Goal: Information Seeking & Learning: Learn about a topic

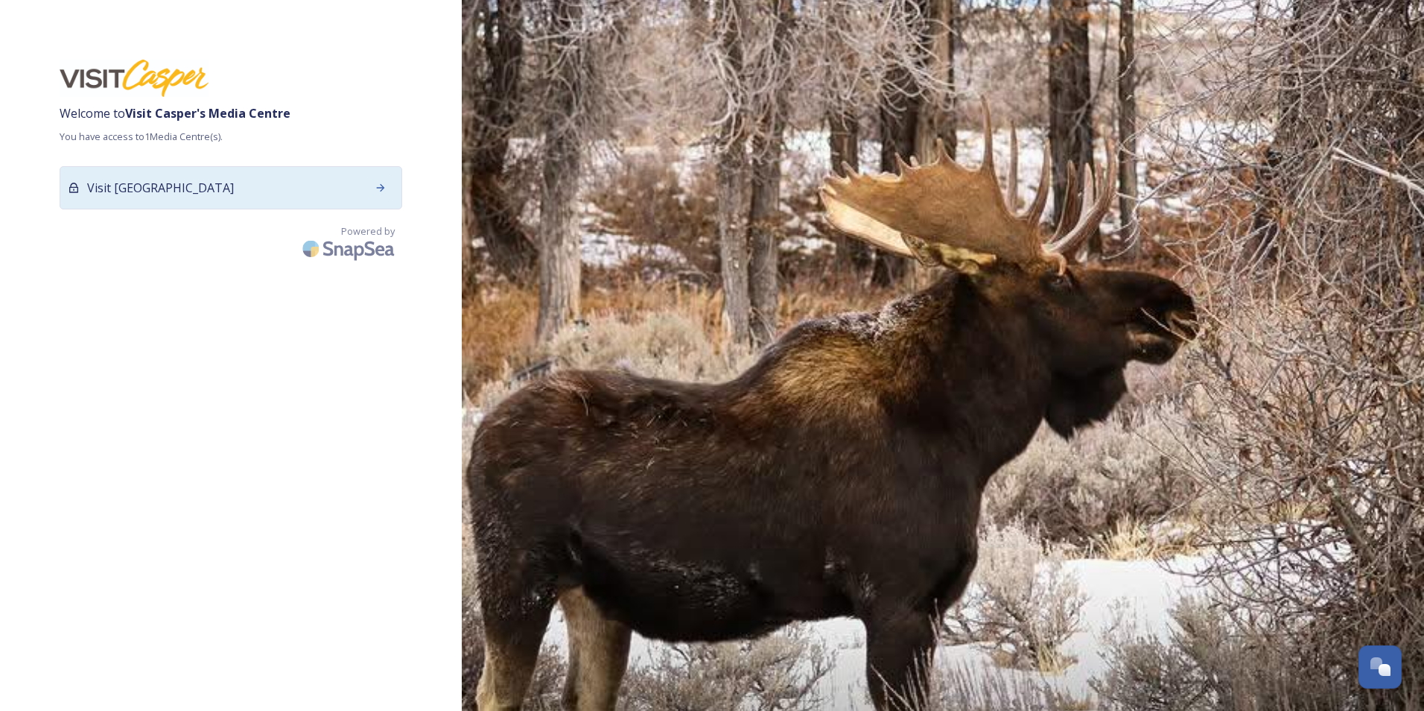
click at [378, 186] on icon at bounding box center [381, 188] width 12 height 12
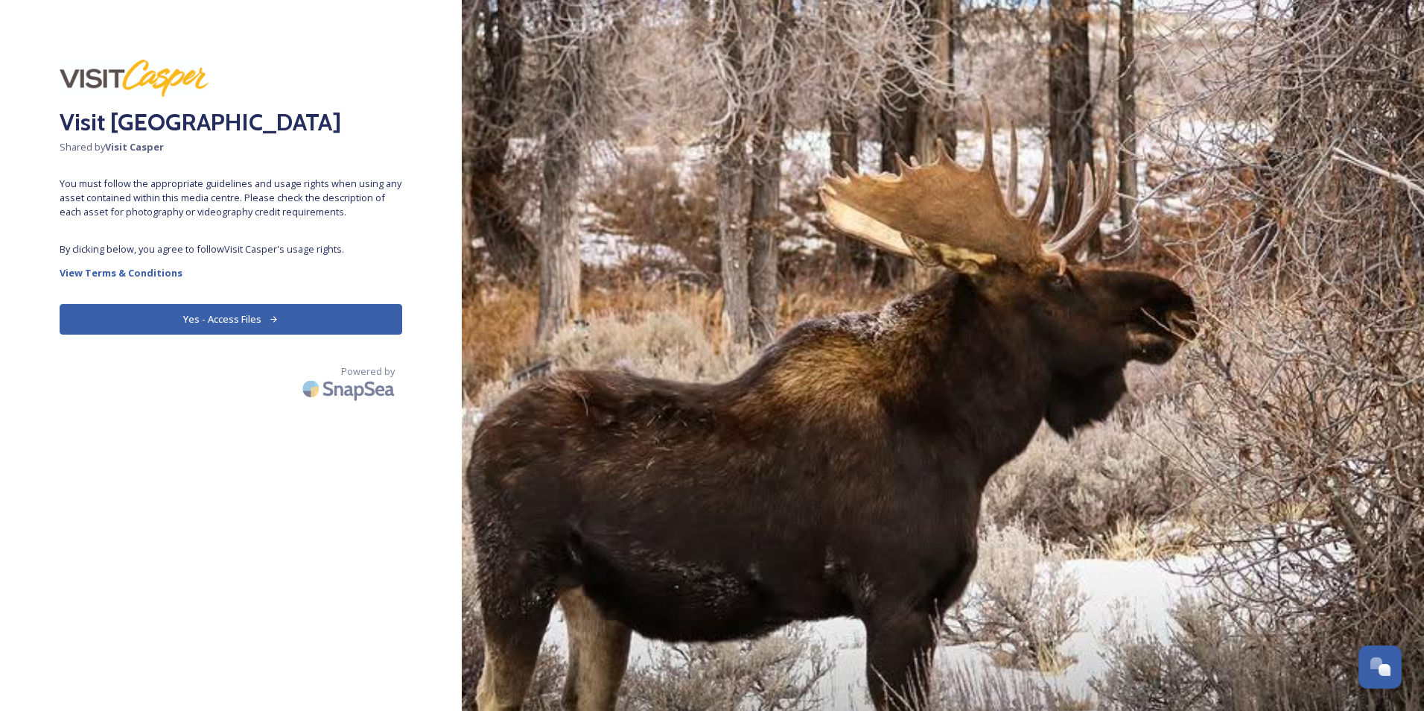
click at [213, 328] on button "Yes - Access Files" at bounding box center [231, 319] width 343 height 31
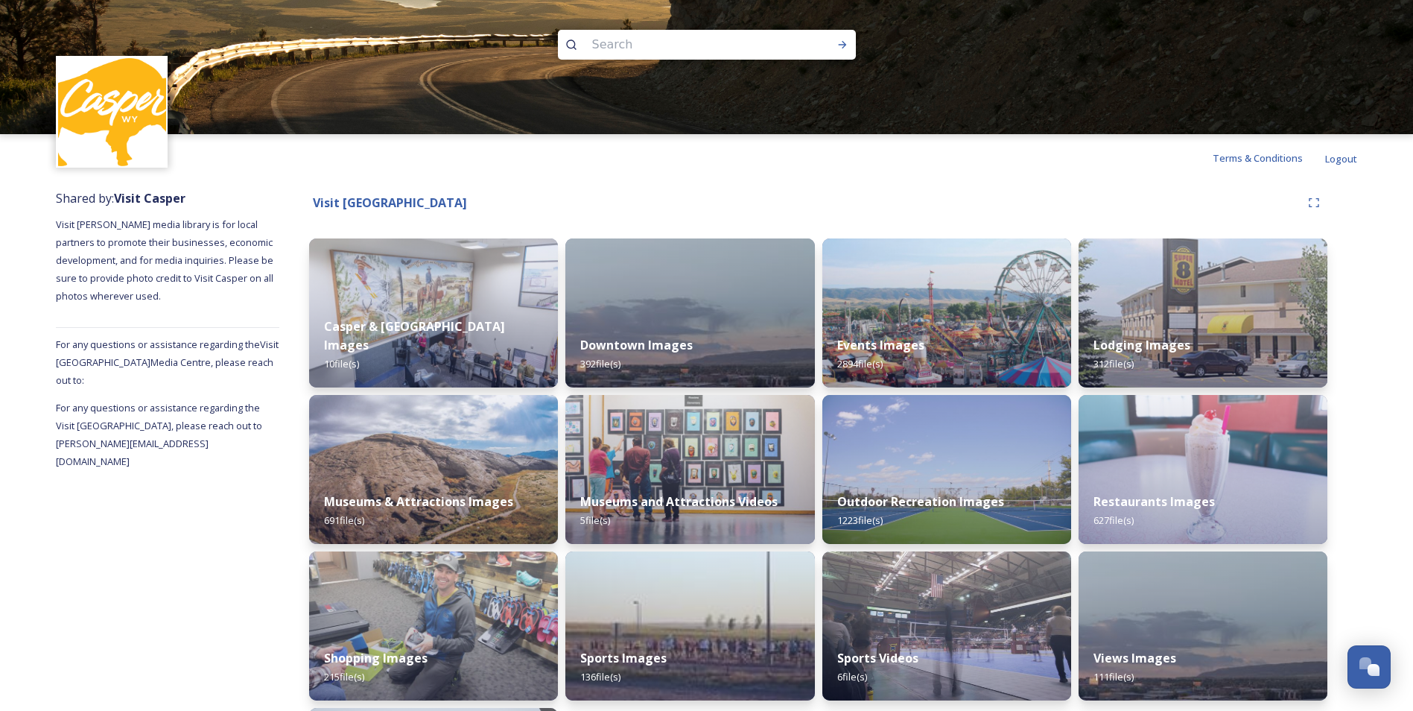
scroll to position [30, 0]
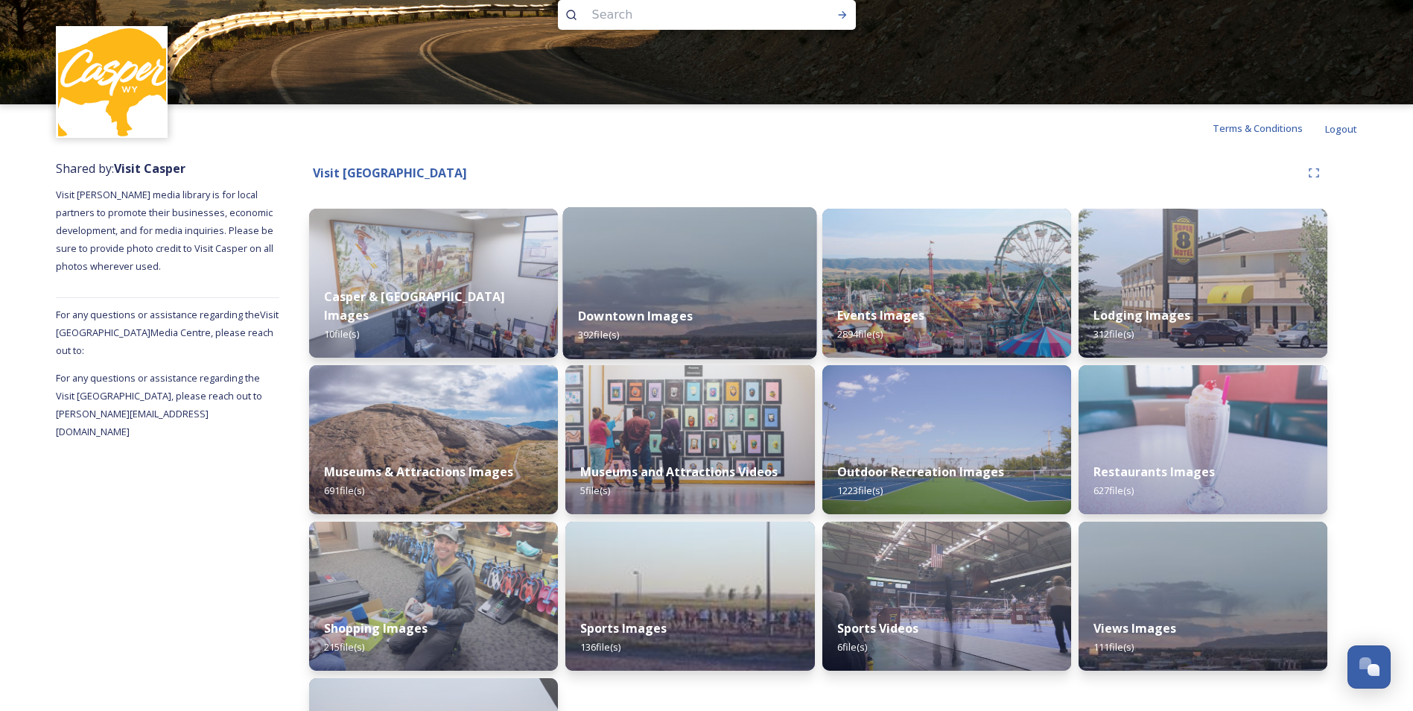
click at [691, 302] on div "Downtown Images 392 file(s)" at bounding box center [690, 325] width 254 height 68
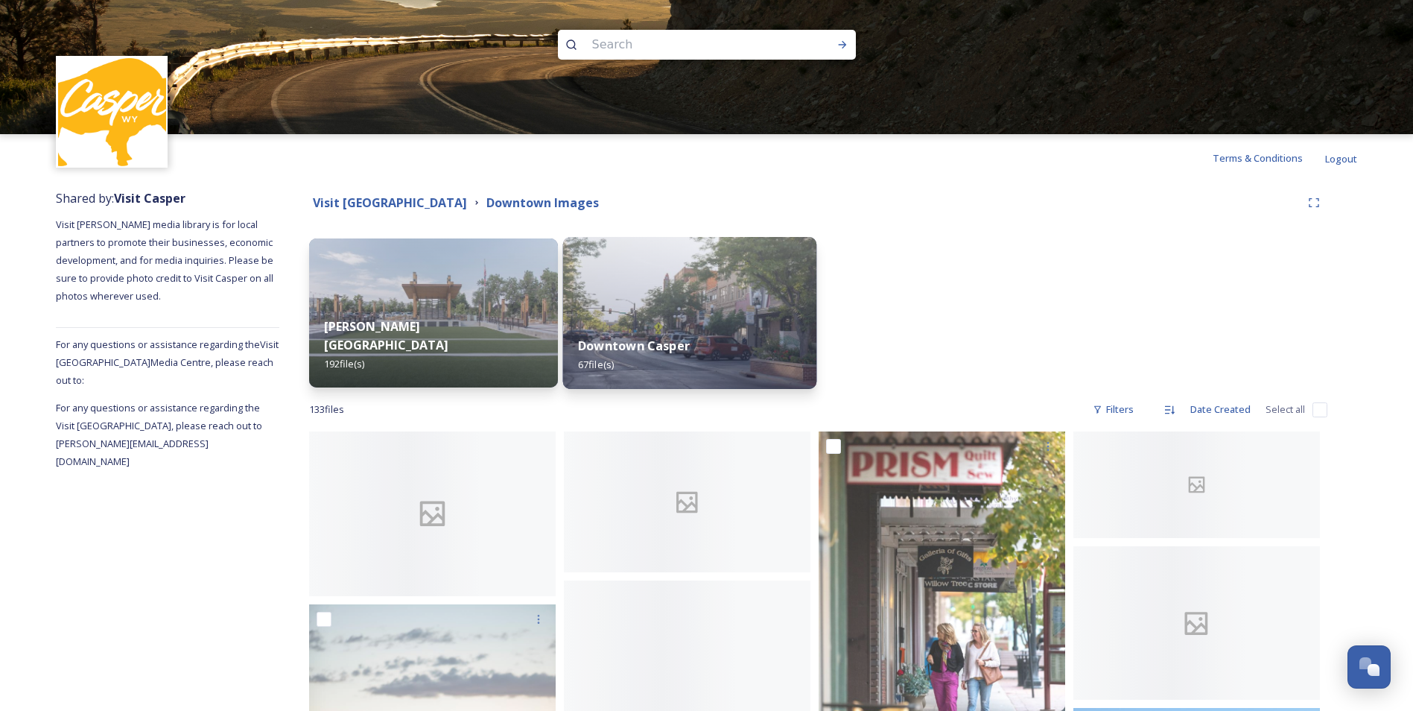
click at [702, 332] on div "Downtown Casper 67 file(s)" at bounding box center [690, 355] width 254 height 68
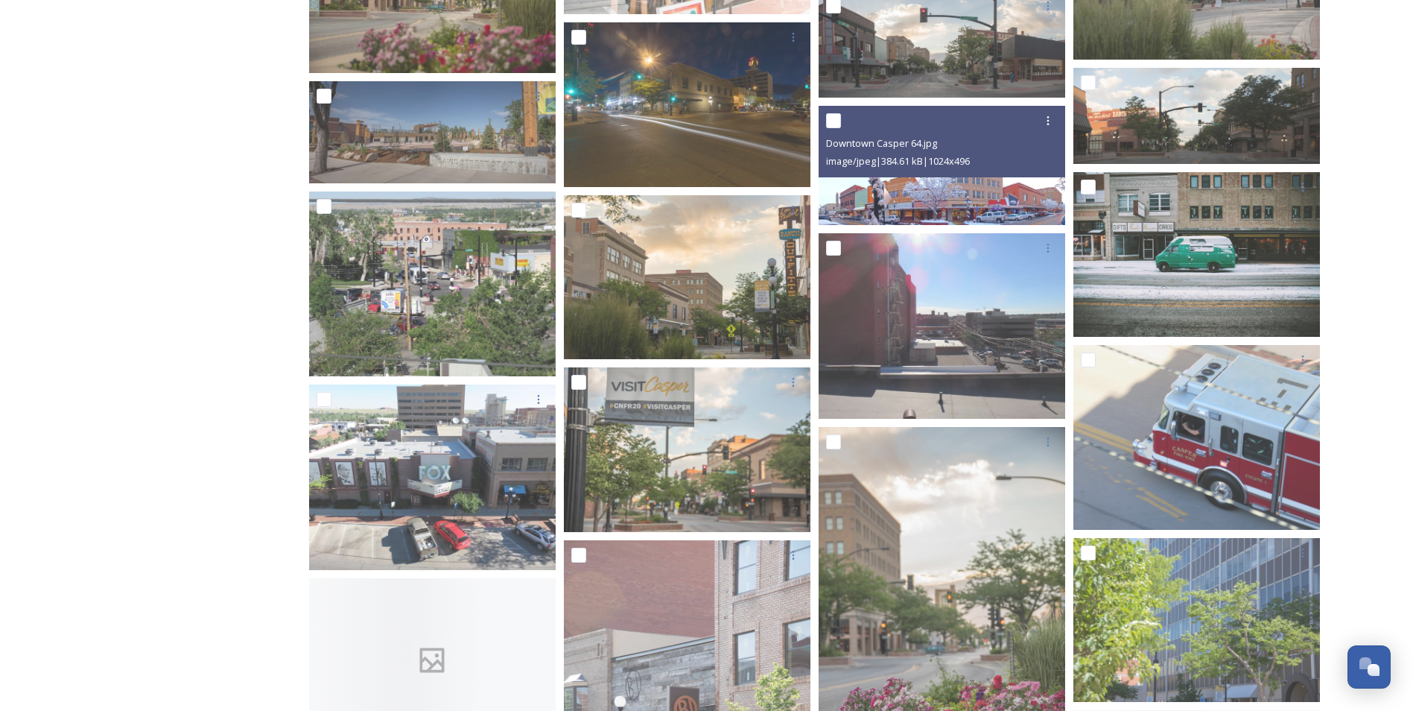
scroll to position [2742, 0]
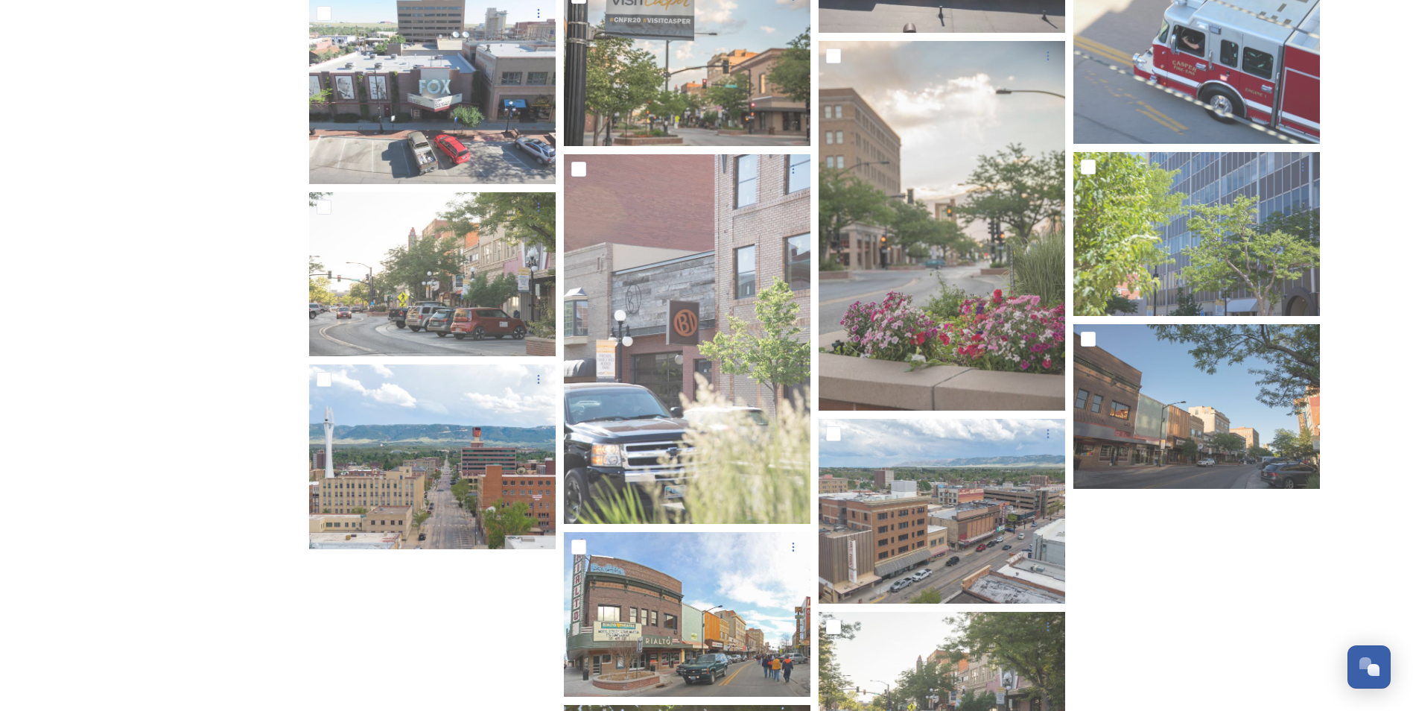
scroll to position [3060, 0]
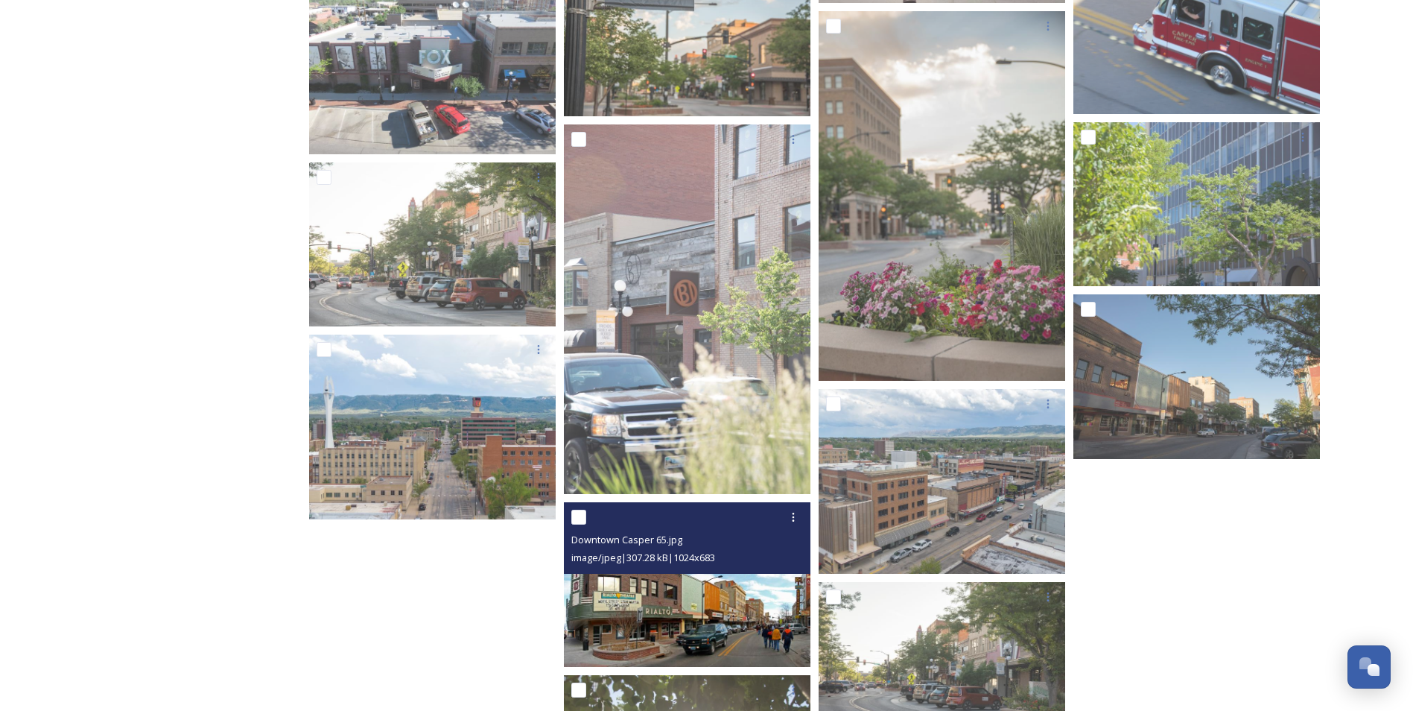
click at [737, 615] on img at bounding box center [687, 584] width 247 height 165
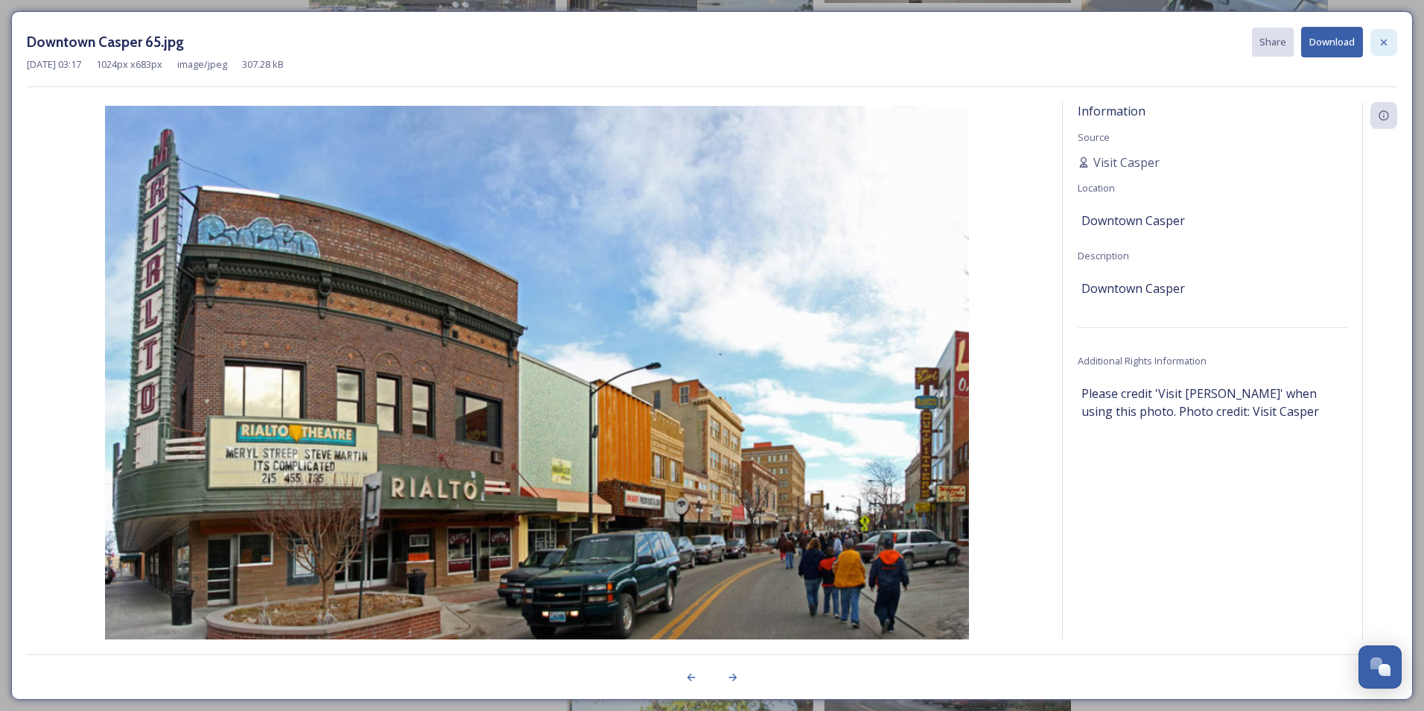
click at [1383, 37] on icon at bounding box center [1384, 43] width 12 height 12
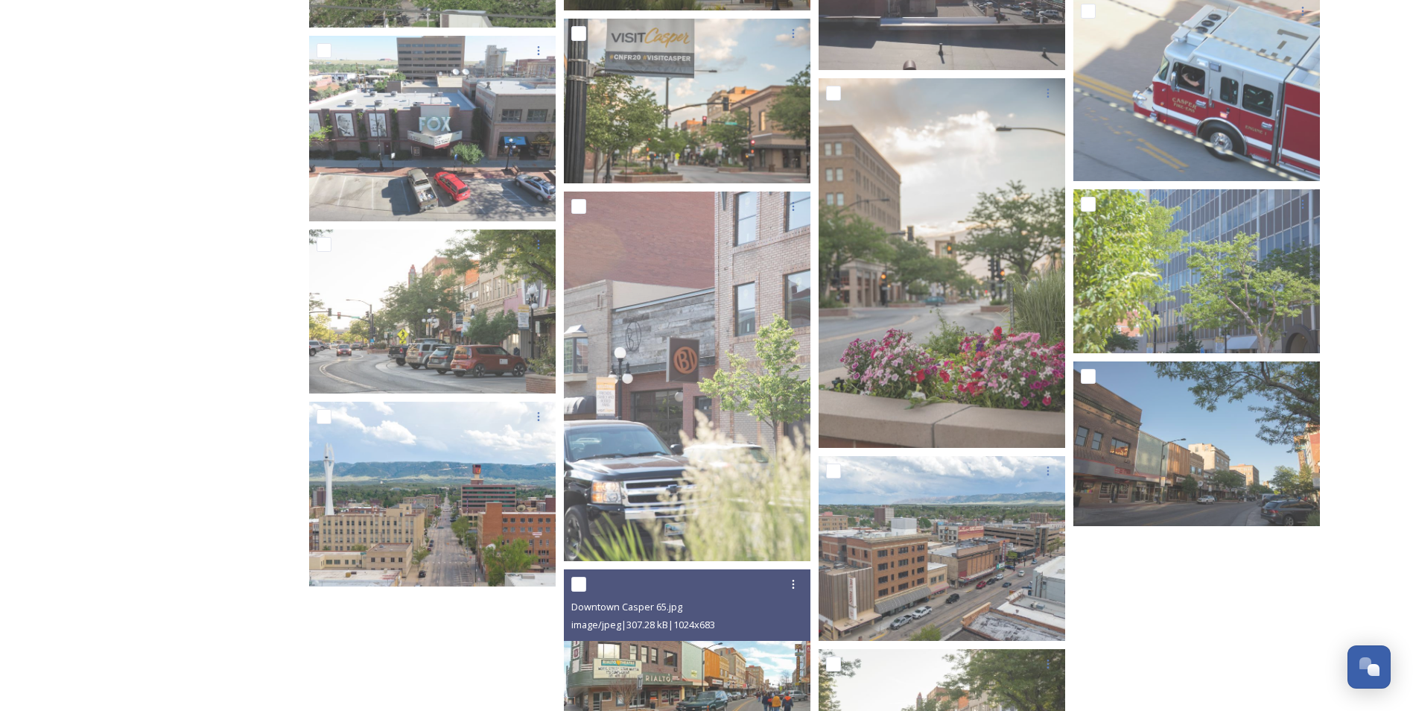
scroll to position [2971, 0]
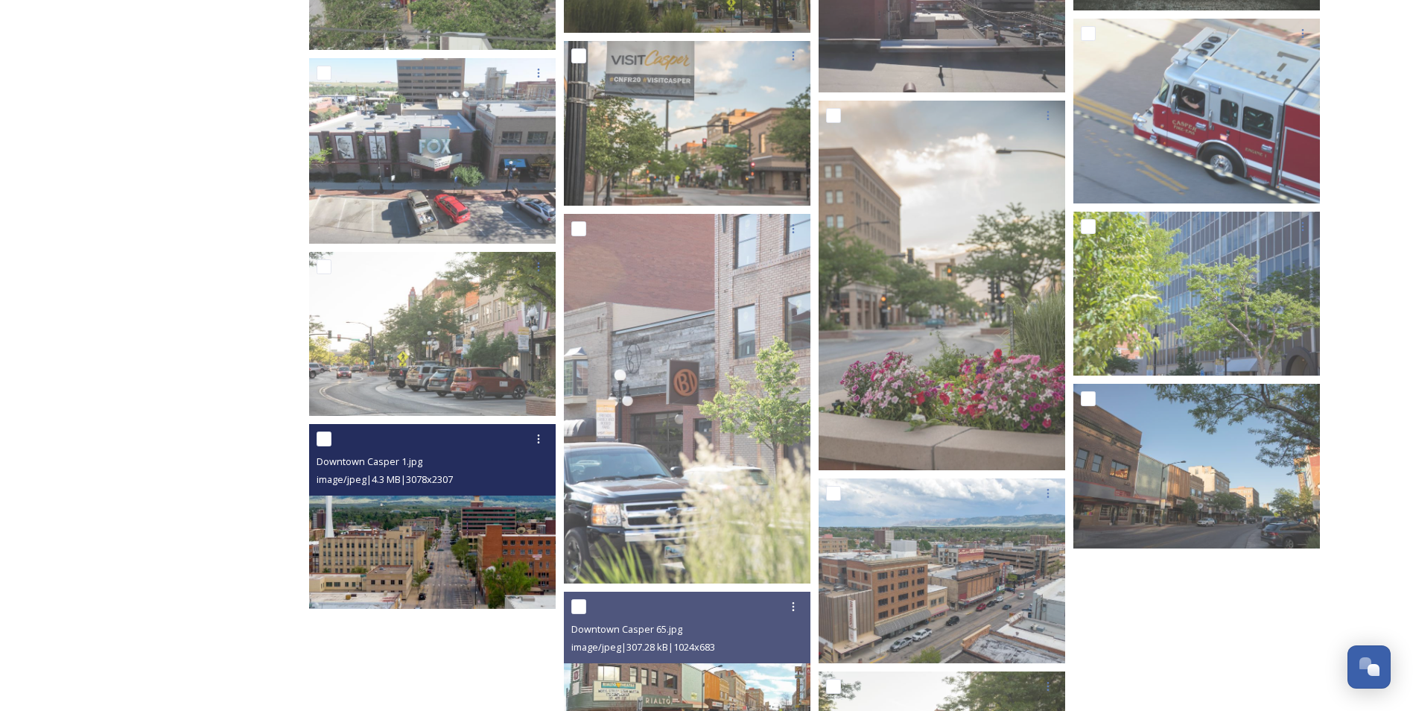
click at [454, 521] on img at bounding box center [432, 516] width 247 height 185
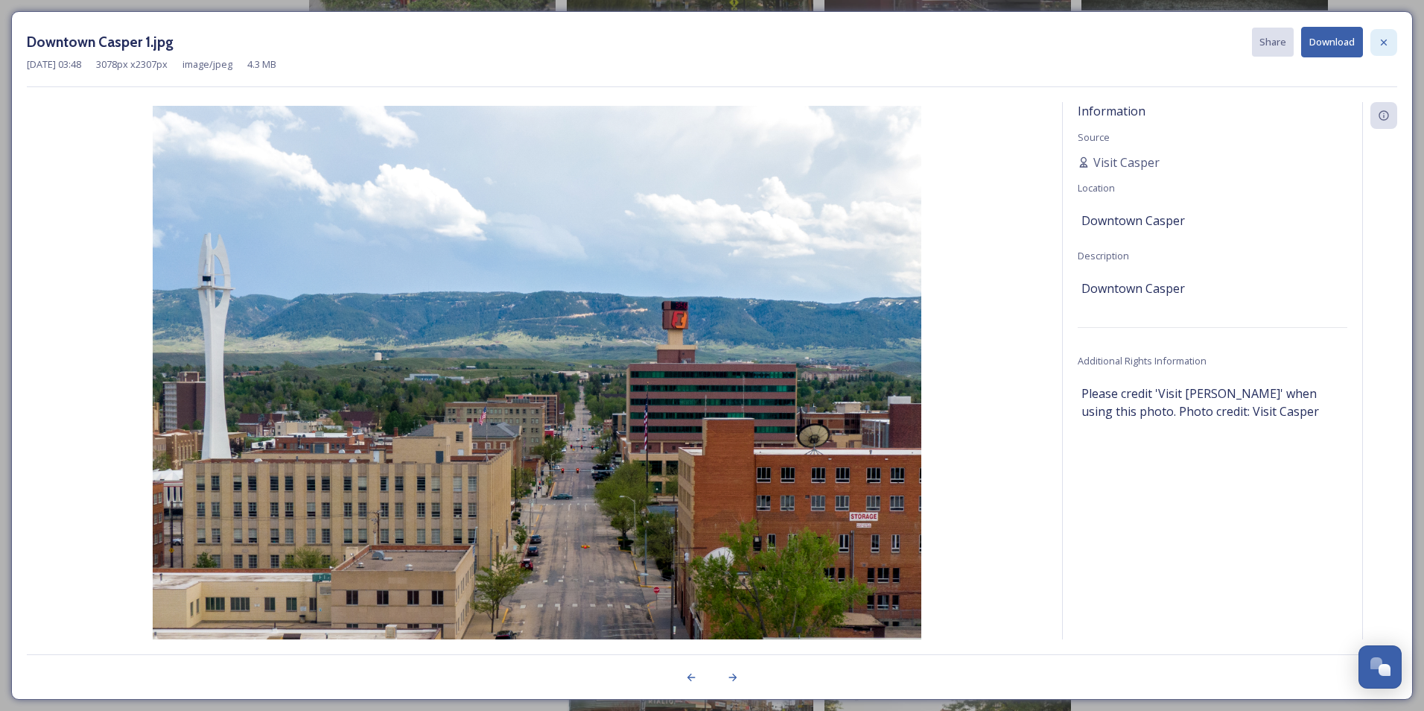
click at [1384, 41] on icon at bounding box center [1384, 43] width 12 height 12
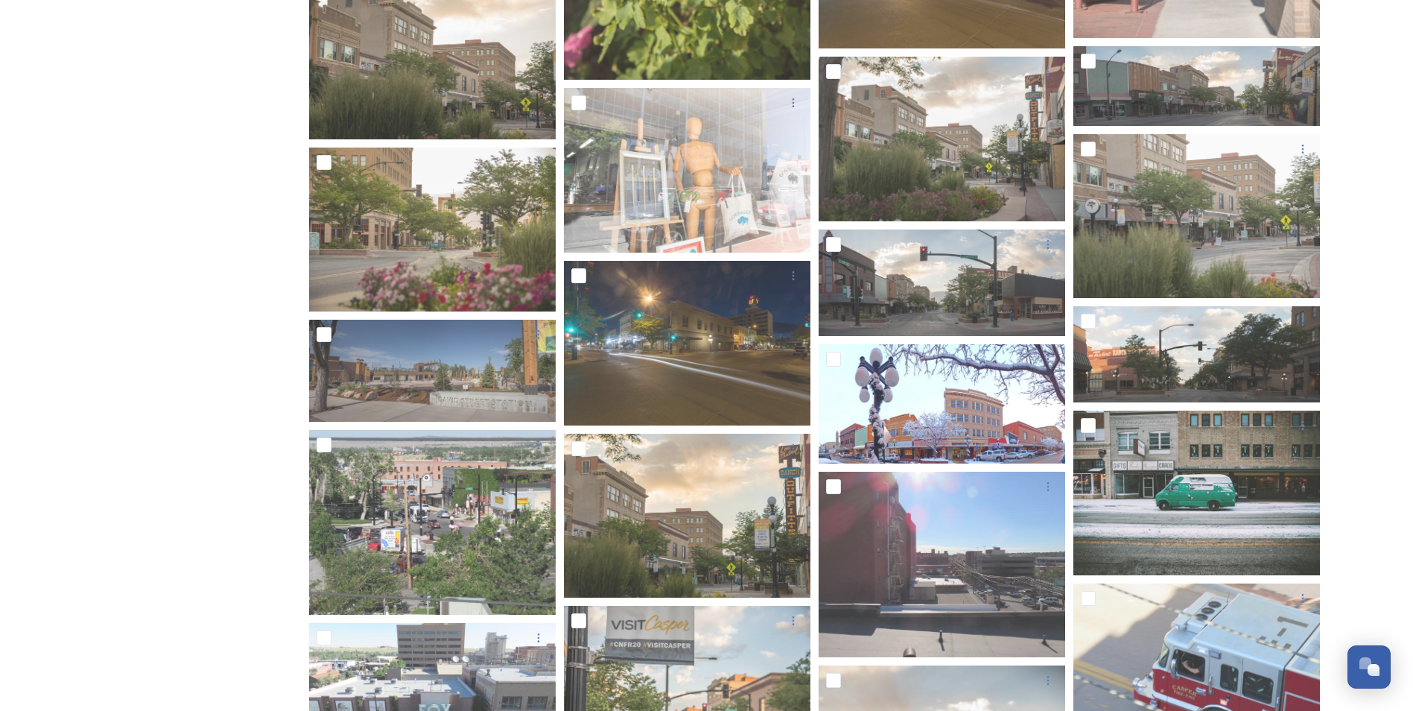
scroll to position [2405, 0]
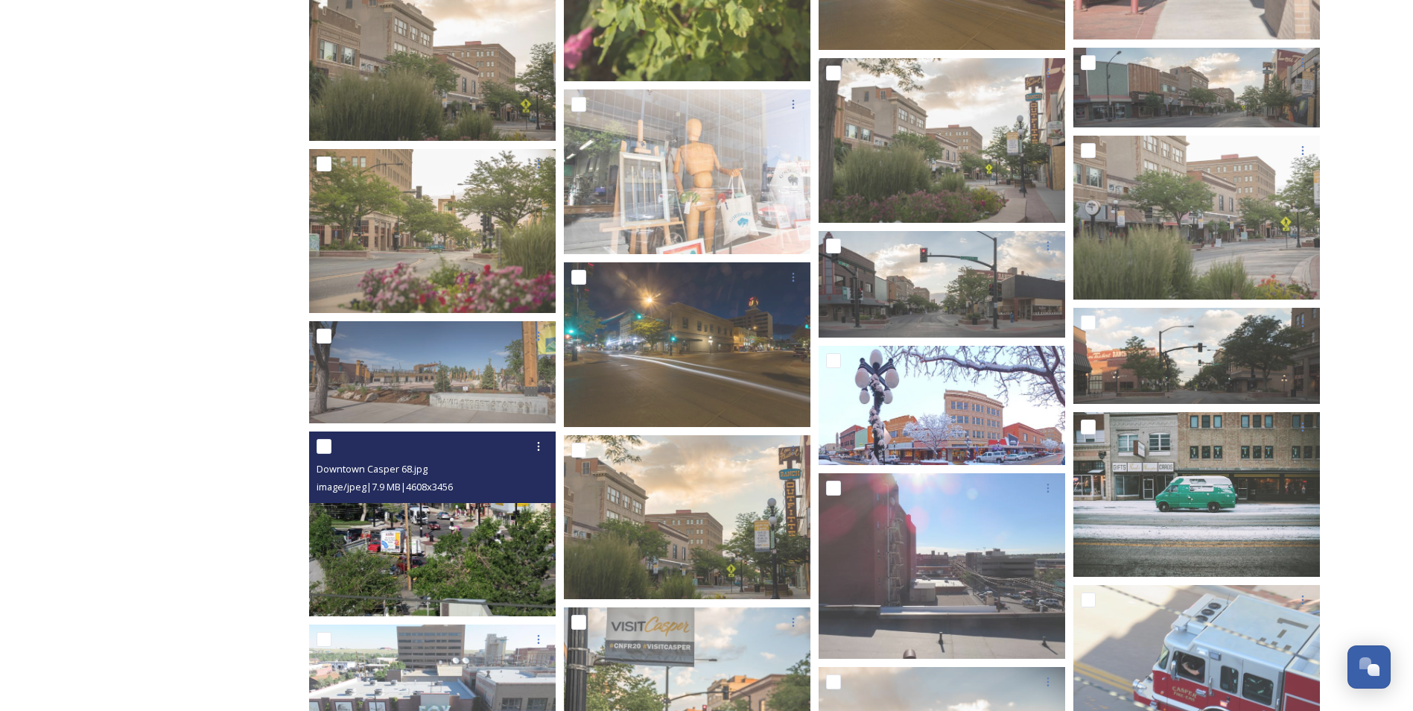
click at [393, 547] on img at bounding box center [432, 523] width 247 height 185
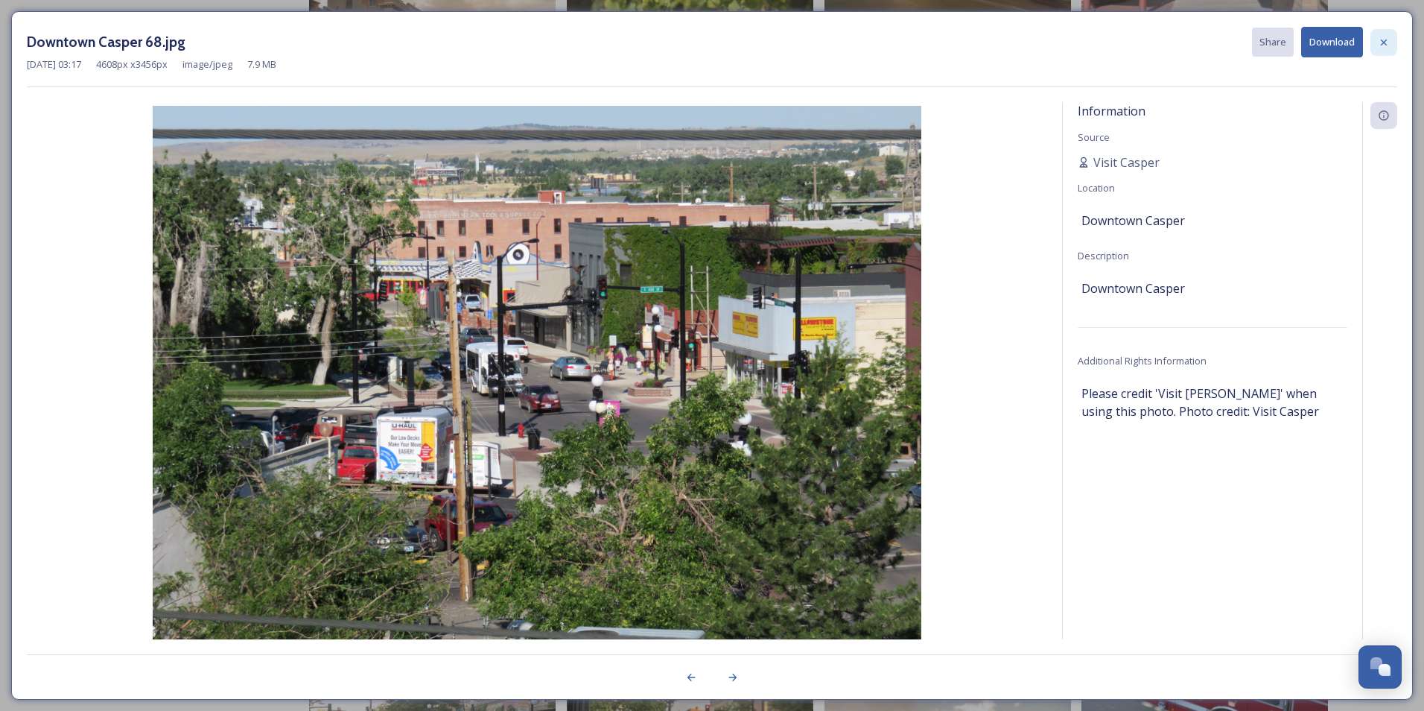
click at [1384, 32] on div at bounding box center [1384, 42] width 27 height 27
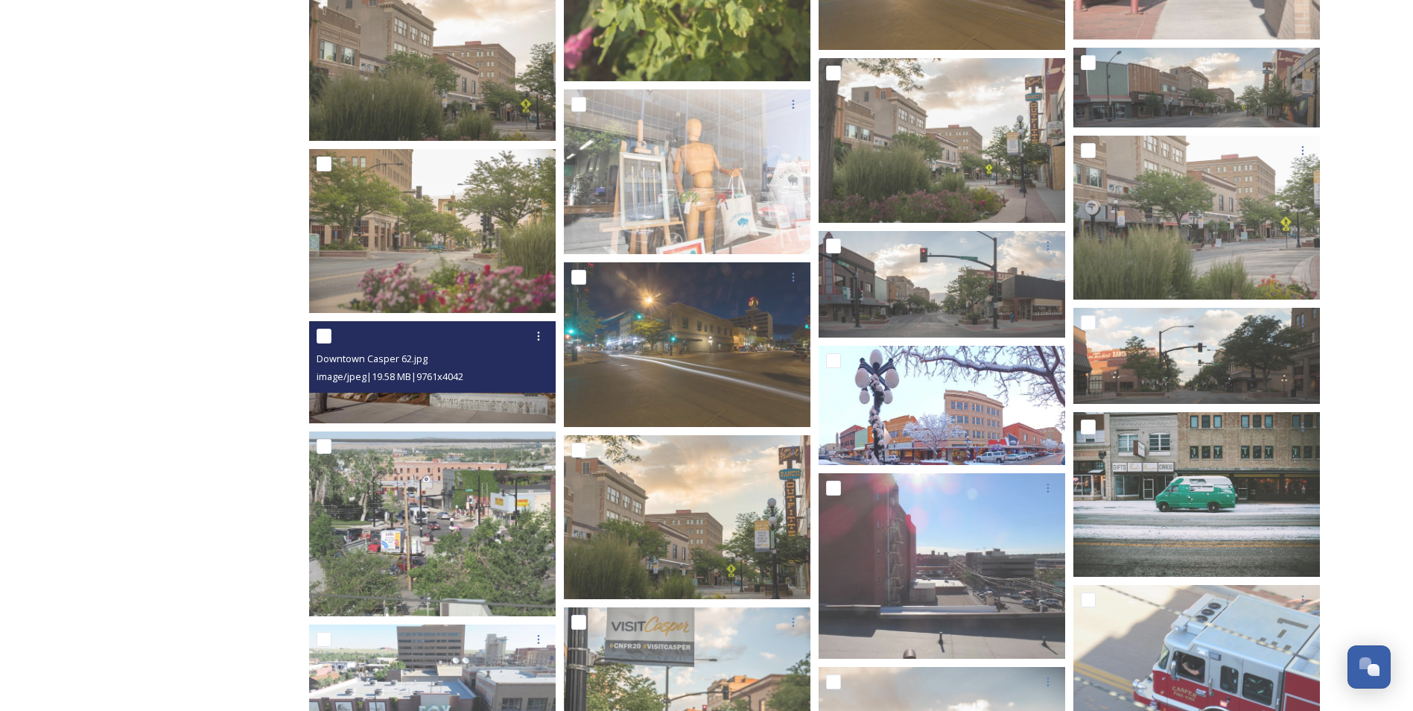
click at [435, 366] on div "Downtown Casper 62.jpg" at bounding box center [434, 358] width 235 height 18
click at [412, 394] on img at bounding box center [432, 372] width 247 height 102
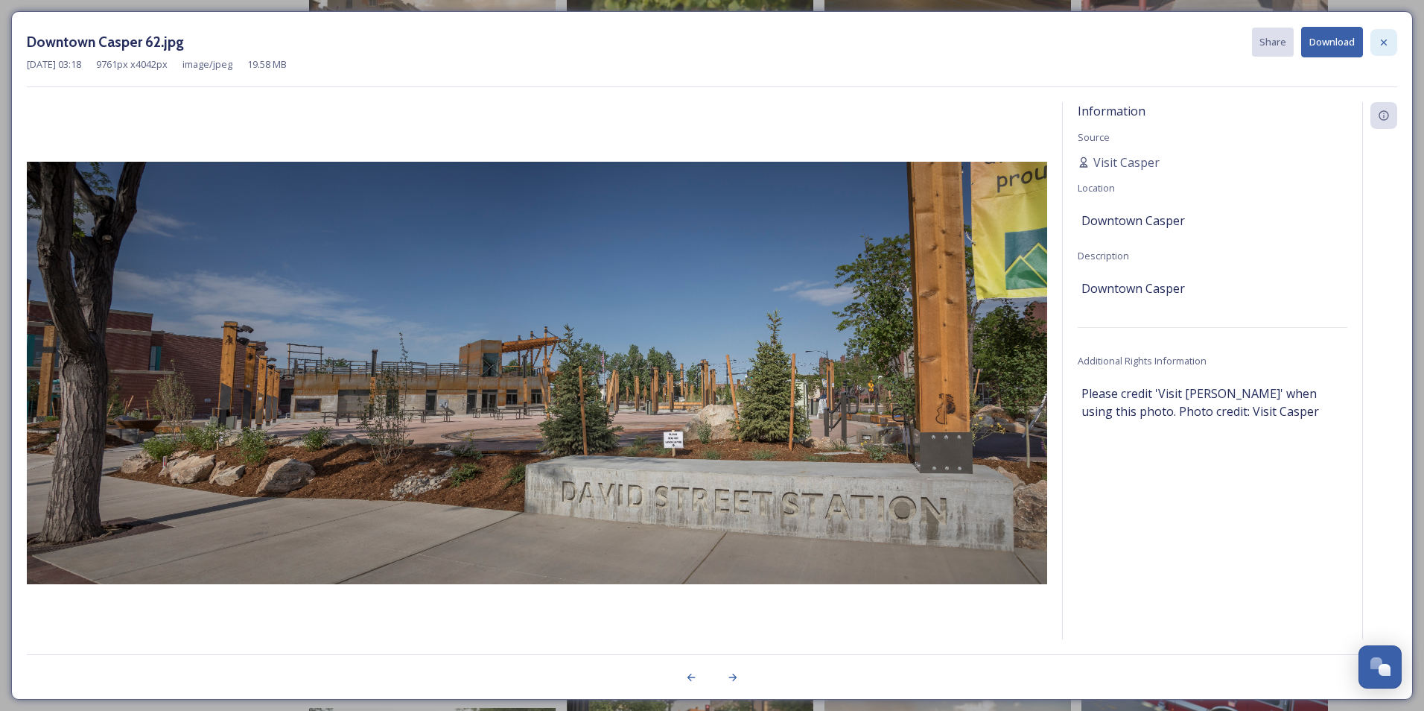
click at [1386, 37] on icon at bounding box center [1384, 43] width 12 height 12
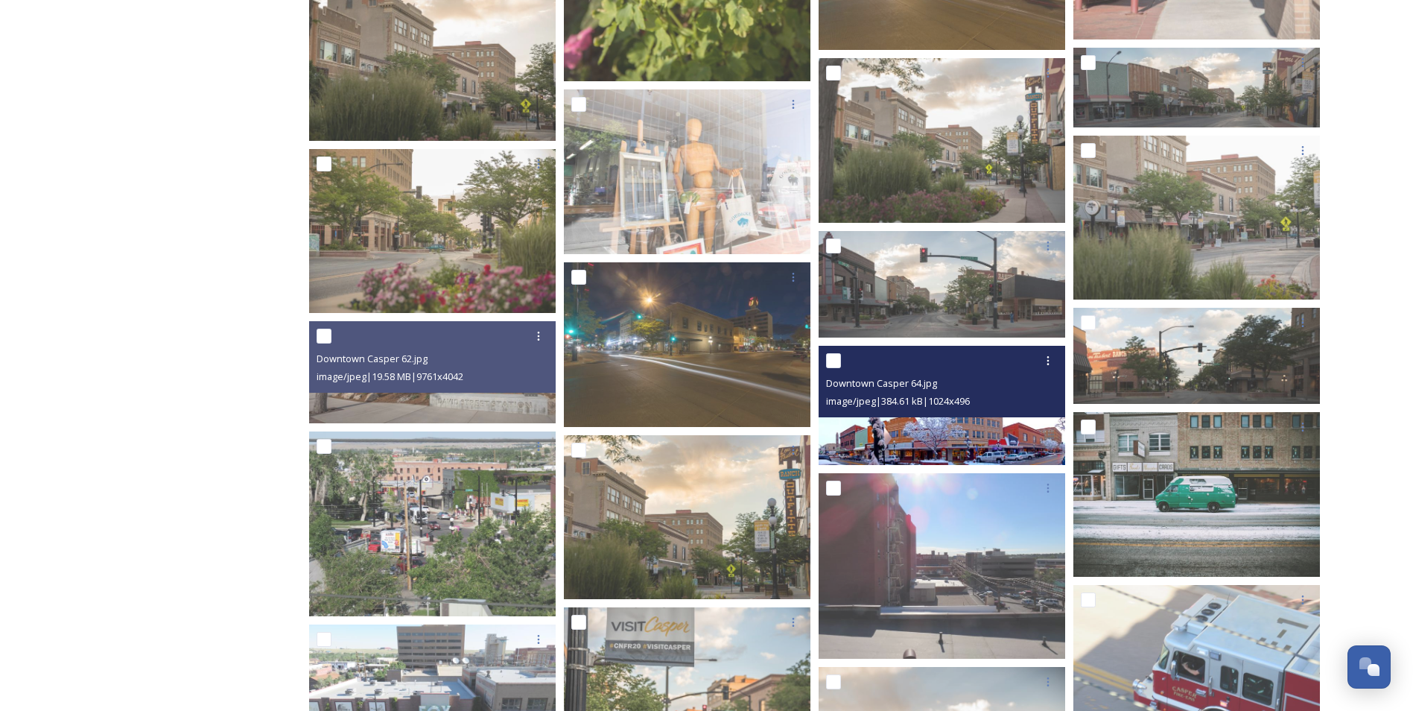
click at [950, 455] on img at bounding box center [942, 405] width 247 height 119
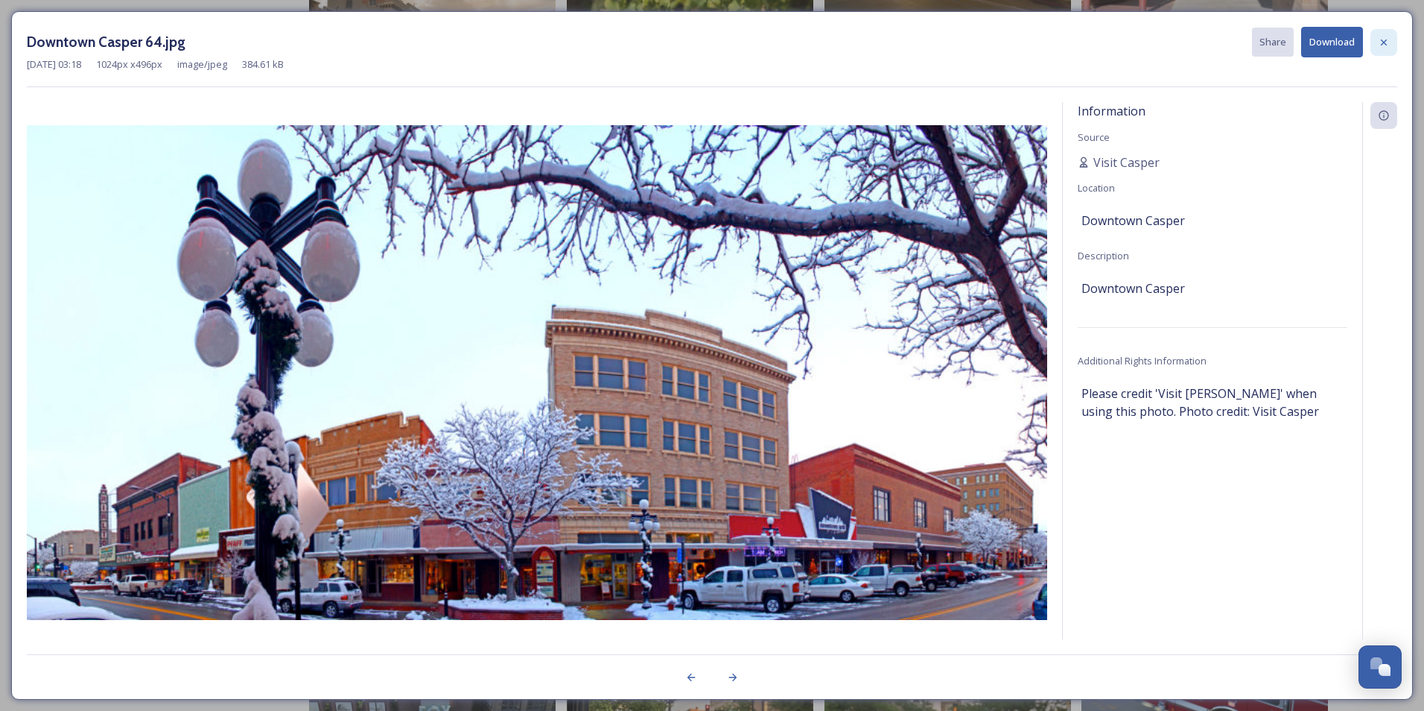
click at [1384, 37] on icon at bounding box center [1384, 43] width 12 height 12
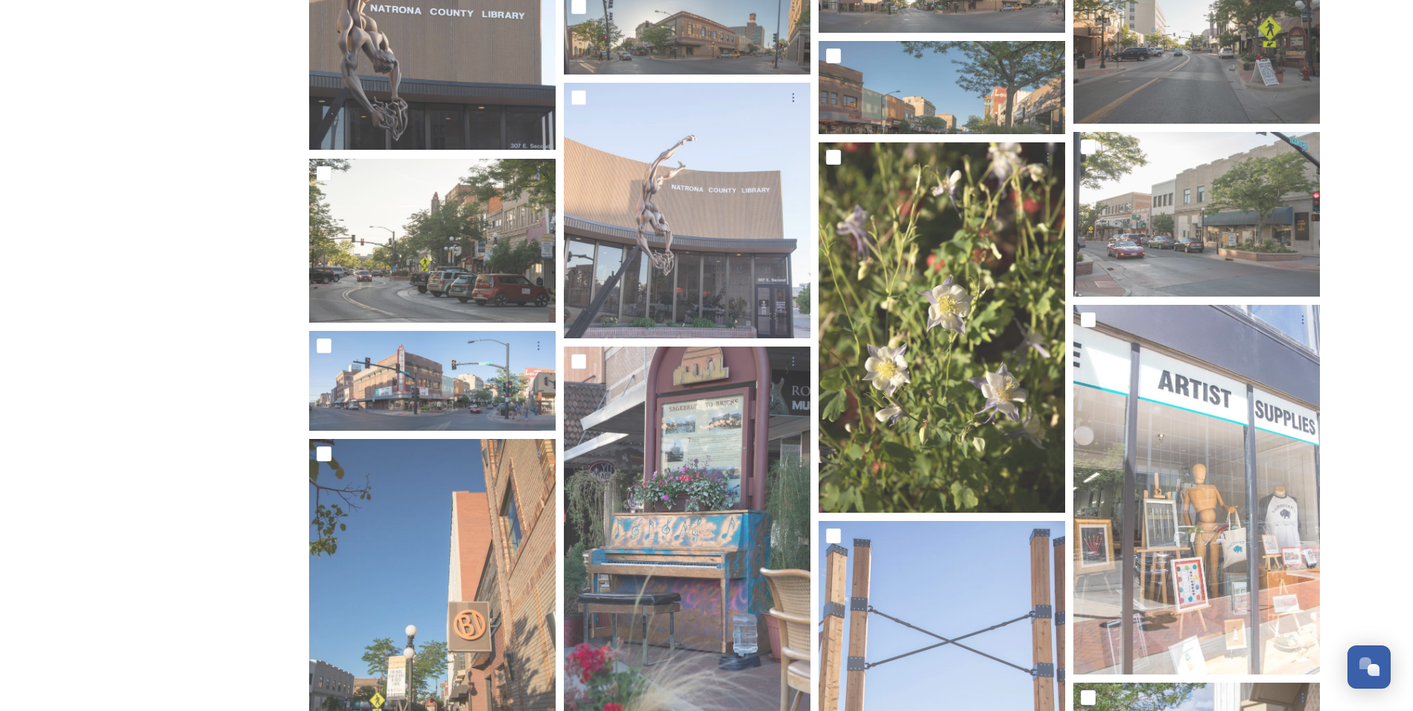
scroll to position [1362, 0]
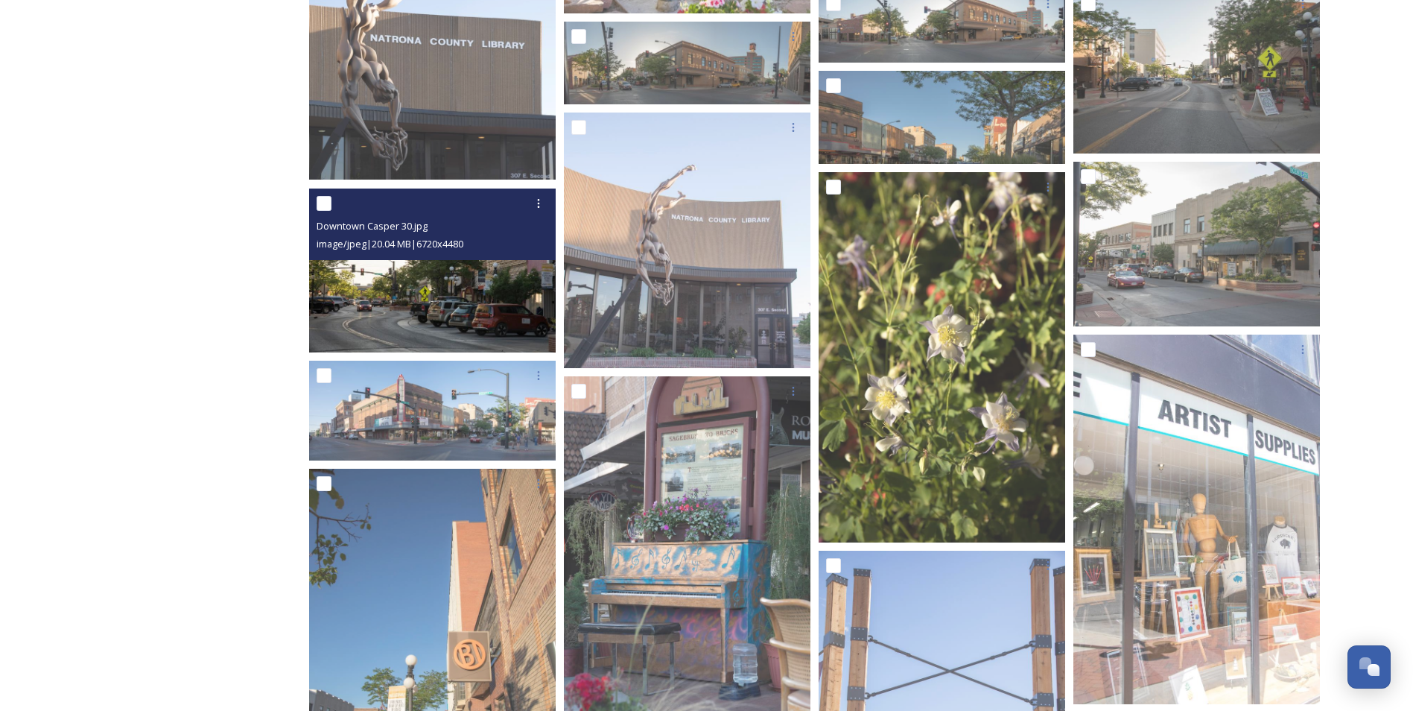
click at [416, 322] on img at bounding box center [432, 270] width 247 height 165
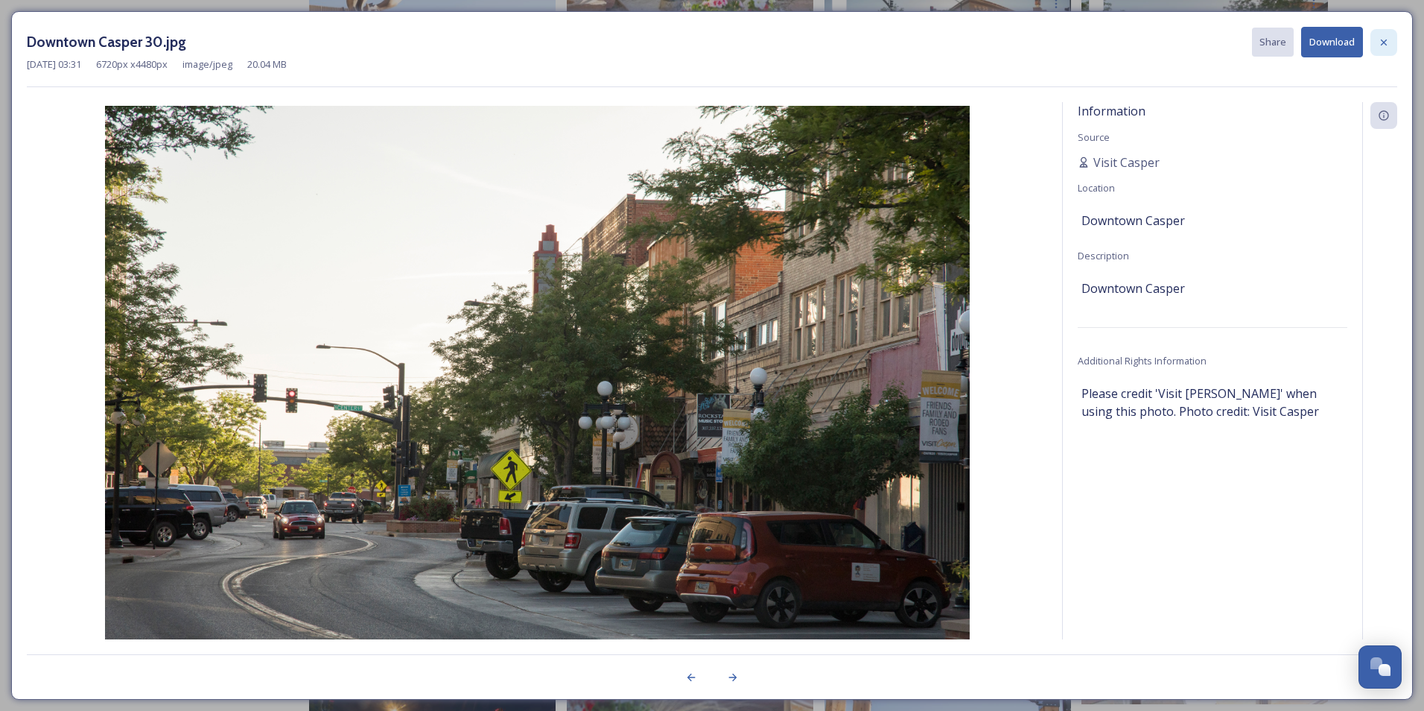
click at [1380, 41] on icon at bounding box center [1384, 43] width 12 height 12
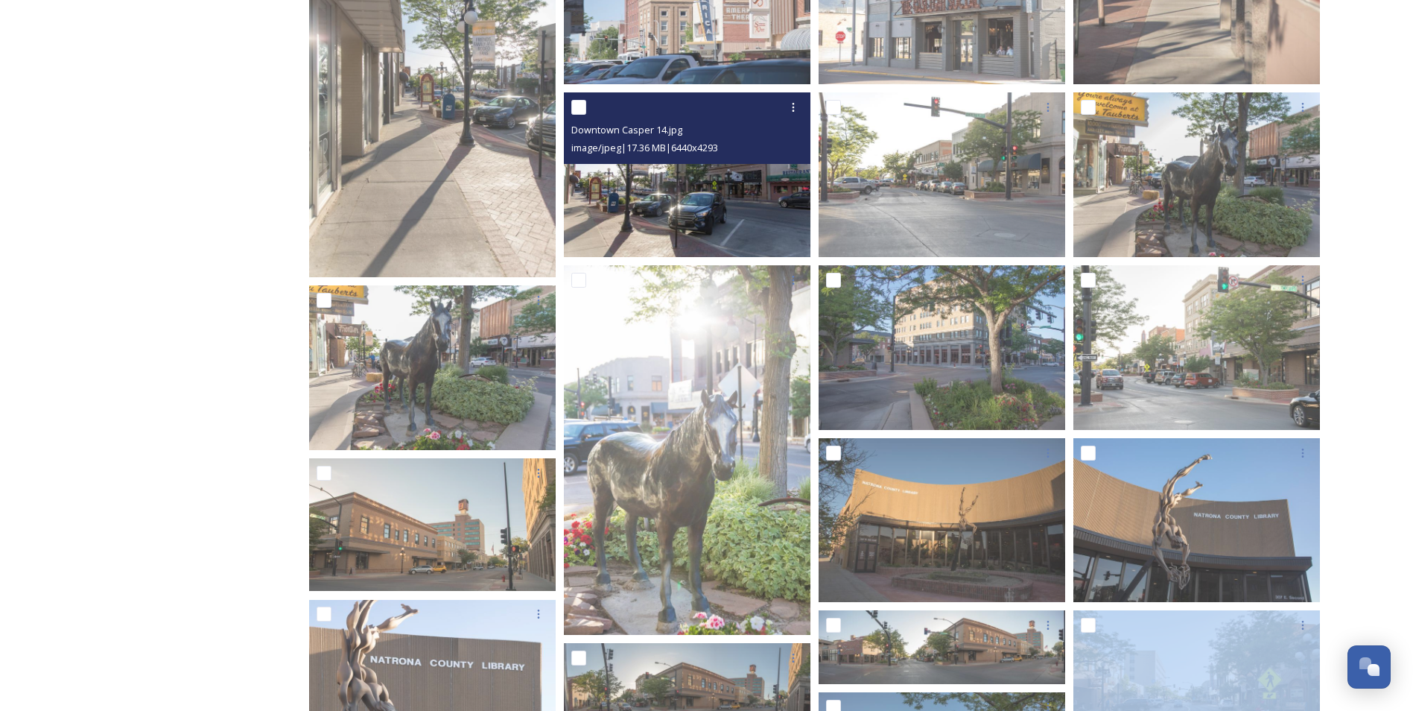
click at [743, 186] on img at bounding box center [687, 174] width 247 height 165
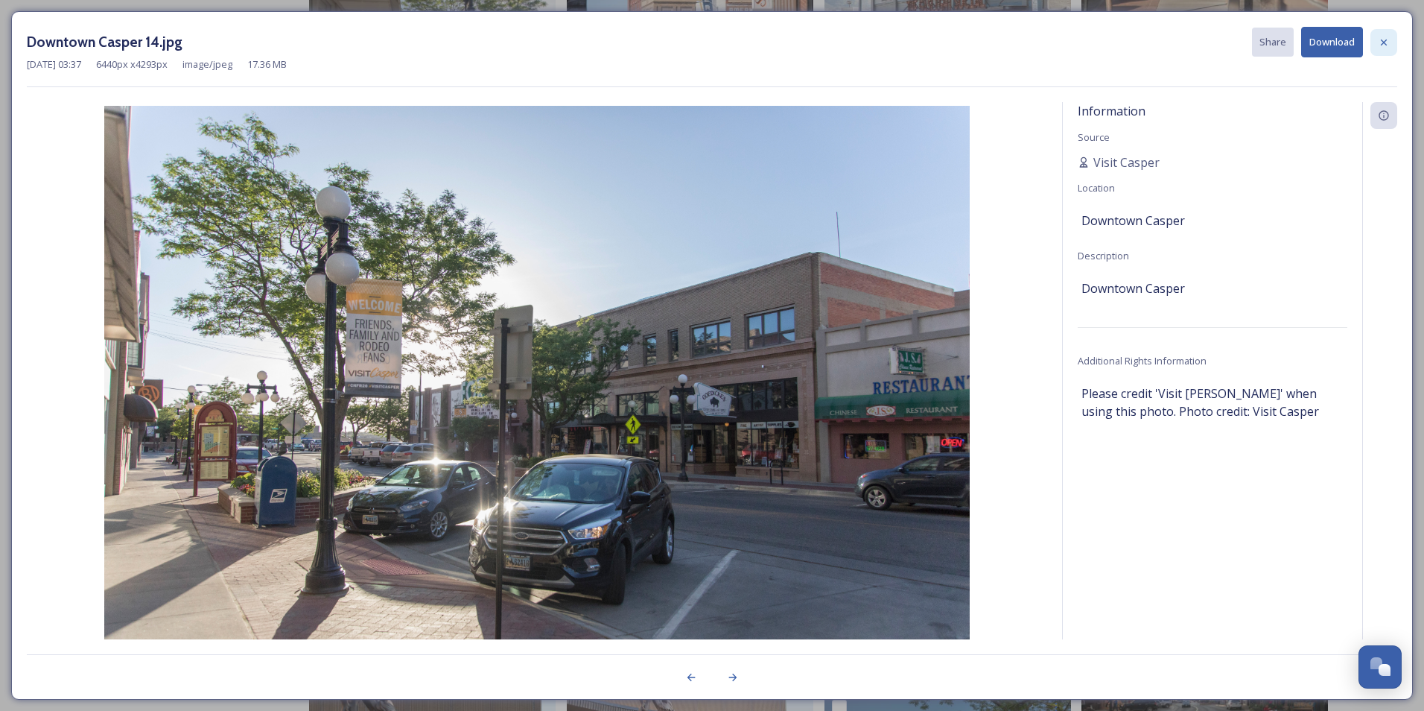
click at [1389, 40] on icon at bounding box center [1384, 43] width 12 height 12
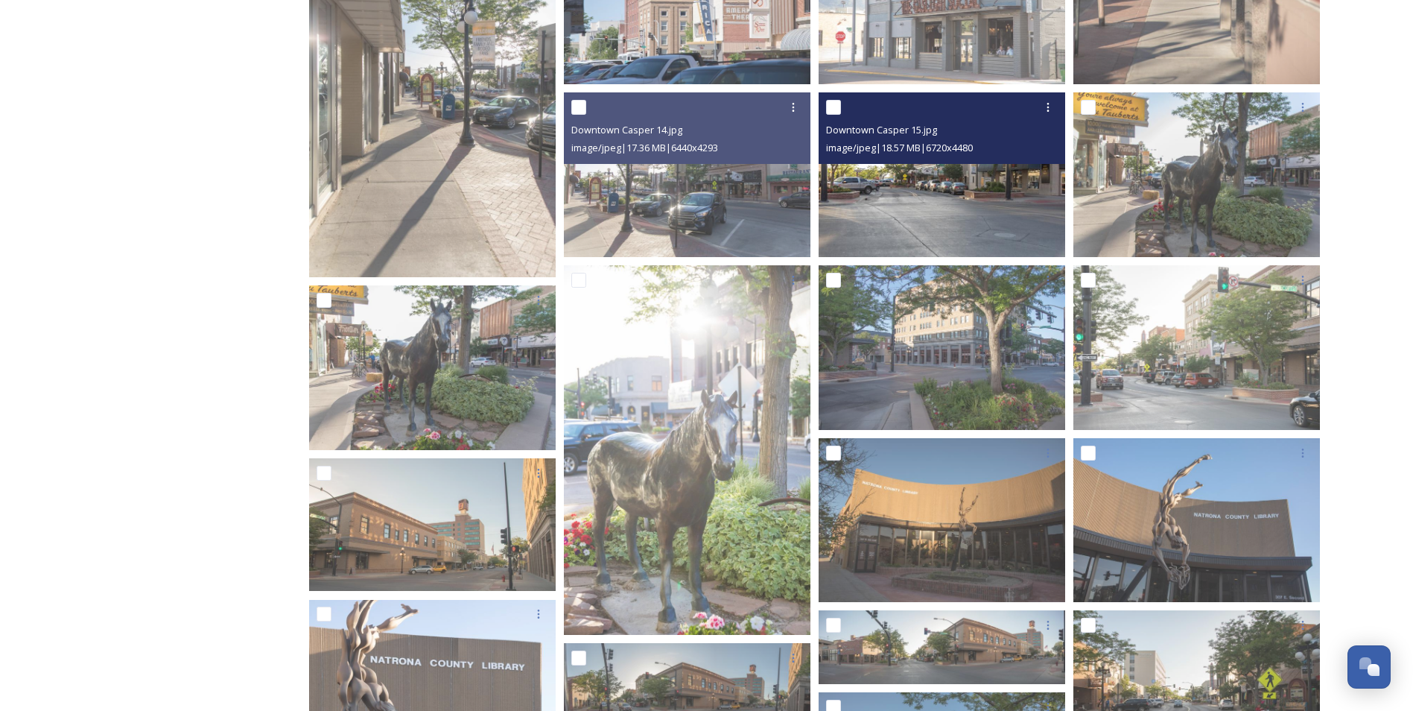
click at [953, 203] on img at bounding box center [942, 174] width 247 height 165
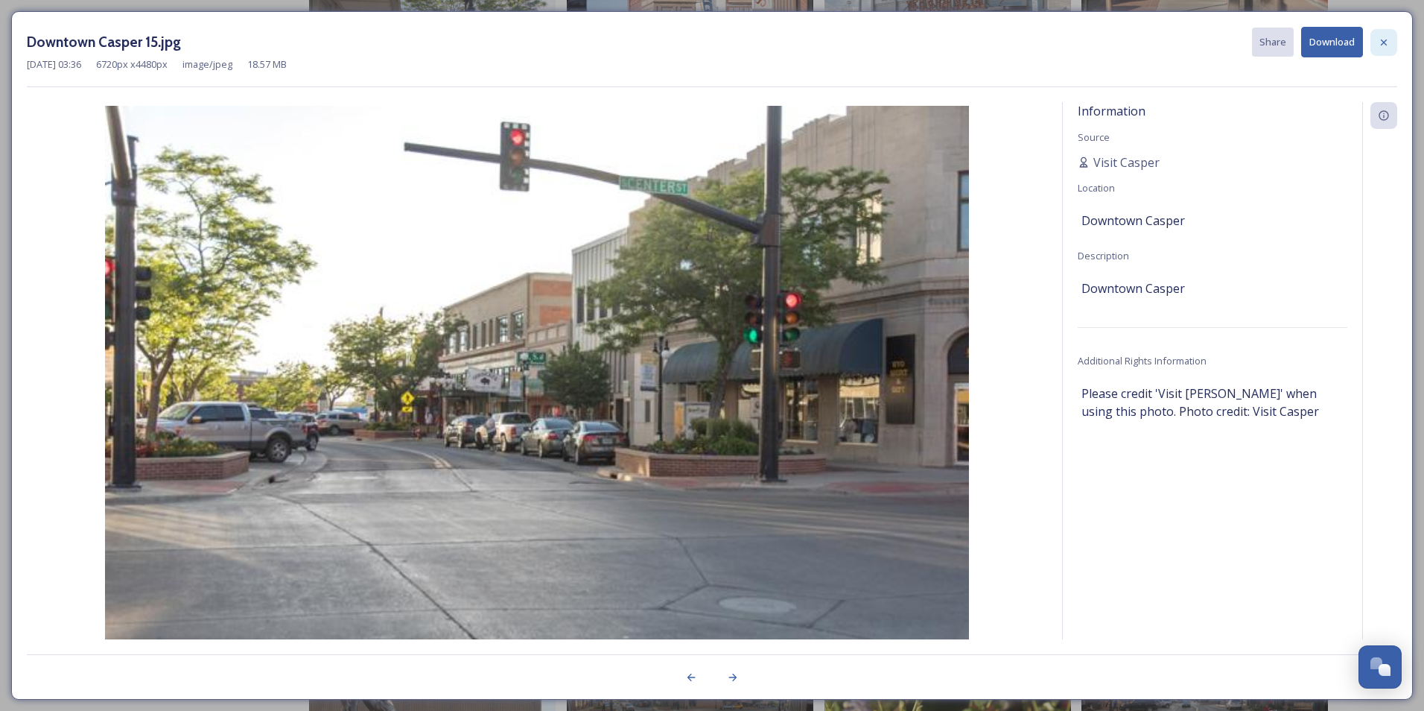
click at [1376, 42] on div at bounding box center [1384, 42] width 27 height 27
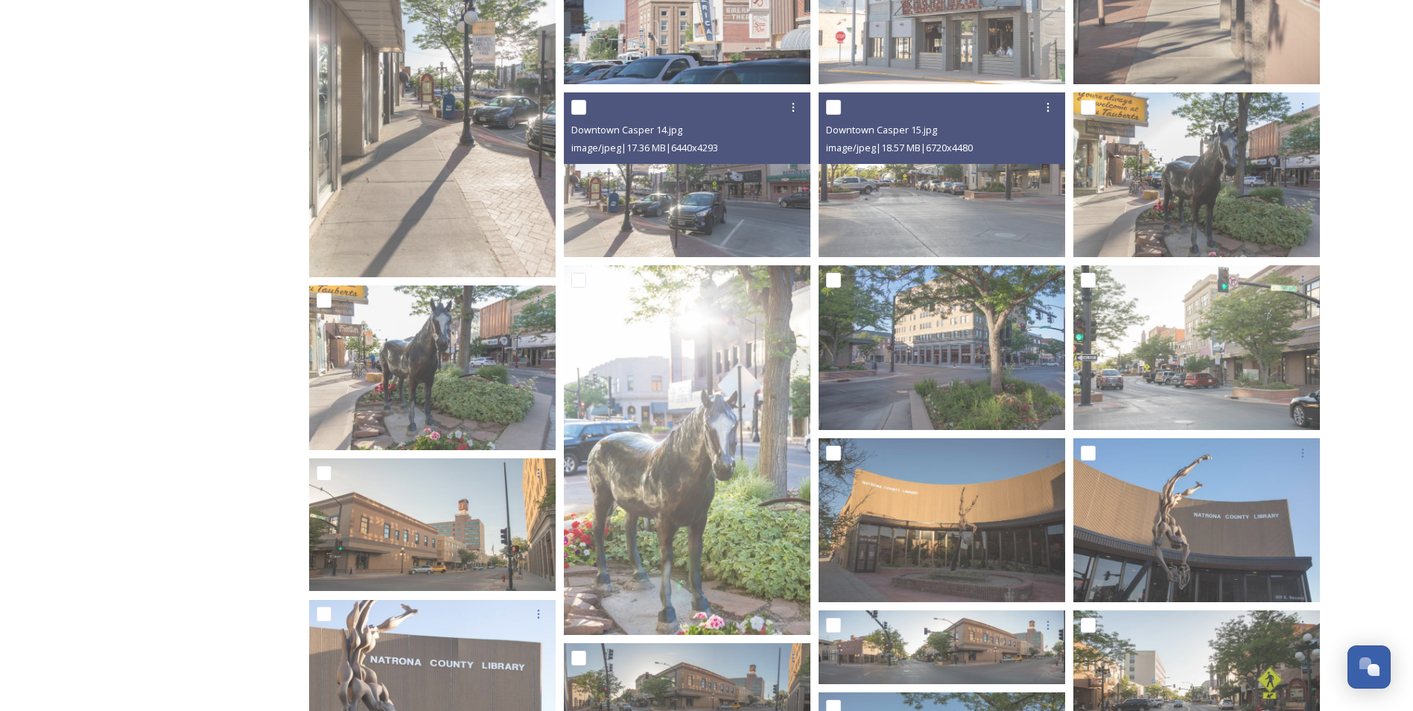
scroll to position [119, 0]
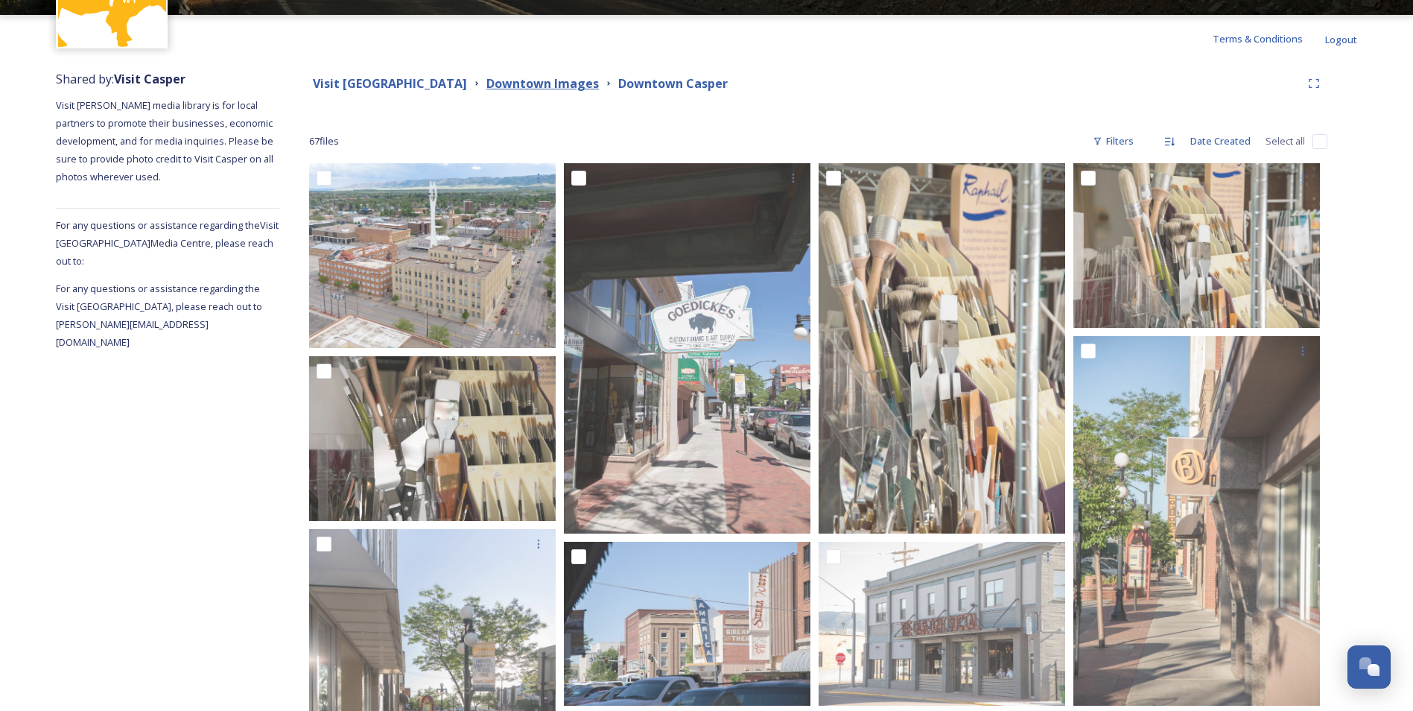
click at [515, 83] on strong "Downtown Images" at bounding box center [542, 83] width 112 height 16
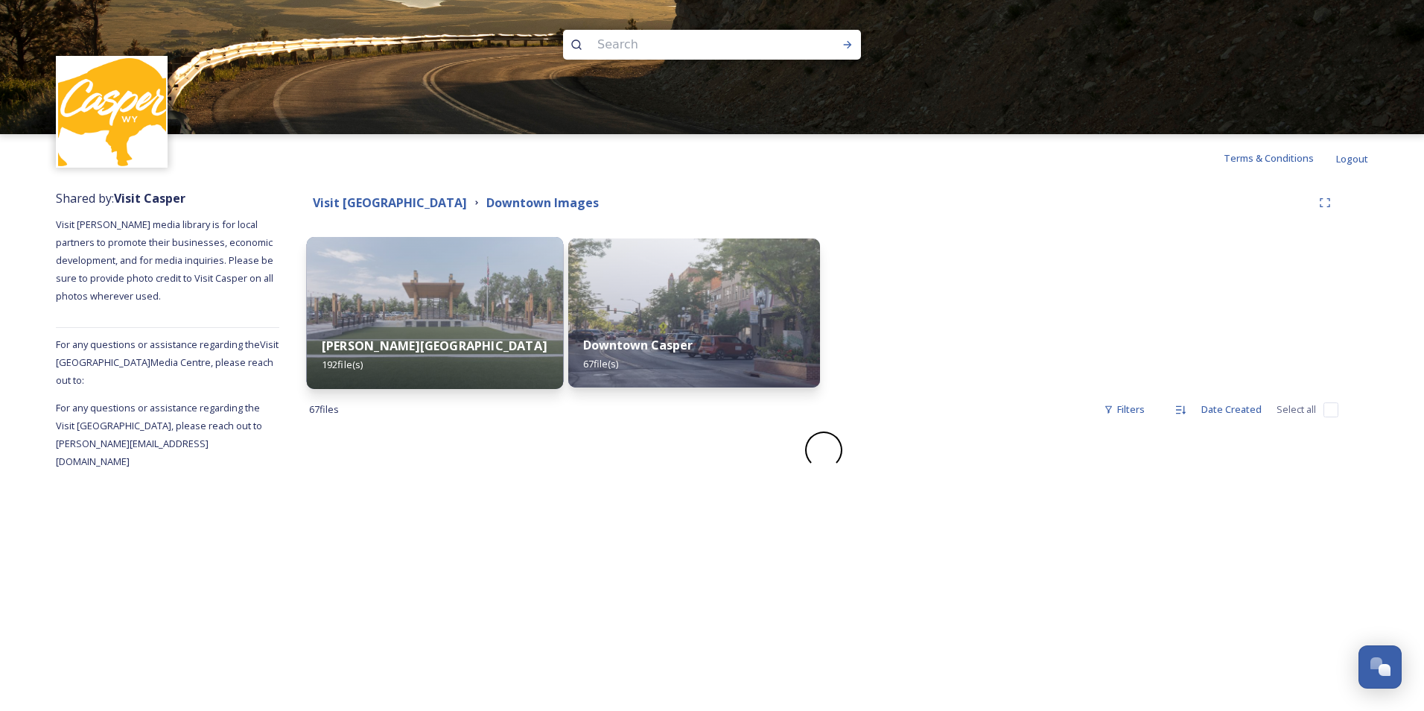
click at [385, 296] on img at bounding box center [435, 313] width 257 height 152
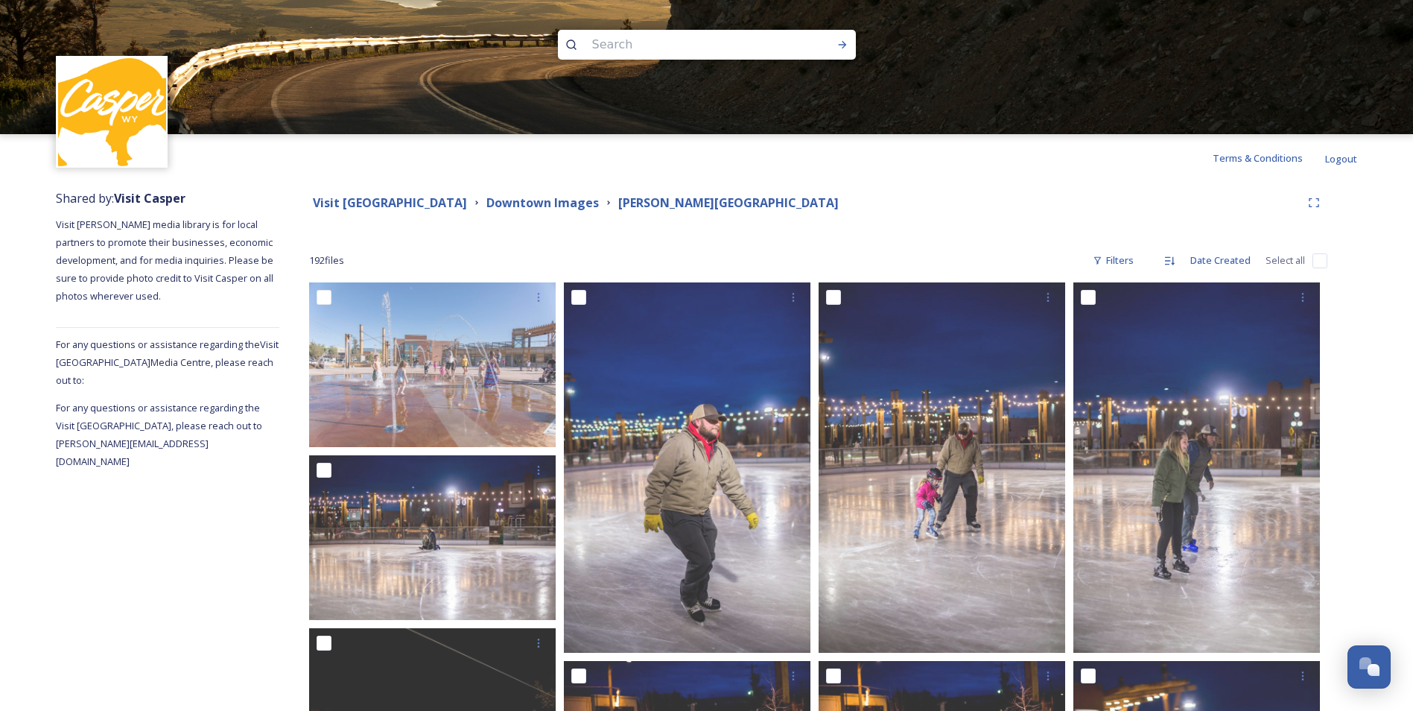
click at [891, 180] on div "Terms & Conditions Logout" at bounding box center [706, 158] width 1413 height 48
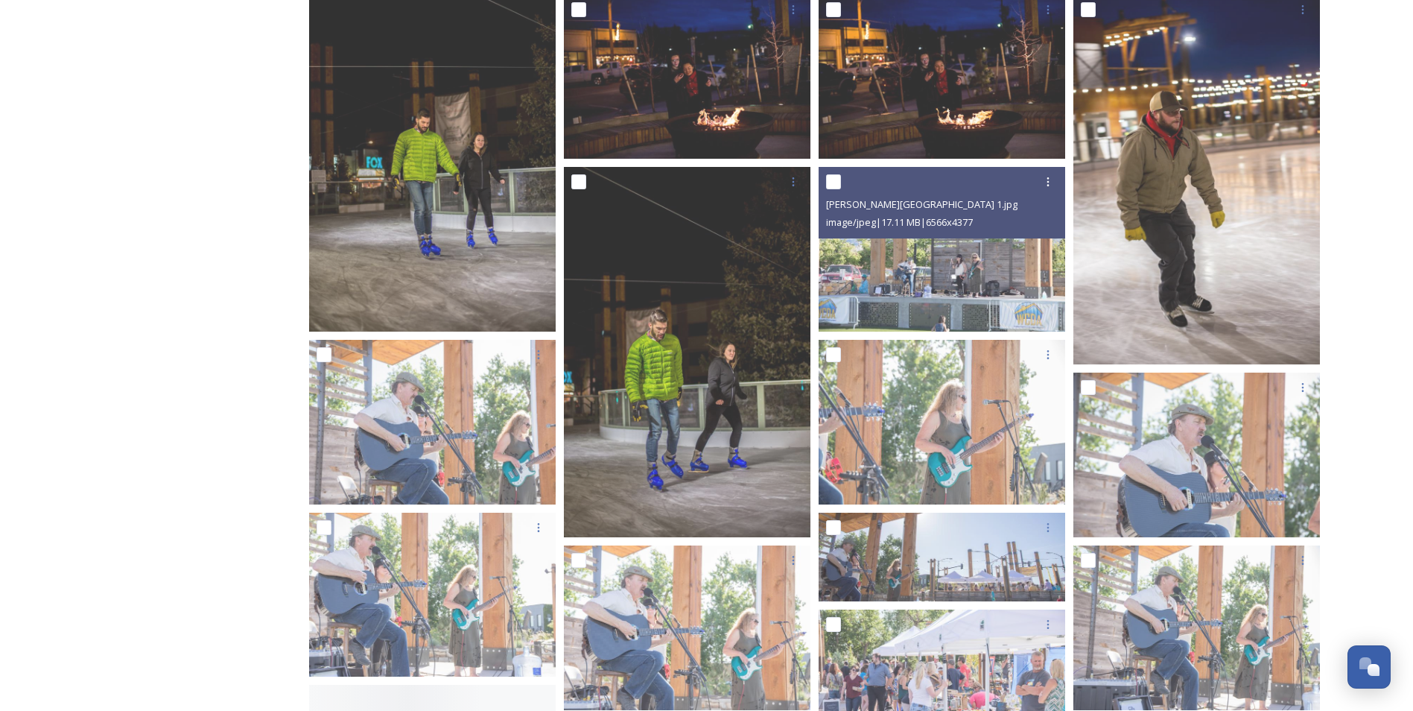
scroll to position [775, 0]
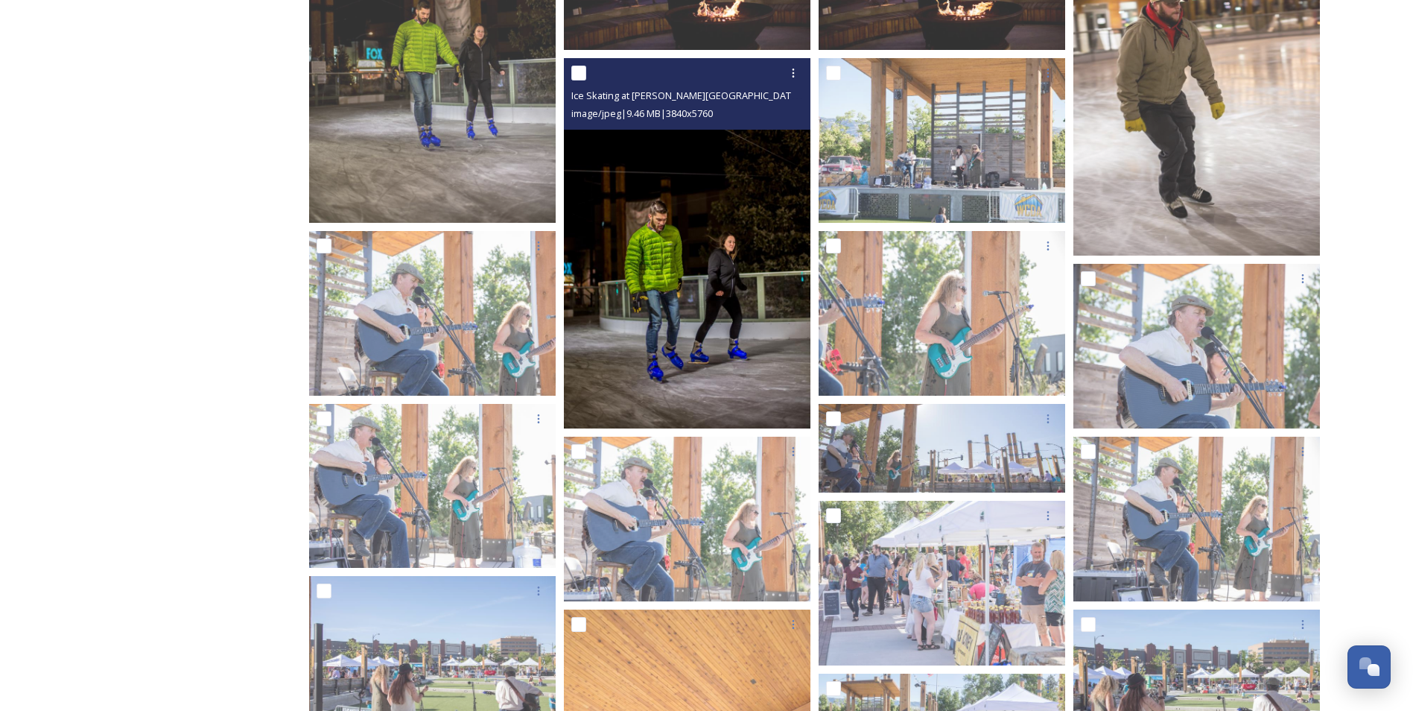
click at [703, 261] on img at bounding box center [687, 243] width 247 height 370
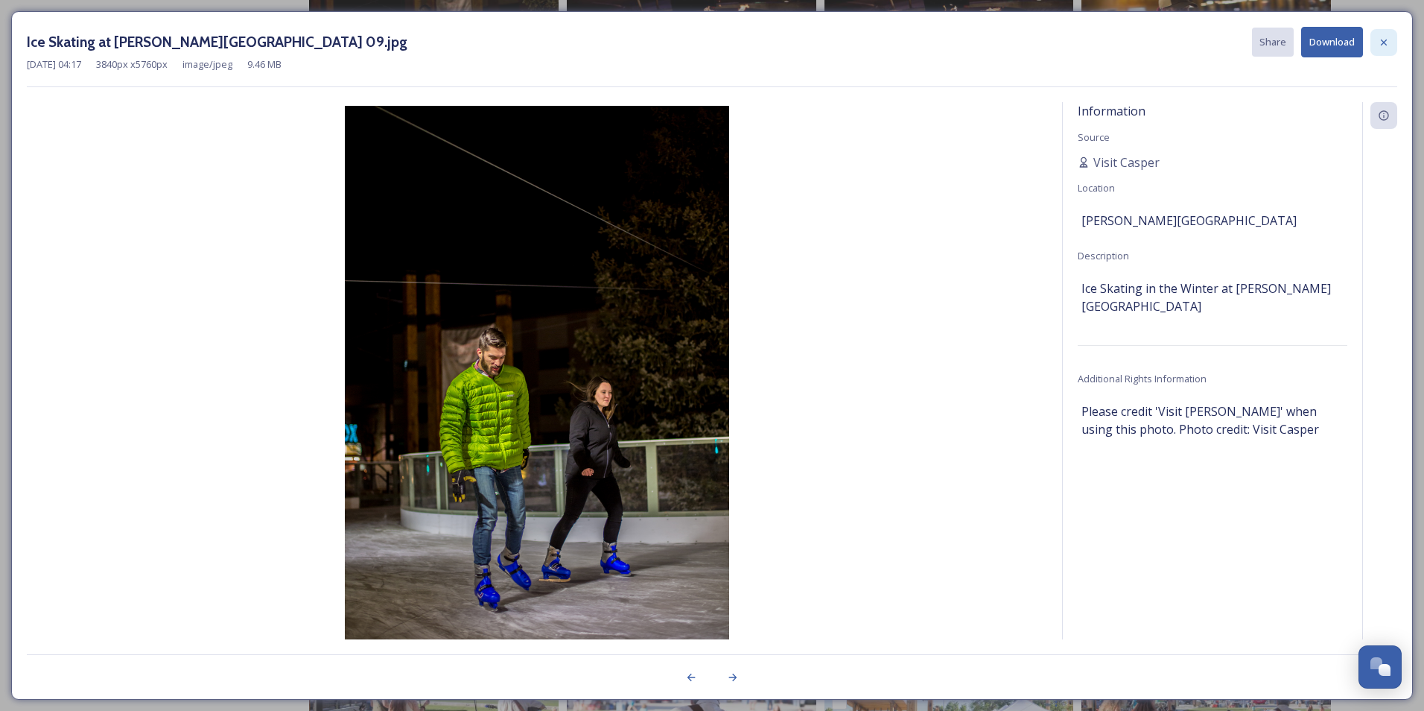
click at [1385, 42] on icon at bounding box center [1384, 42] width 6 height 6
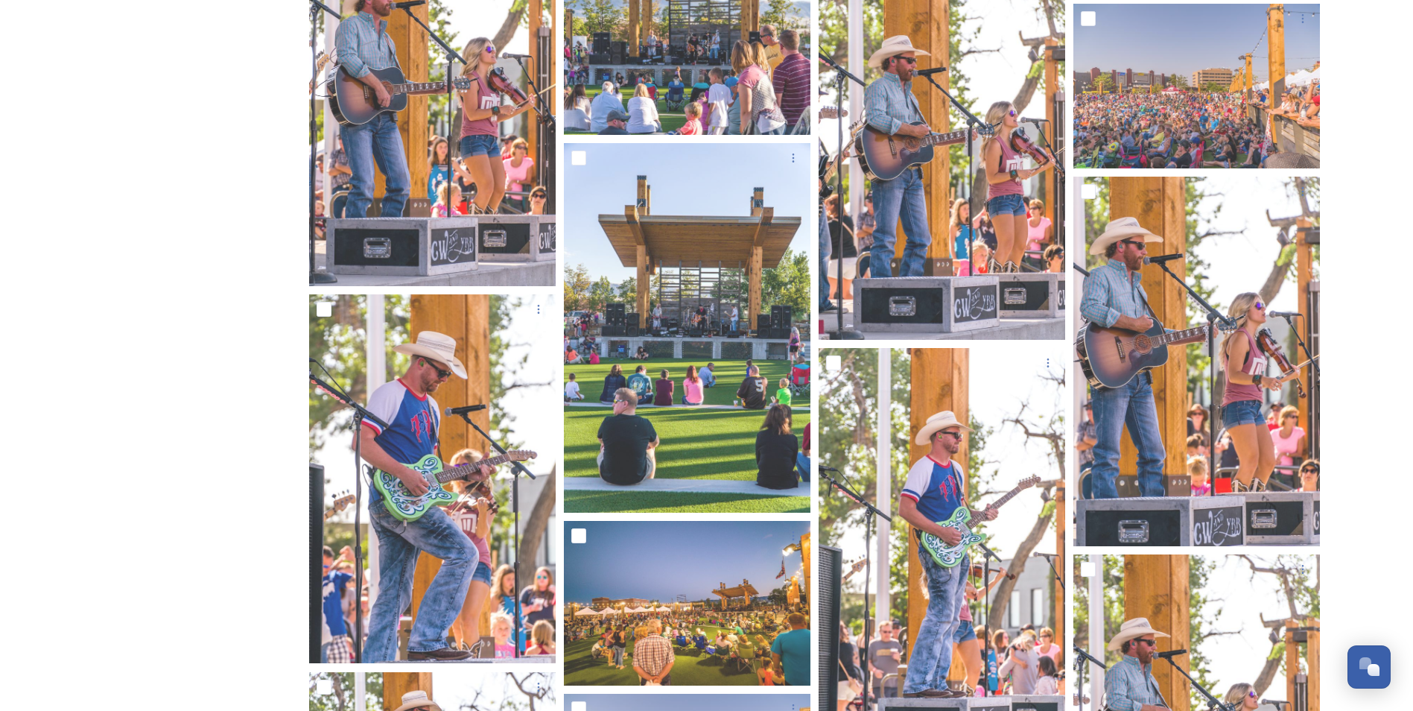
scroll to position [6675, 0]
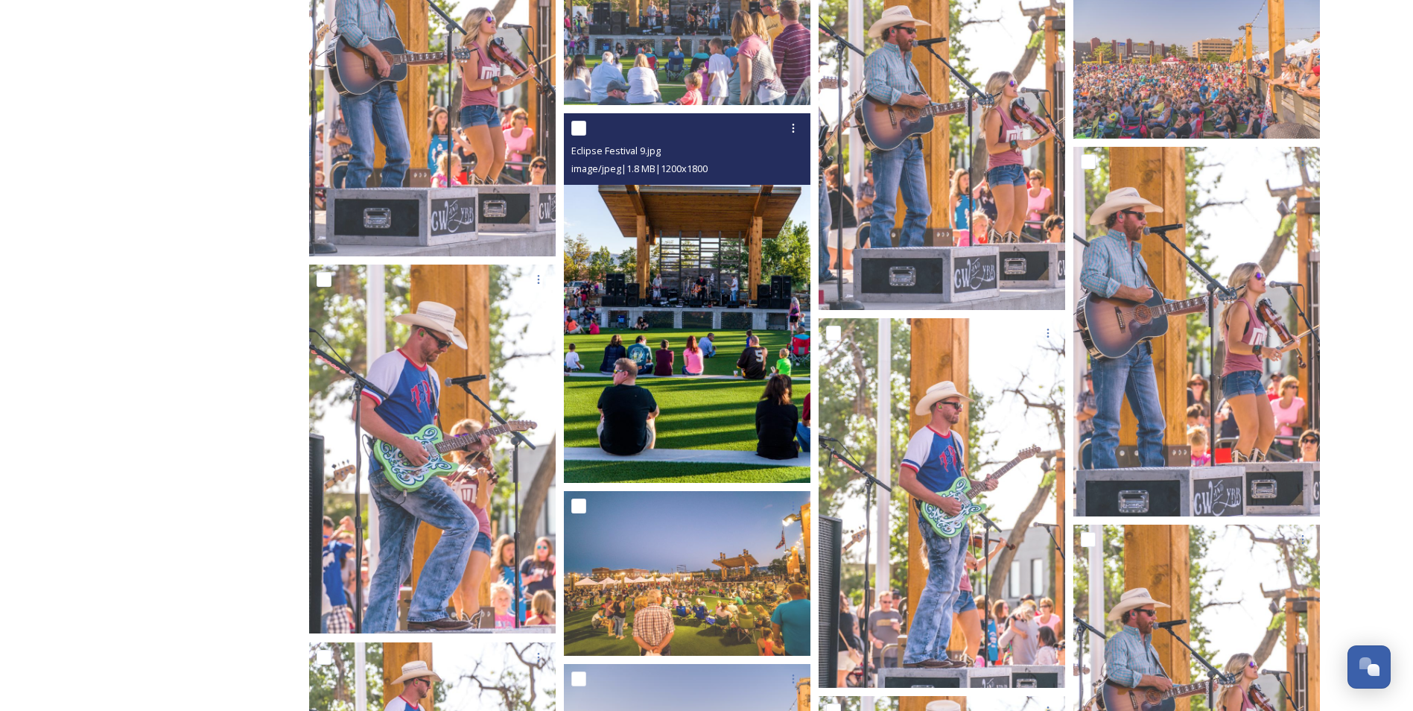
click at [739, 317] on img at bounding box center [687, 298] width 247 height 370
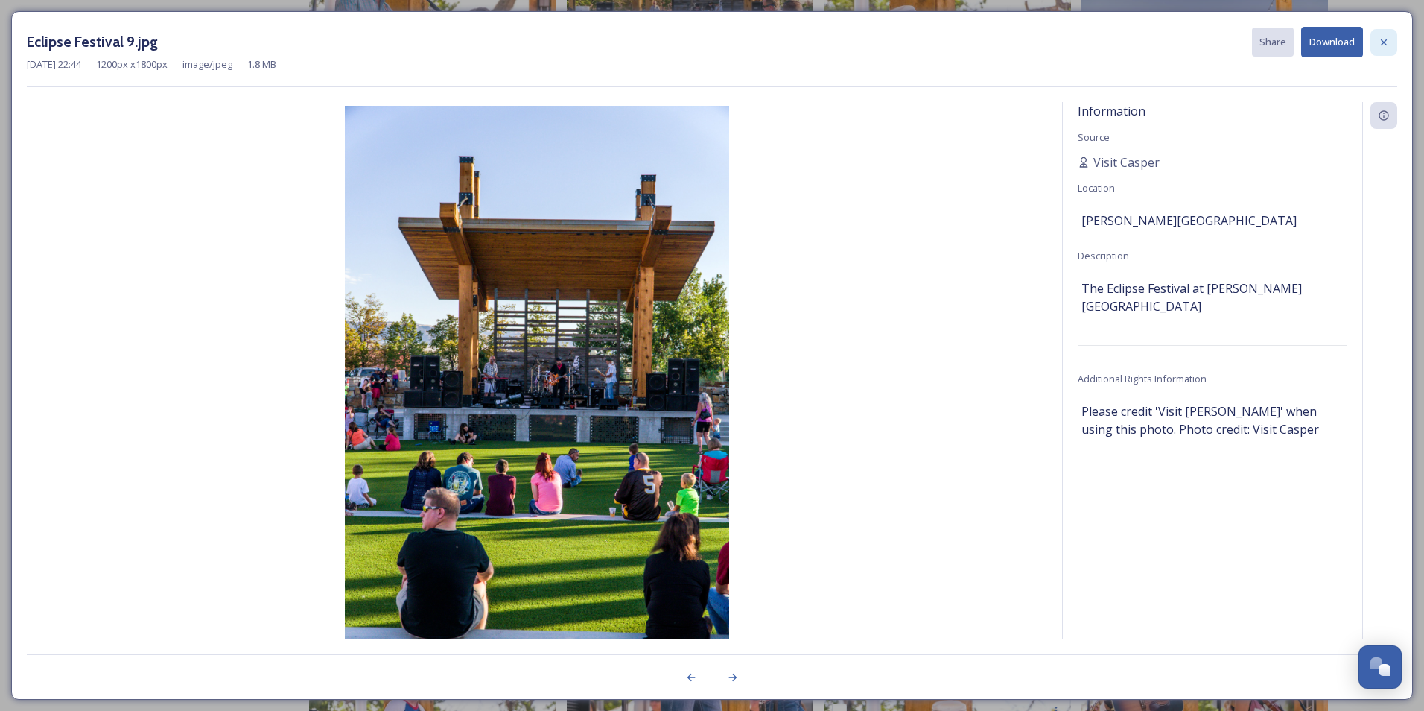
click at [1384, 39] on icon at bounding box center [1384, 43] width 12 height 12
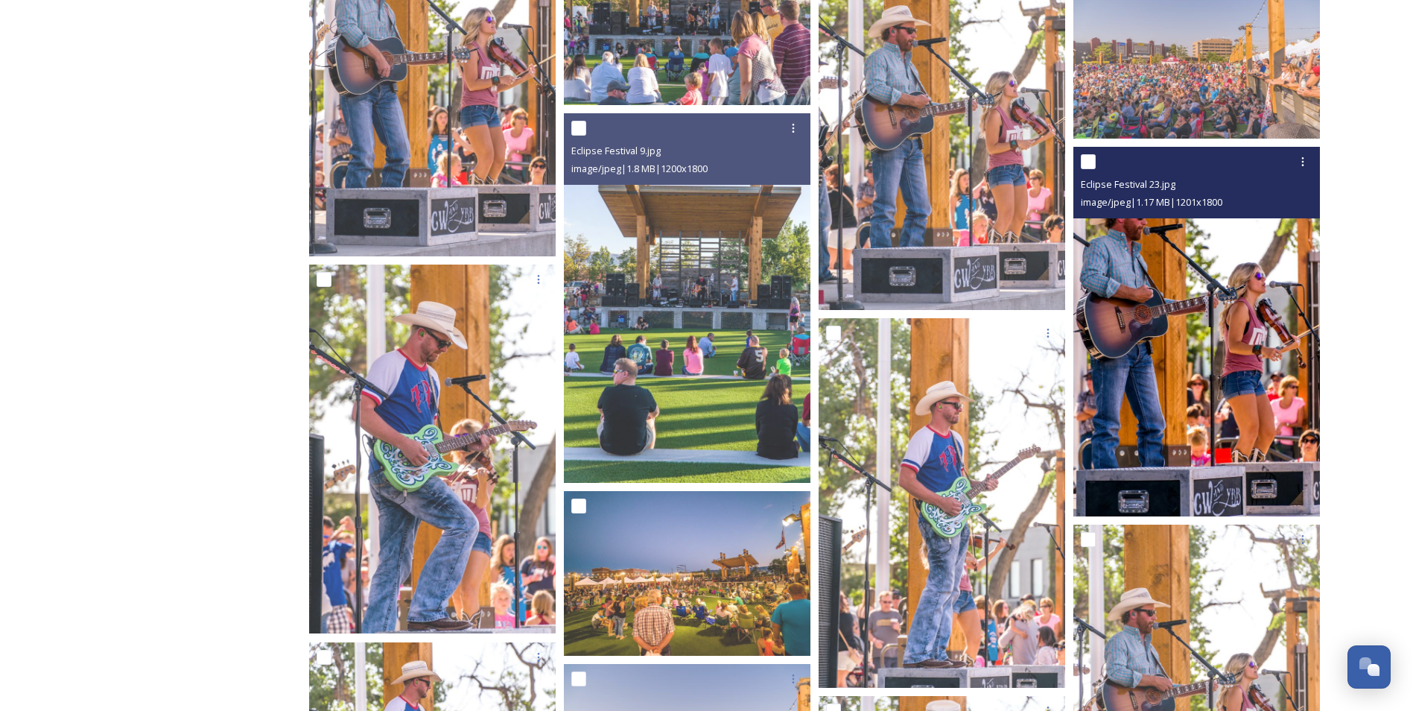
click at [1121, 333] on img at bounding box center [1197, 332] width 247 height 370
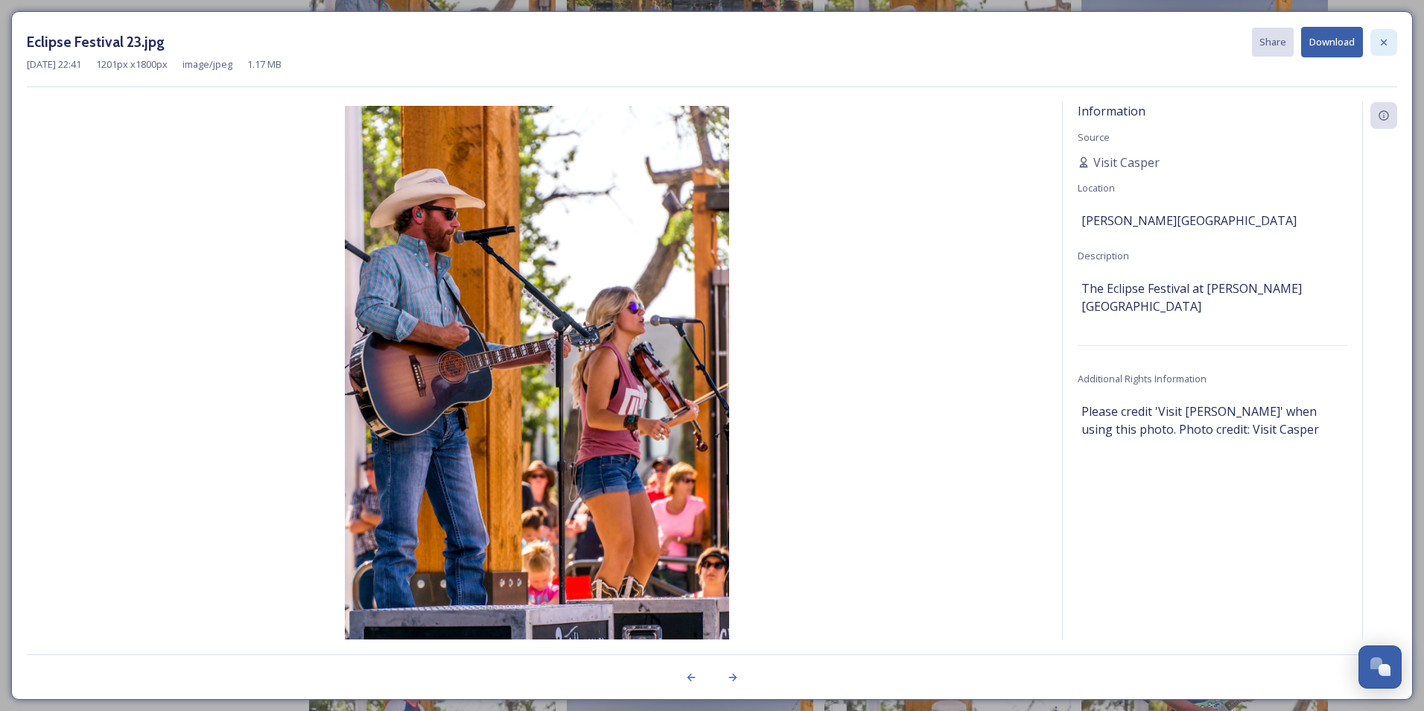
click at [1380, 45] on icon at bounding box center [1384, 43] width 12 height 12
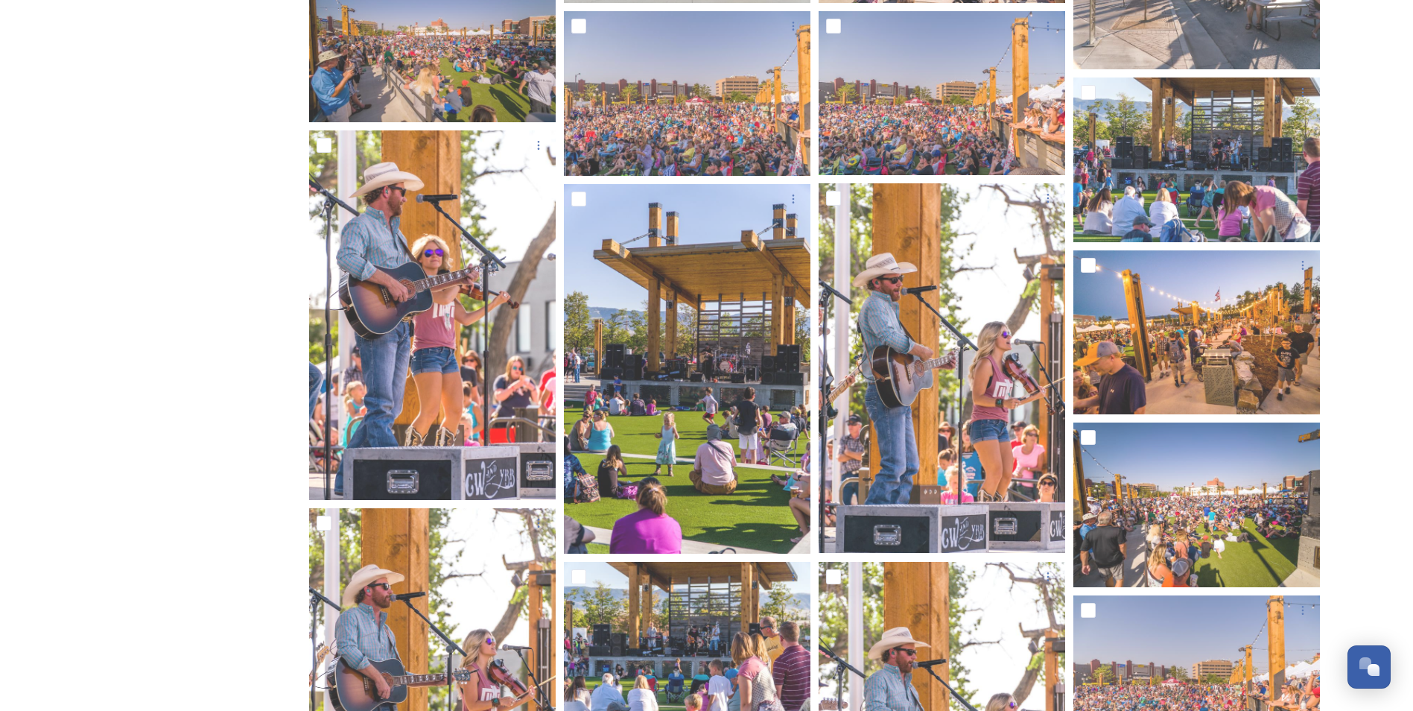
scroll to position [5432, 0]
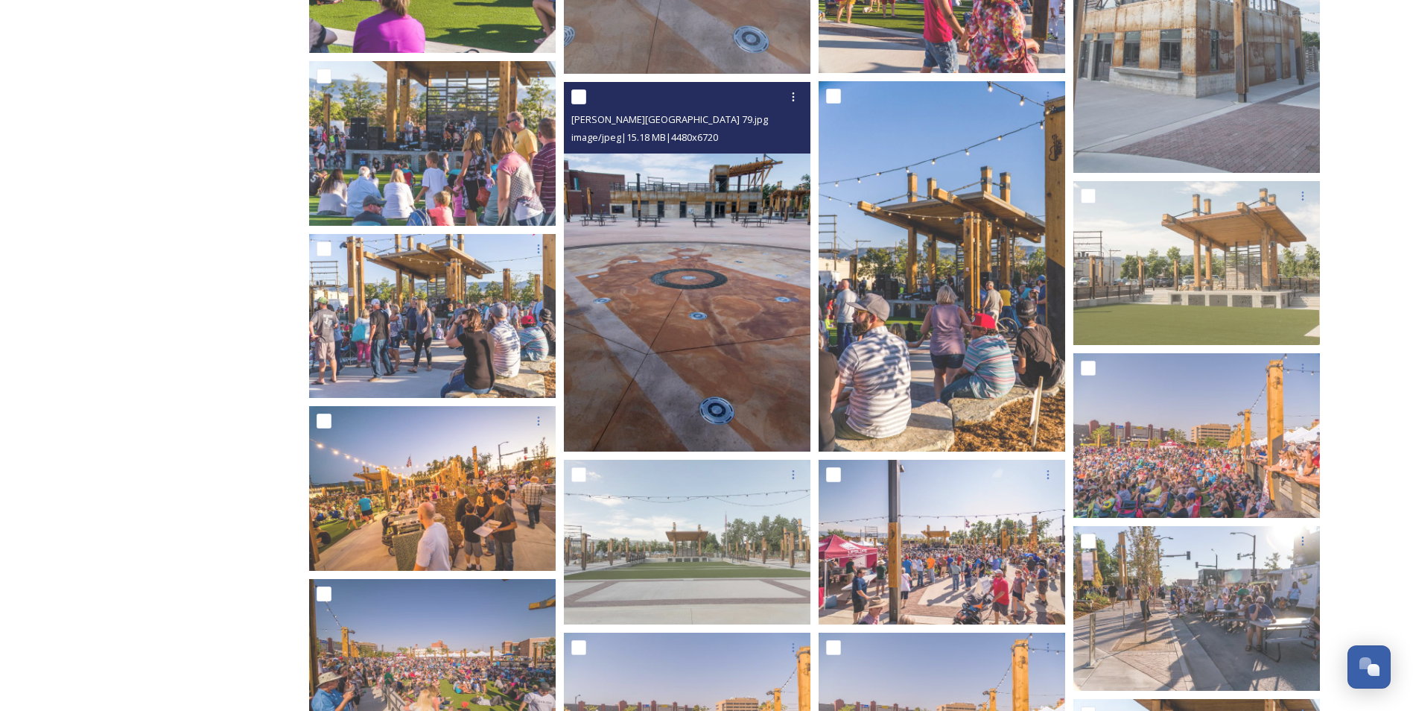
click at [642, 363] on img at bounding box center [687, 267] width 247 height 370
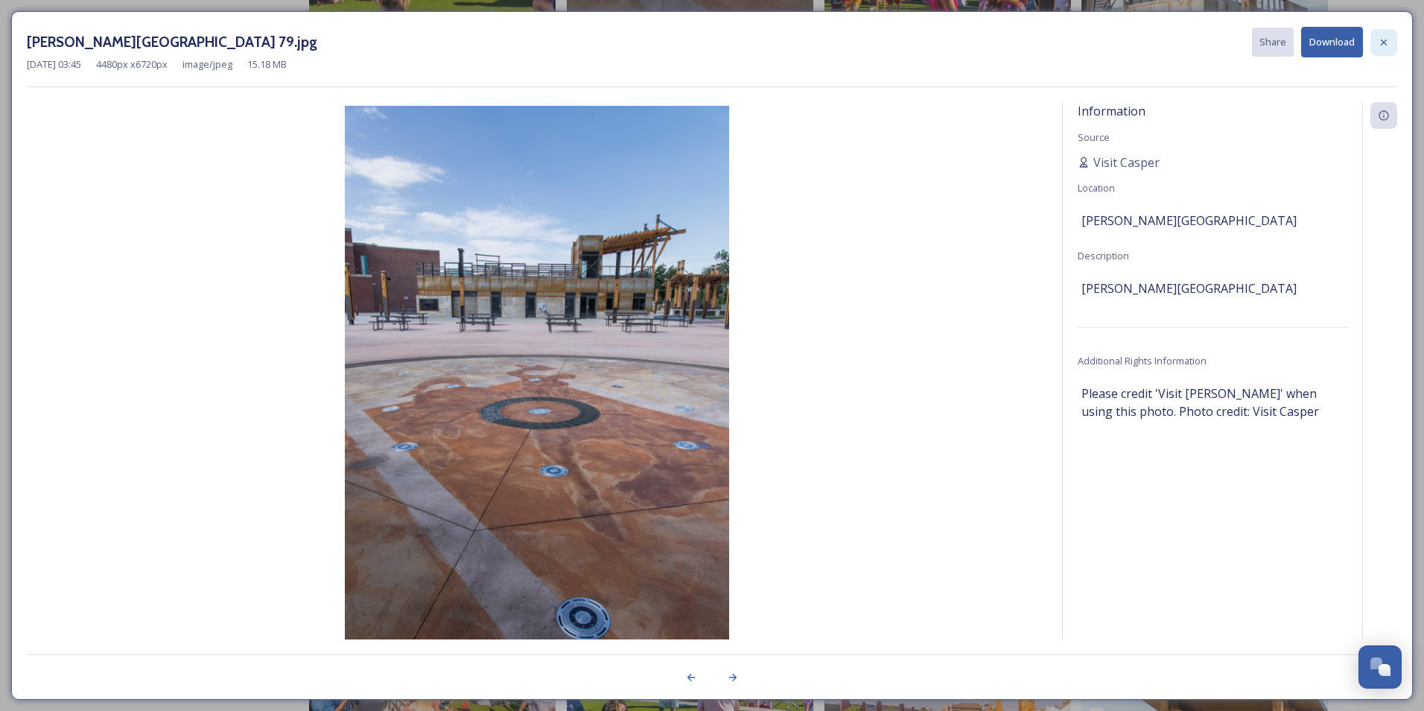
click at [1375, 42] on div at bounding box center [1384, 42] width 27 height 27
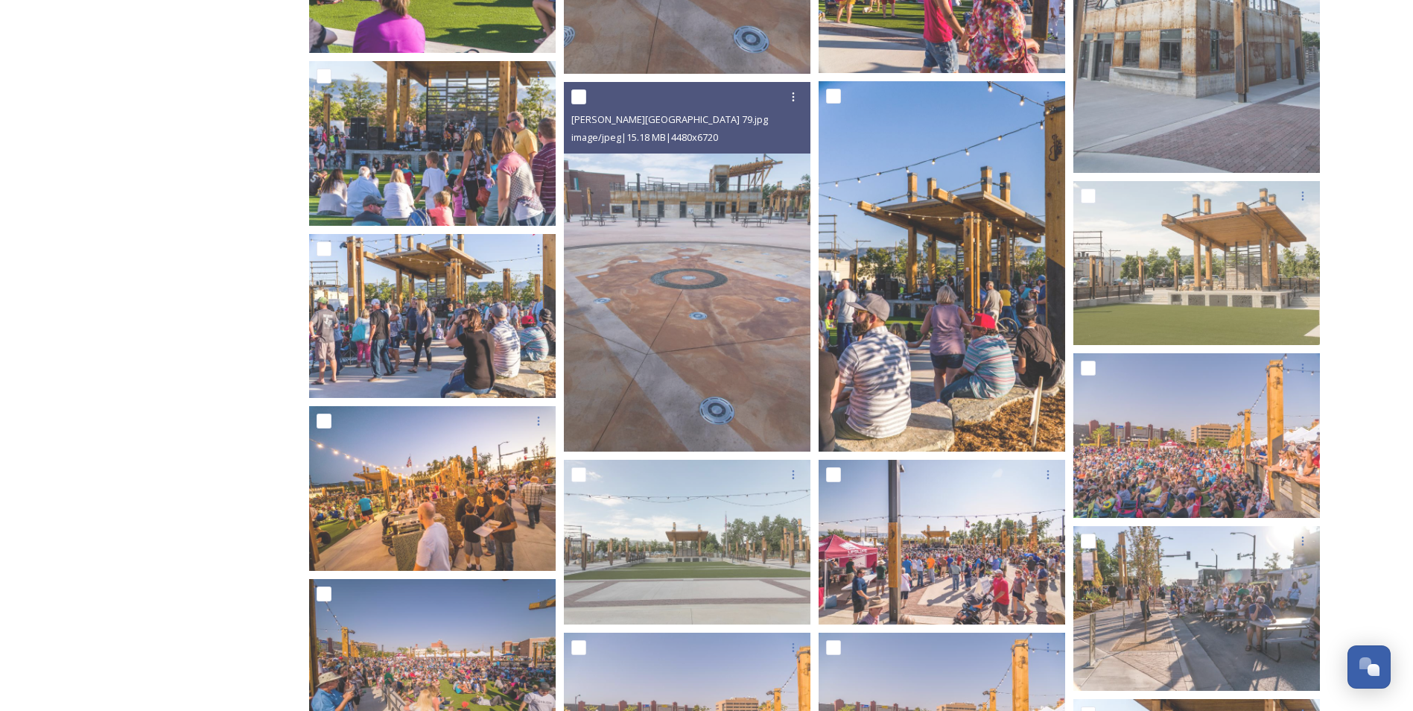
scroll to position [4811, 0]
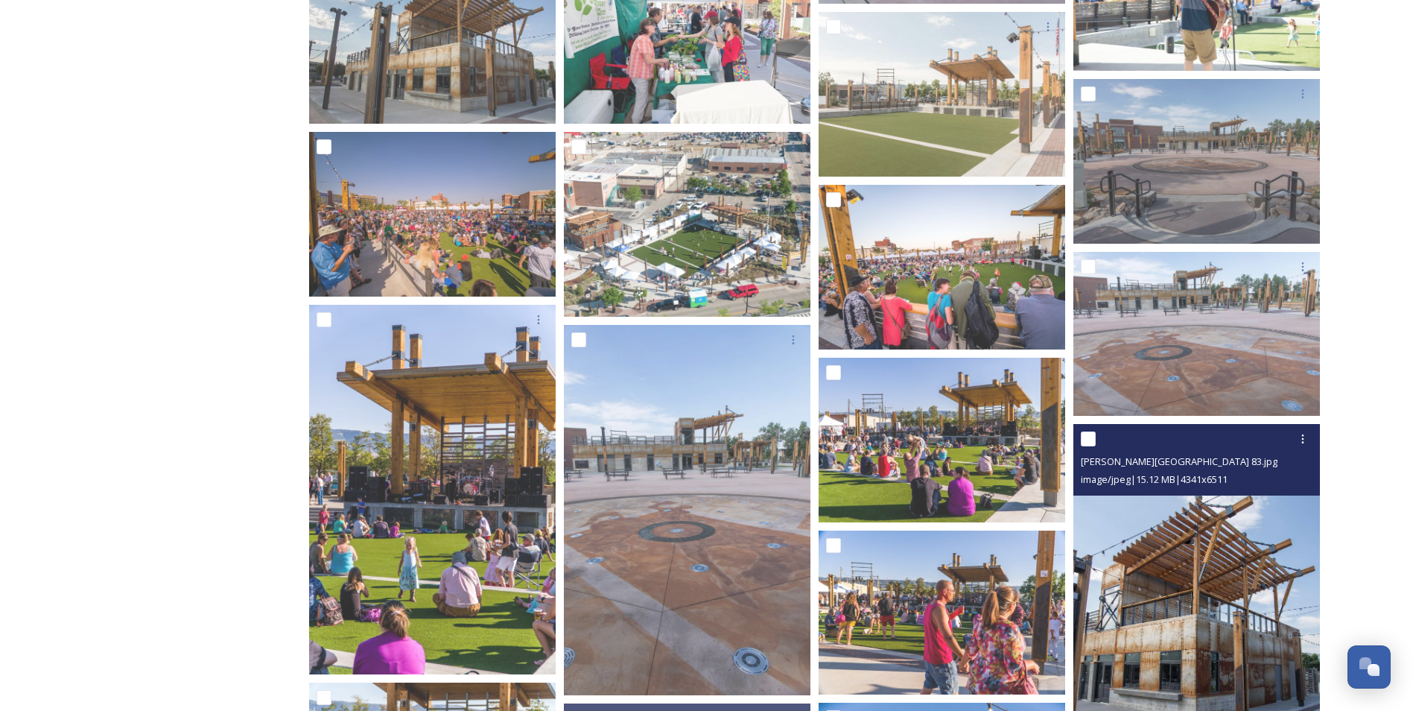
click at [1164, 571] on img at bounding box center [1197, 609] width 247 height 370
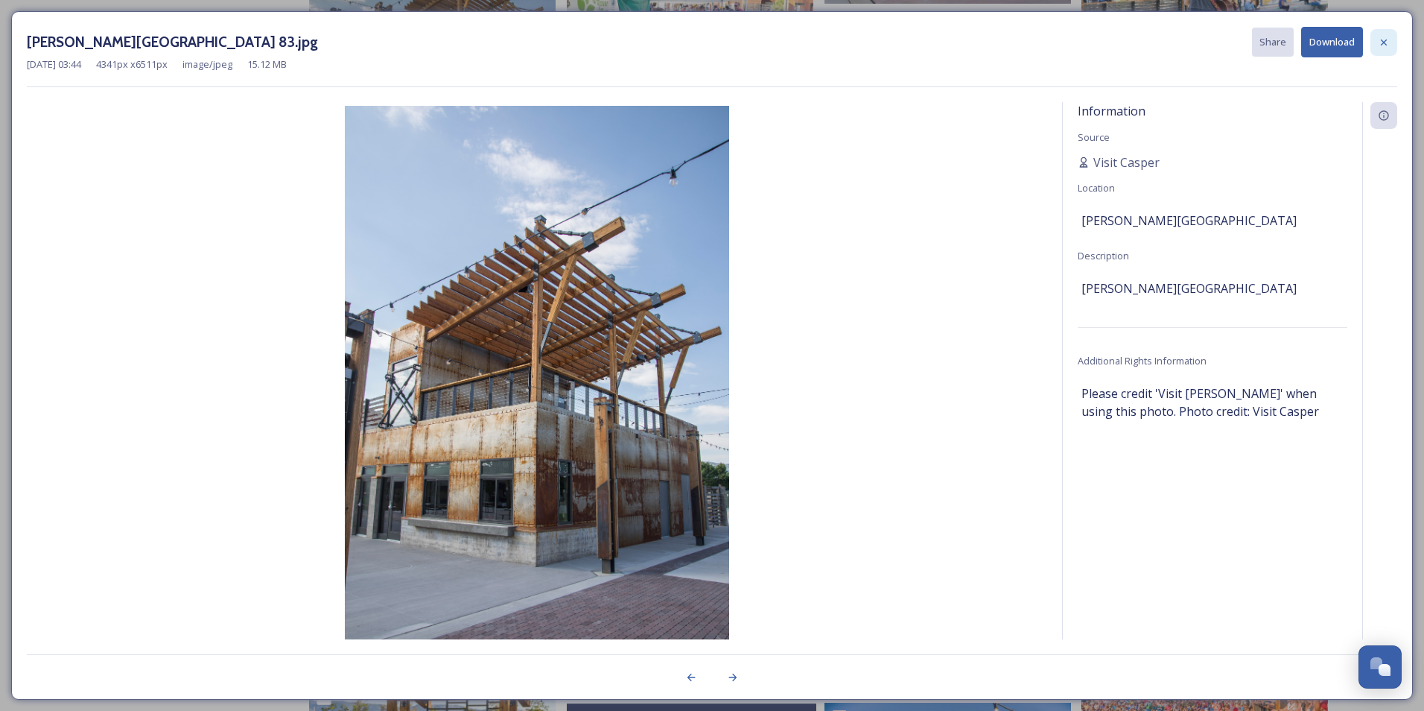
click at [1383, 34] on div at bounding box center [1384, 42] width 27 height 27
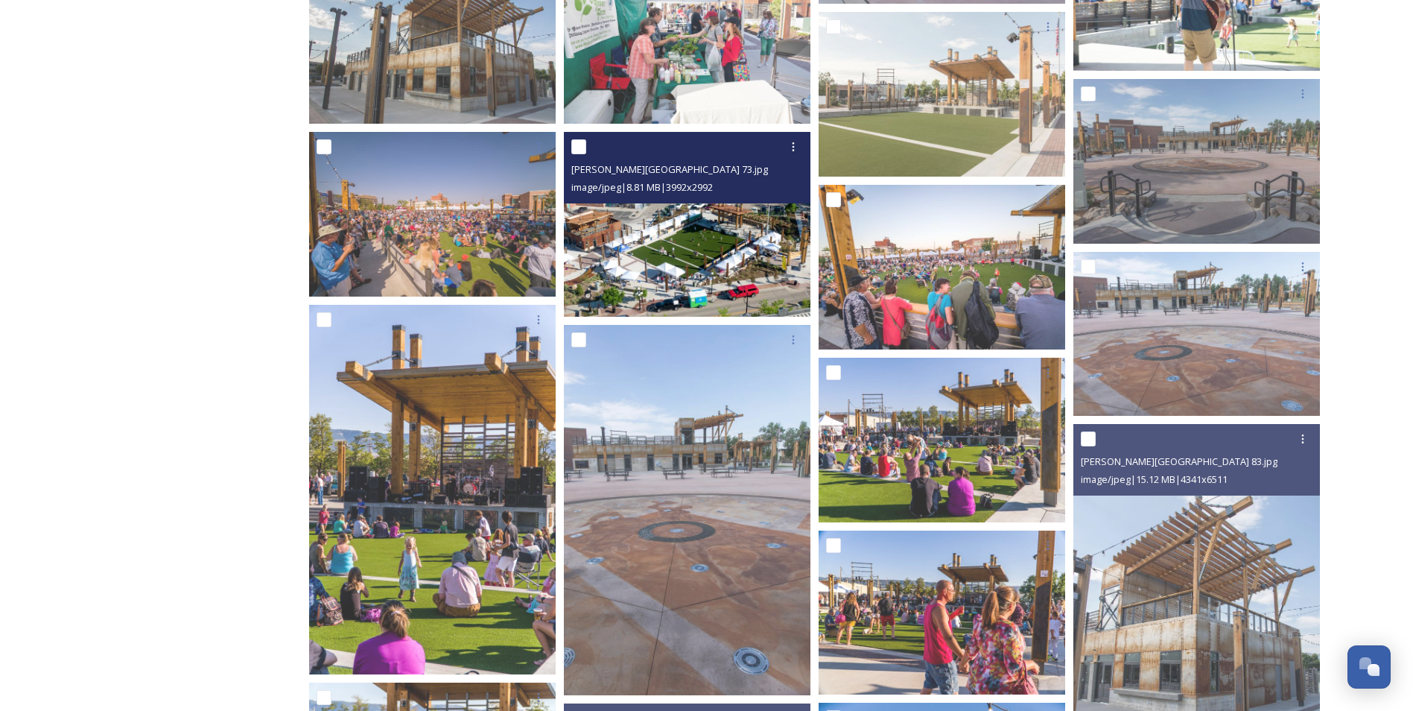
click at [755, 261] on img at bounding box center [687, 224] width 247 height 185
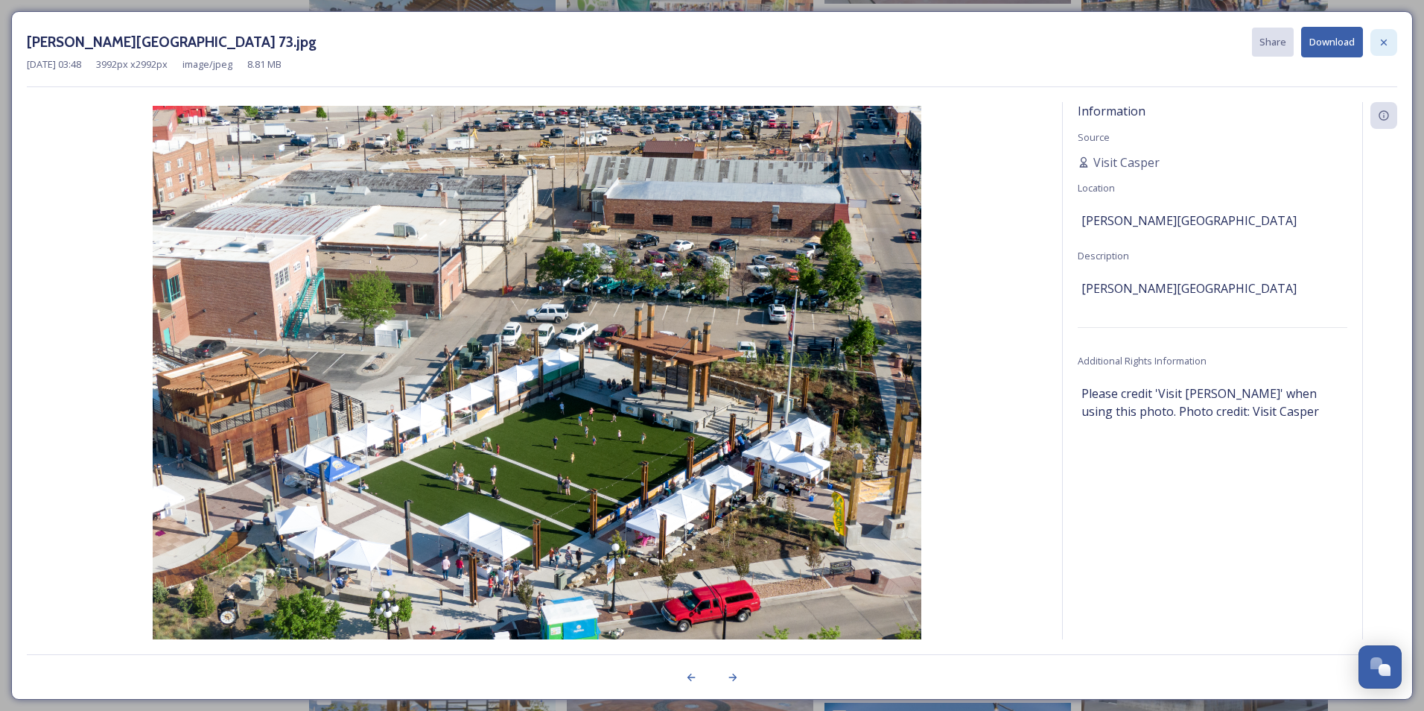
click at [1383, 40] on icon at bounding box center [1384, 43] width 12 height 12
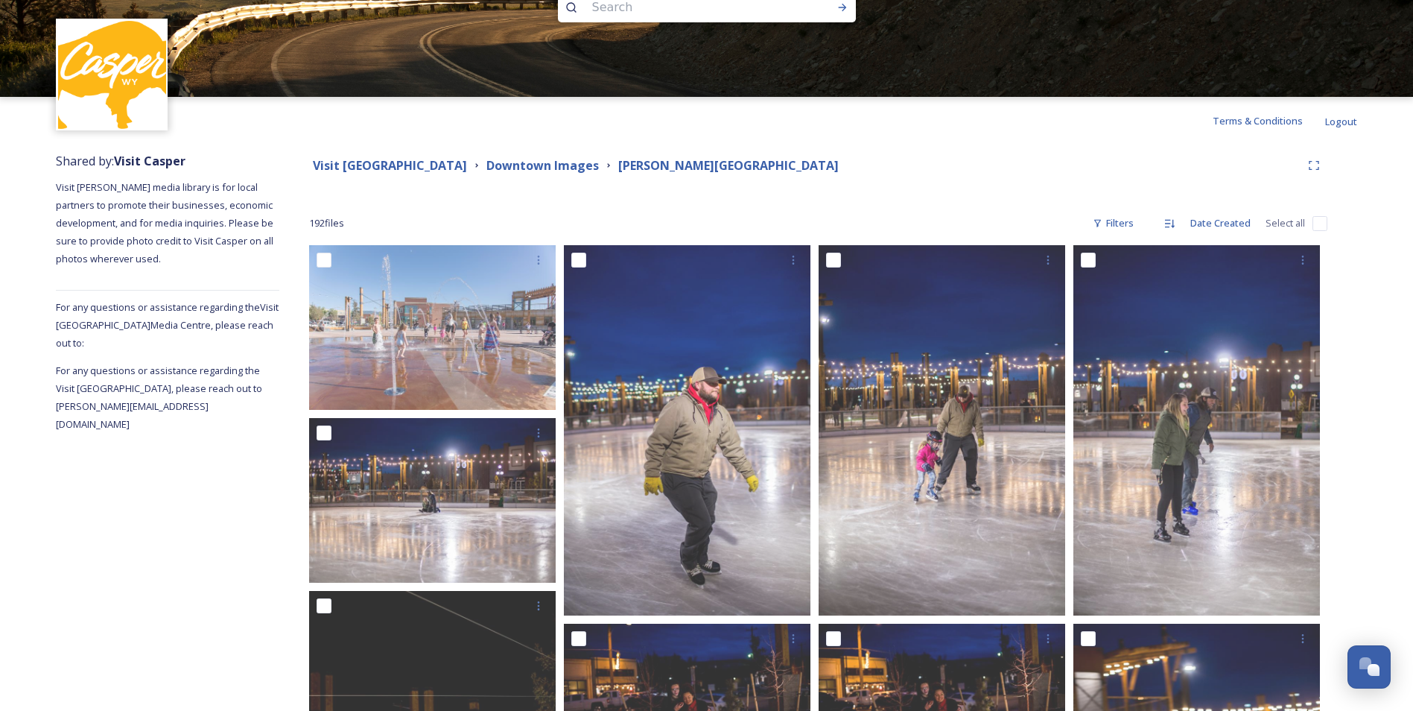
scroll to position [0, 0]
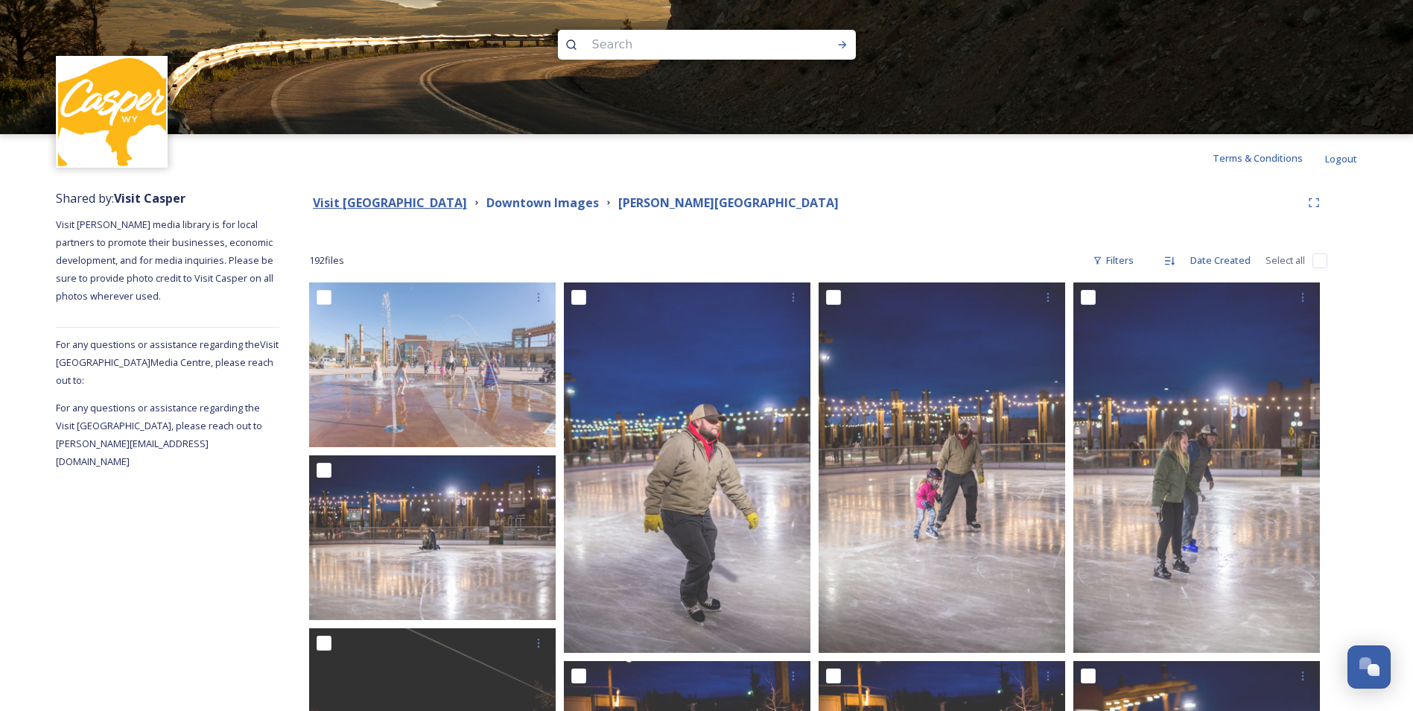
click at [429, 203] on strong "Visit [GEOGRAPHIC_DATA]" at bounding box center [390, 202] width 154 height 16
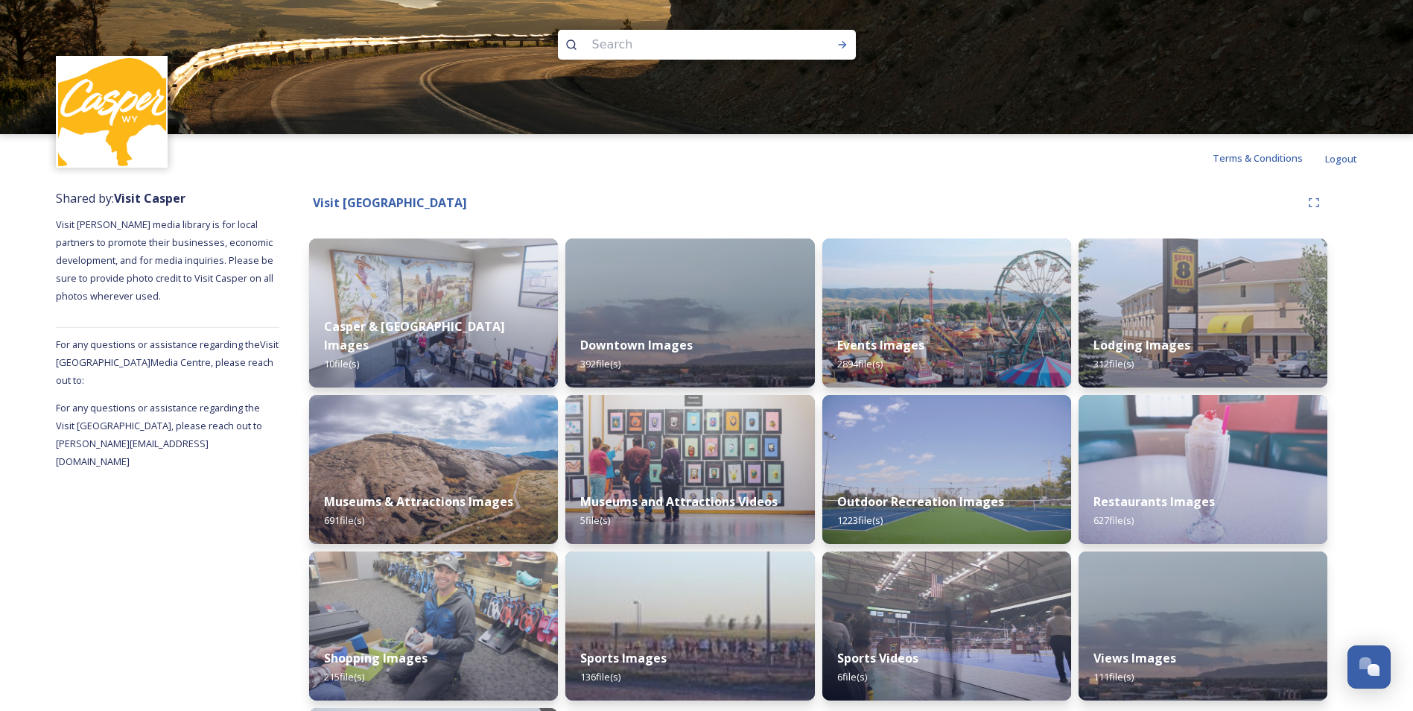
click at [727, 154] on div "Terms & Conditions Logout" at bounding box center [706, 158] width 1413 height 48
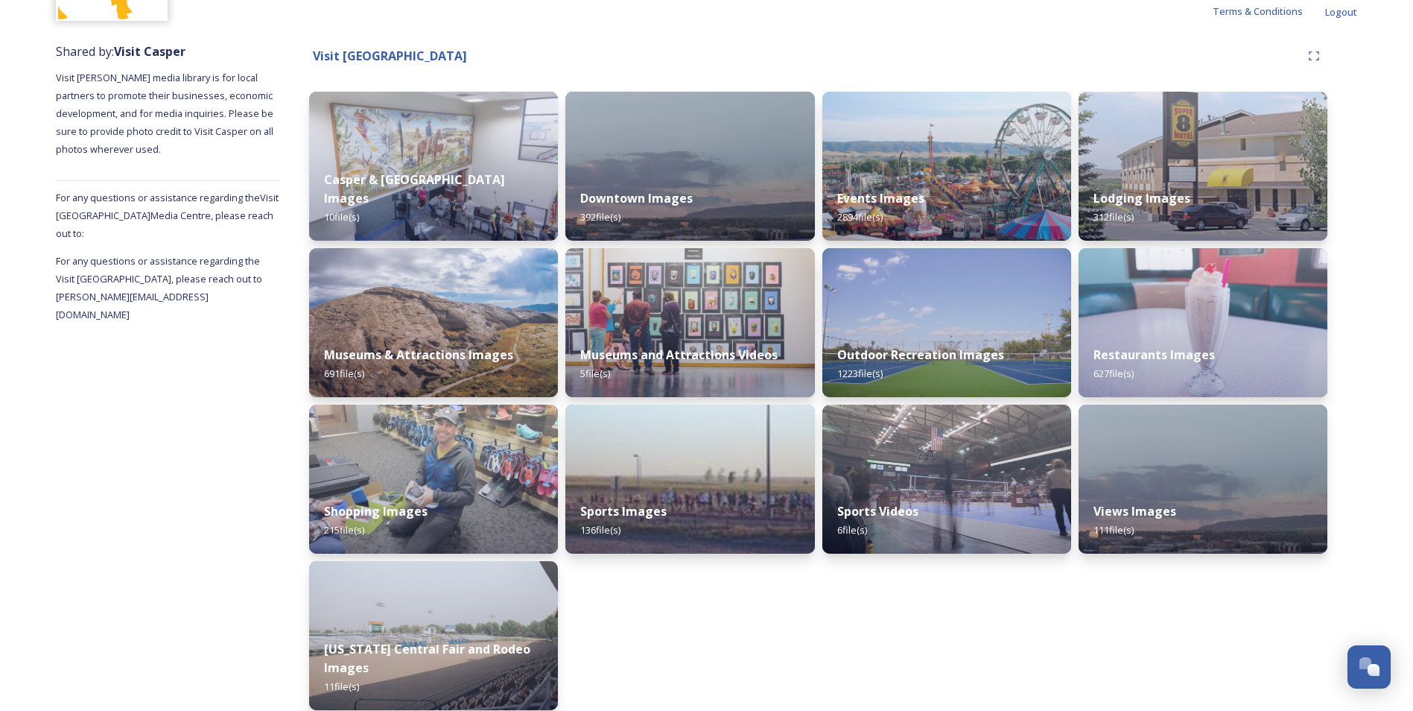
scroll to position [149, 0]
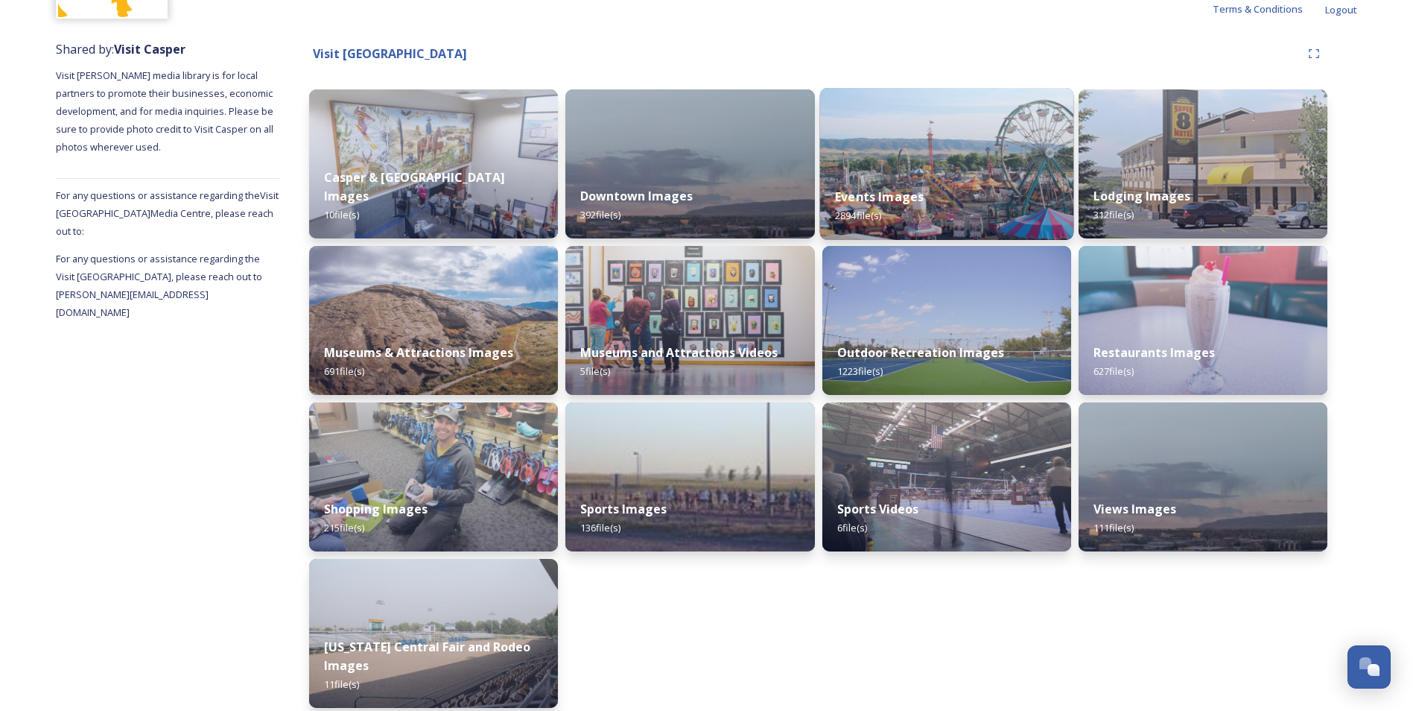
click at [936, 178] on div "Events Images 2894 file(s)" at bounding box center [946, 206] width 254 height 68
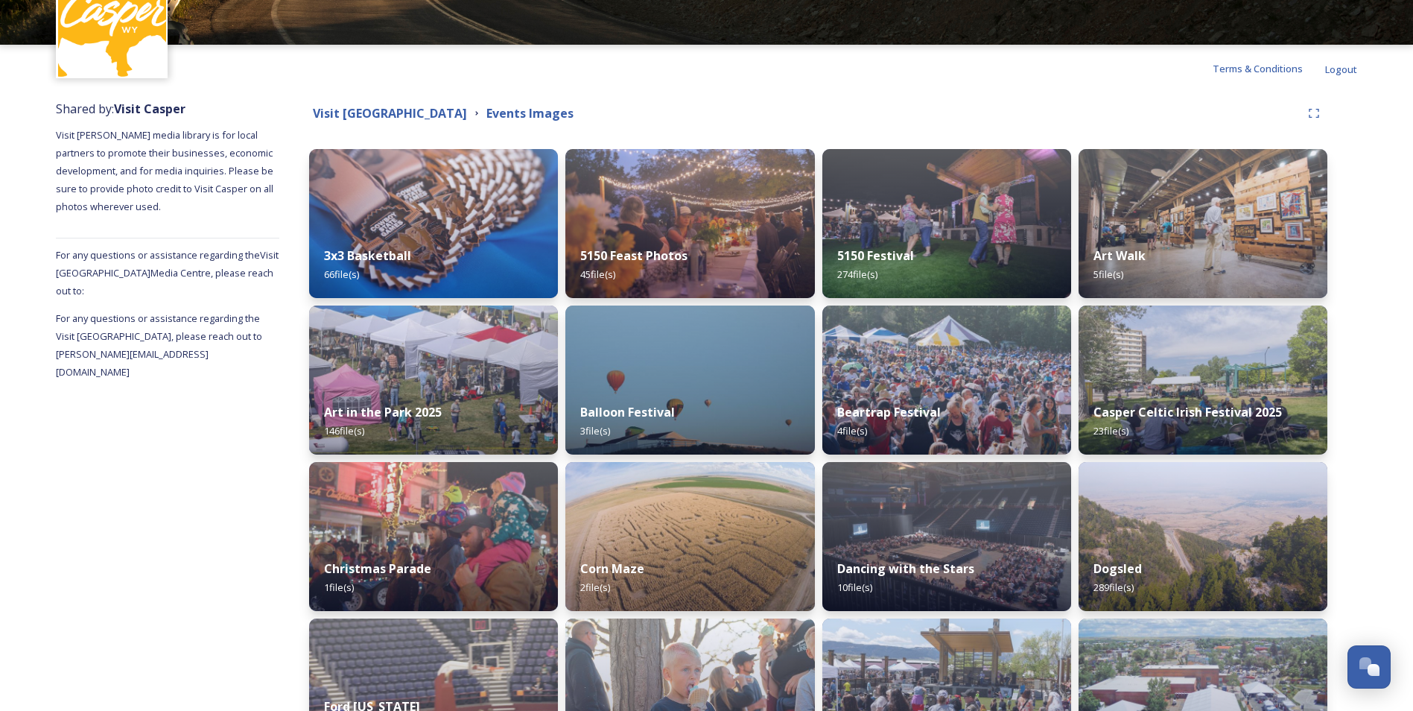
scroll to position [119, 0]
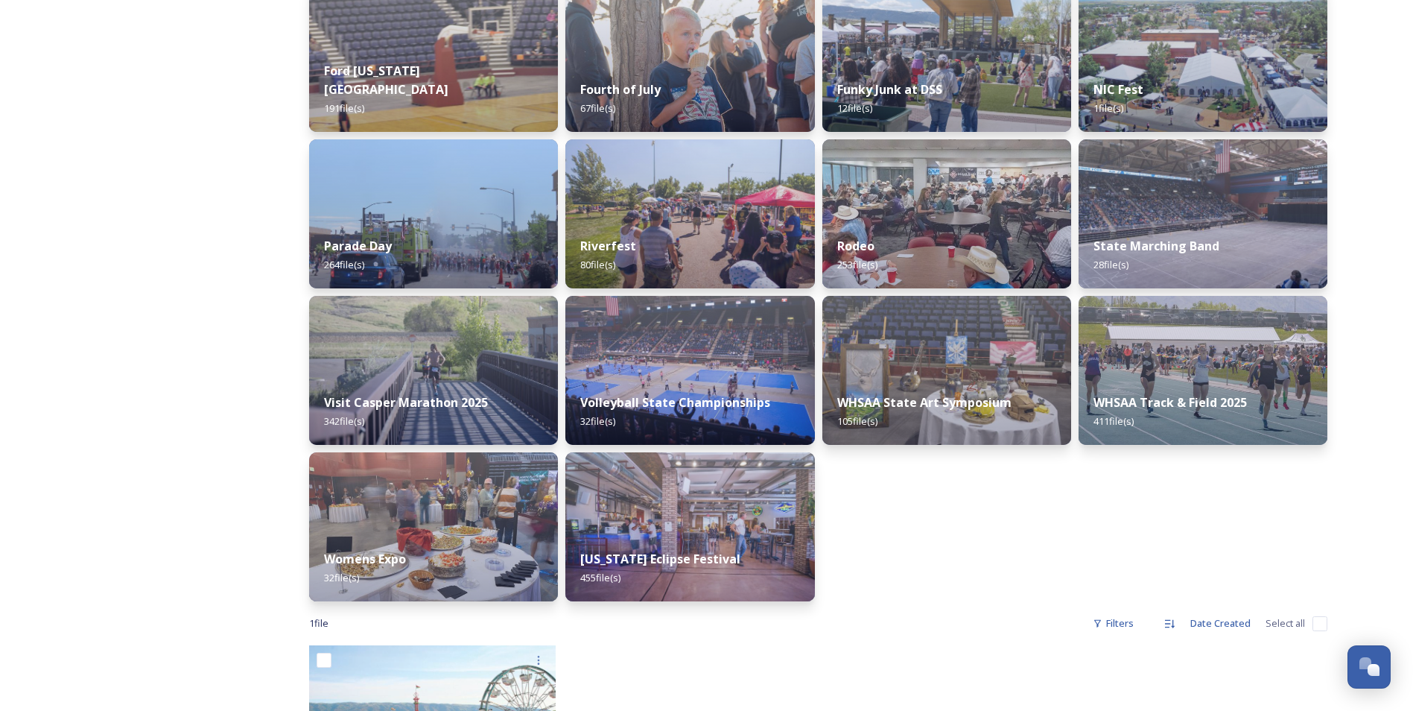
scroll to position [745, 0]
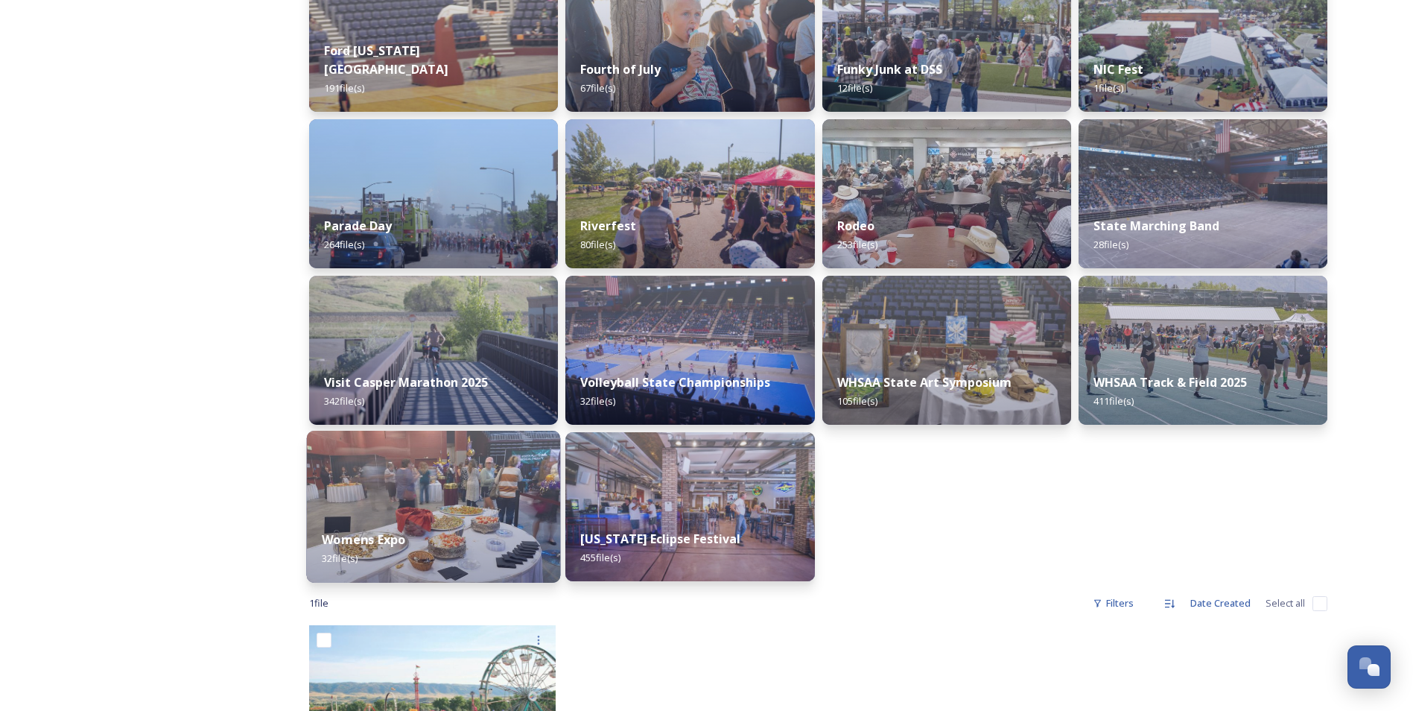
click at [401, 552] on div "Womens Expo 32 file(s)" at bounding box center [434, 549] width 254 height 68
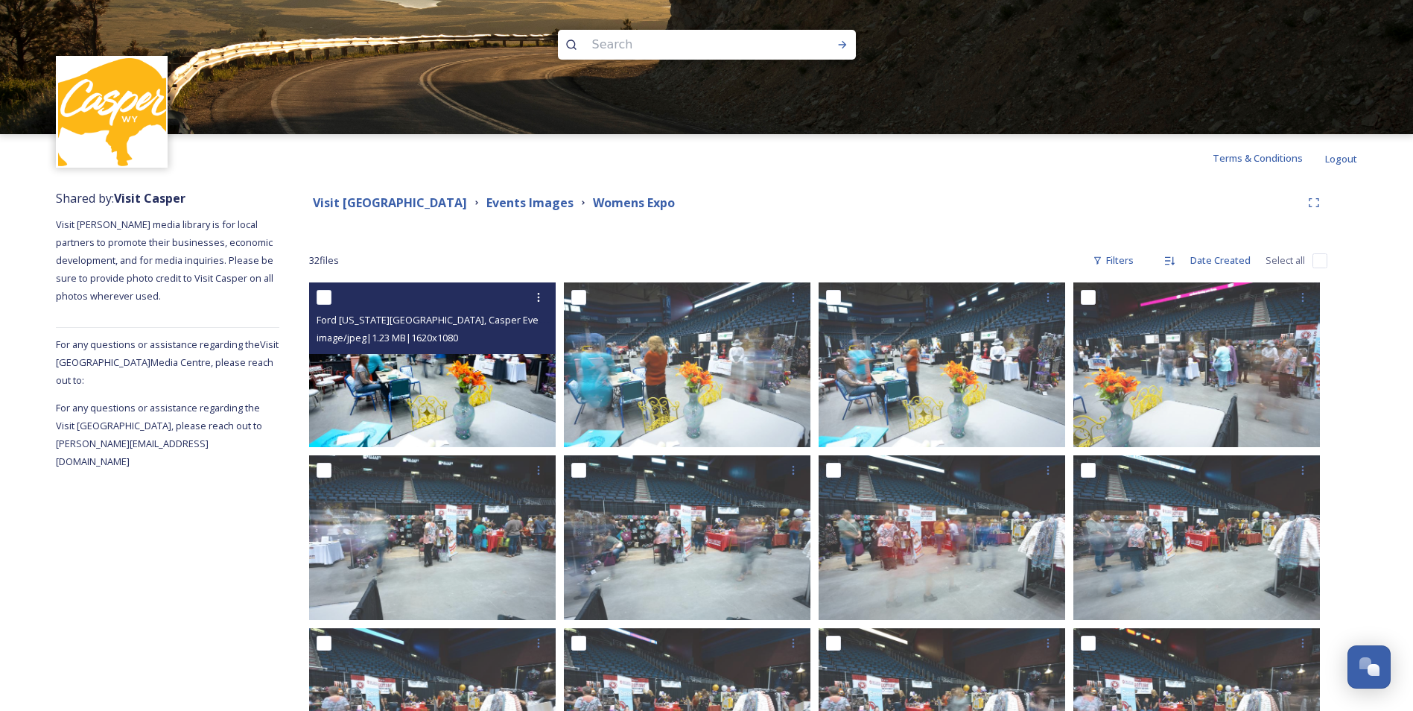
click at [469, 355] on img at bounding box center [432, 364] width 247 height 165
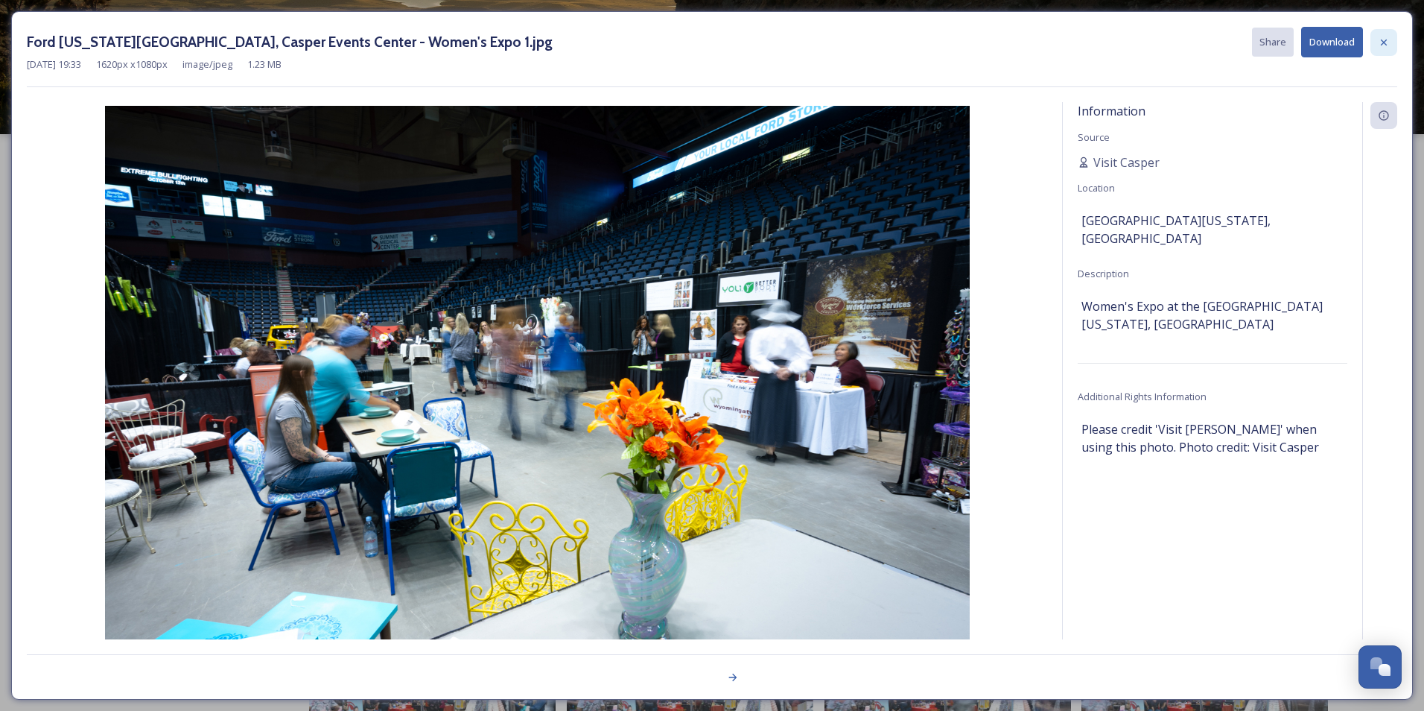
click at [1381, 40] on icon at bounding box center [1384, 43] width 12 height 12
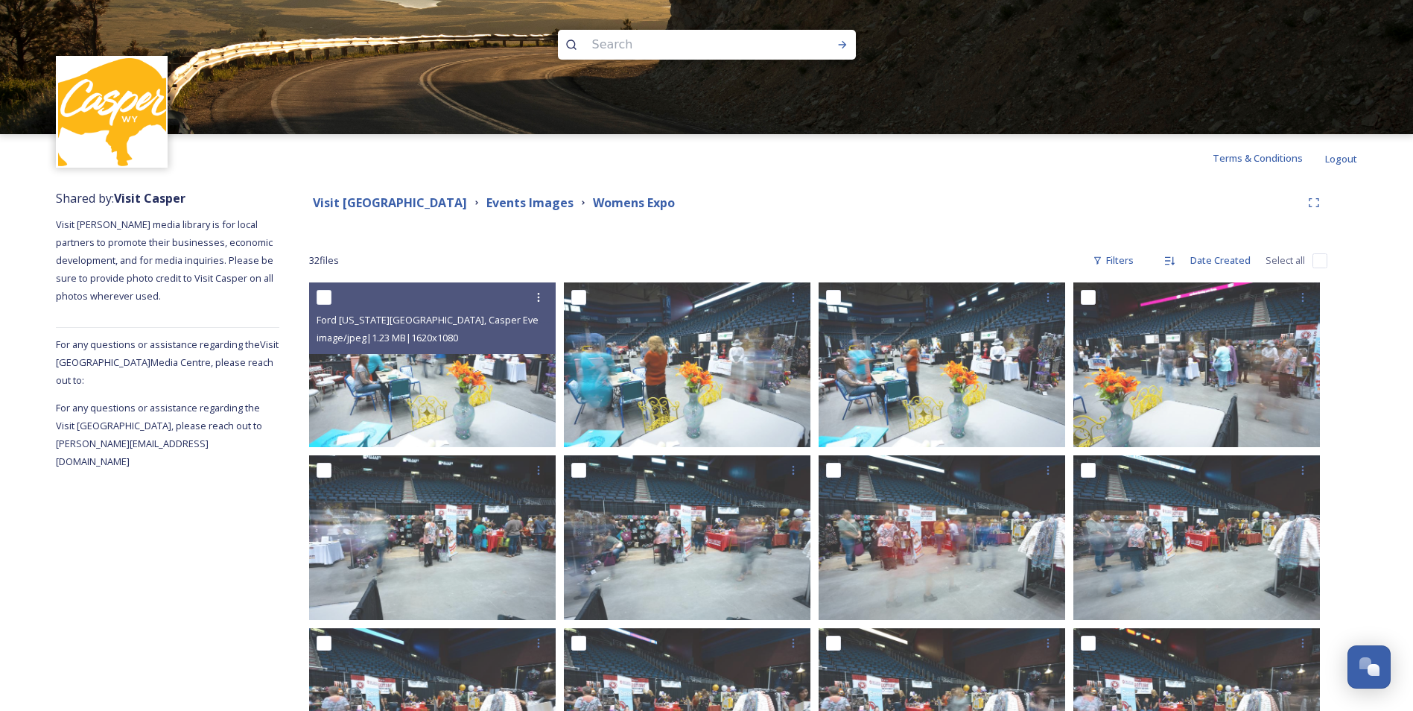
click at [840, 235] on div "Visit Casper Media Center Events Images Womens Expo 32 file s Filters Date Crea…" at bounding box center [818, 685] width 1078 height 1007
click at [522, 202] on strong "Events Images" at bounding box center [529, 202] width 87 height 16
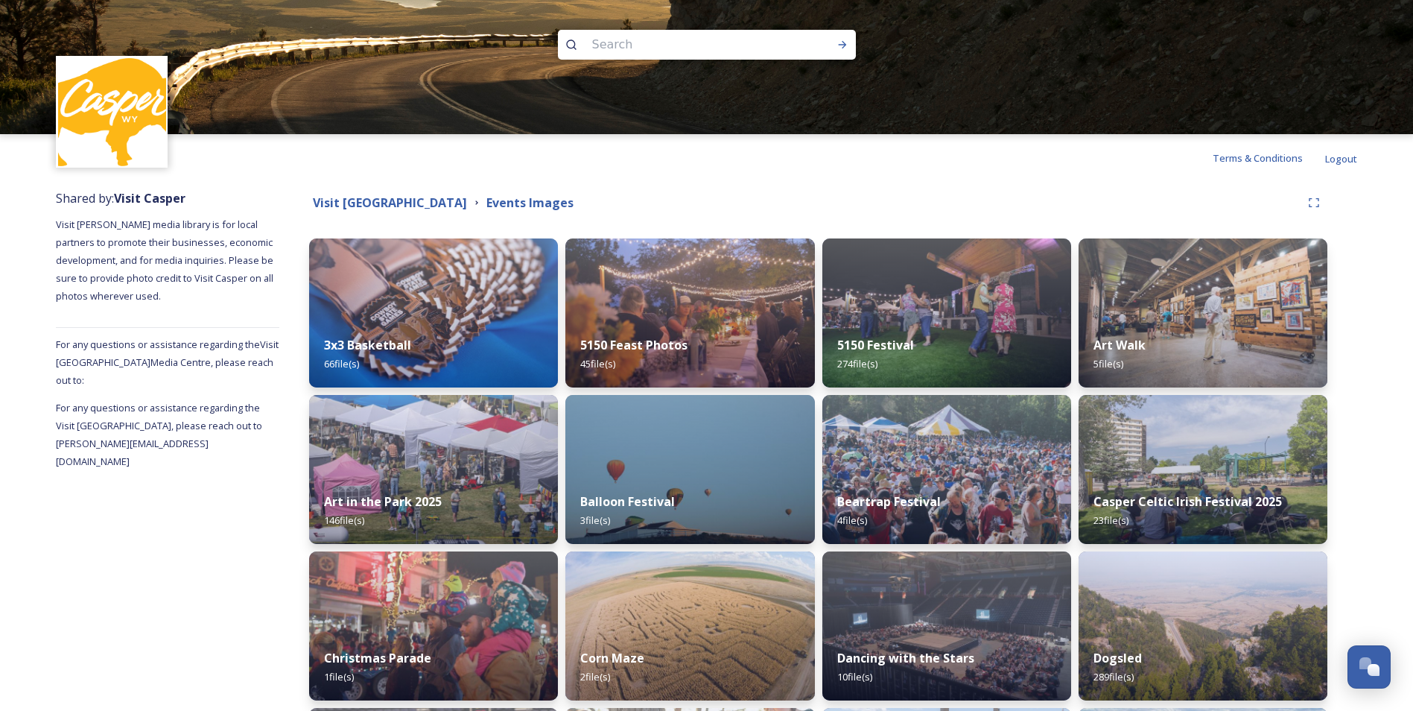
click at [739, 174] on div "Terms & Conditions Logout" at bounding box center [706, 158] width 1413 height 48
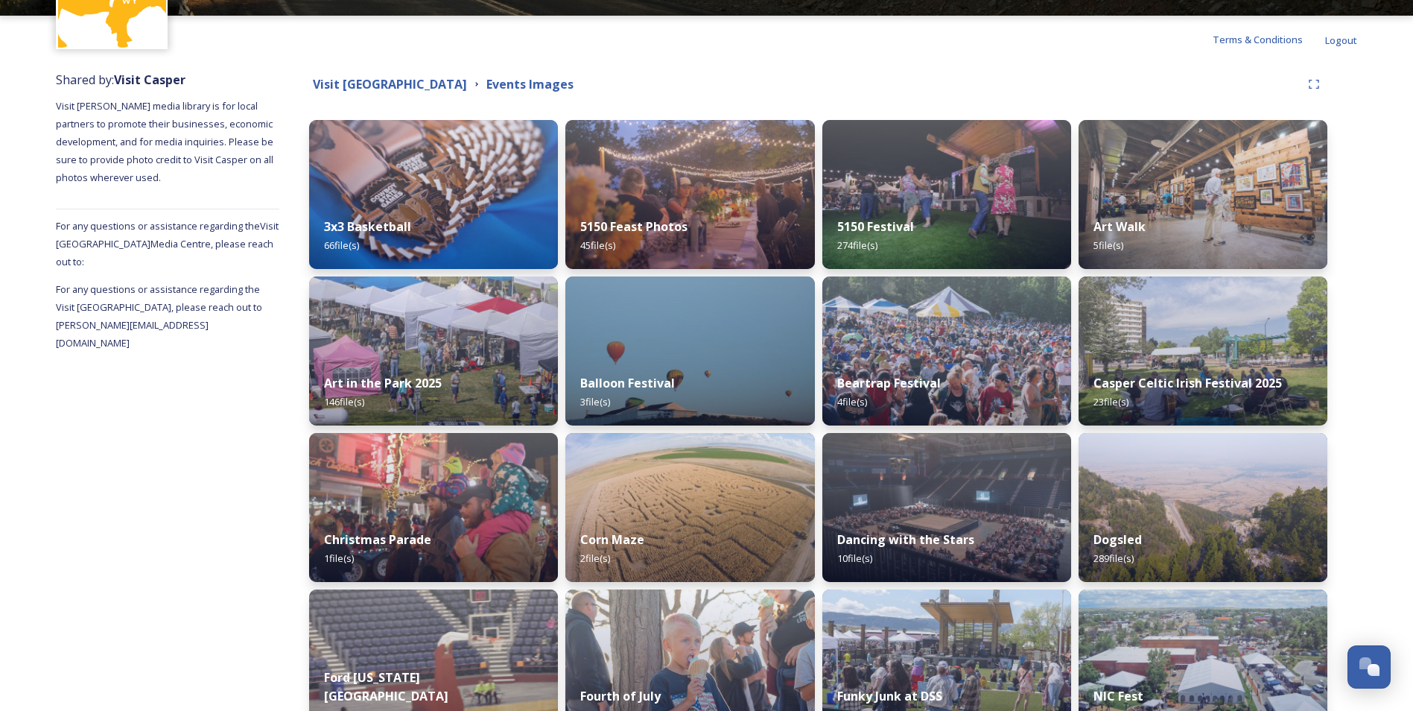
scroll to position [119, 0]
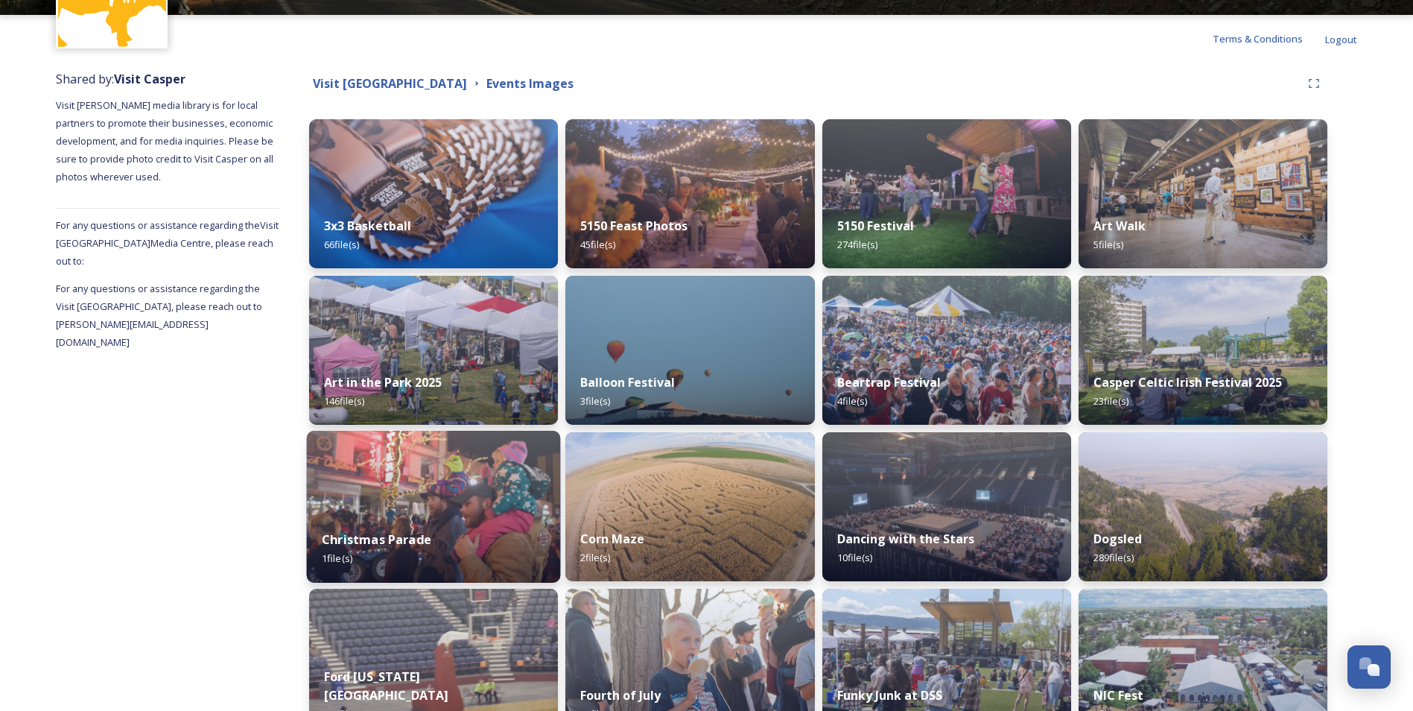
click at [405, 521] on div "Christmas Parade 1 file(s)" at bounding box center [434, 549] width 254 height 68
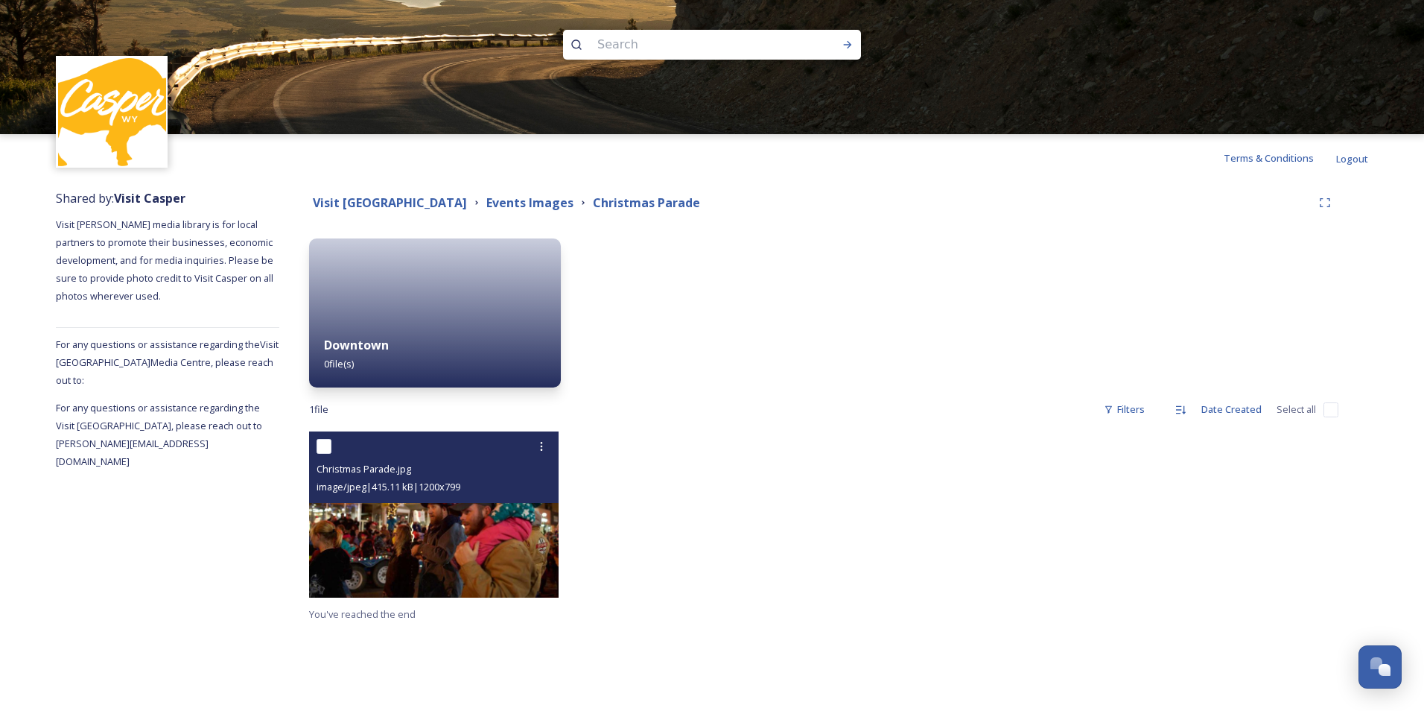
click at [383, 492] on span "image/jpeg | 415.11 kB | 1200 x 799" at bounding box center [389, 486] width 144 height 13
click at [382, 523] on img at bounding box center [434, 514] width 250 height 166
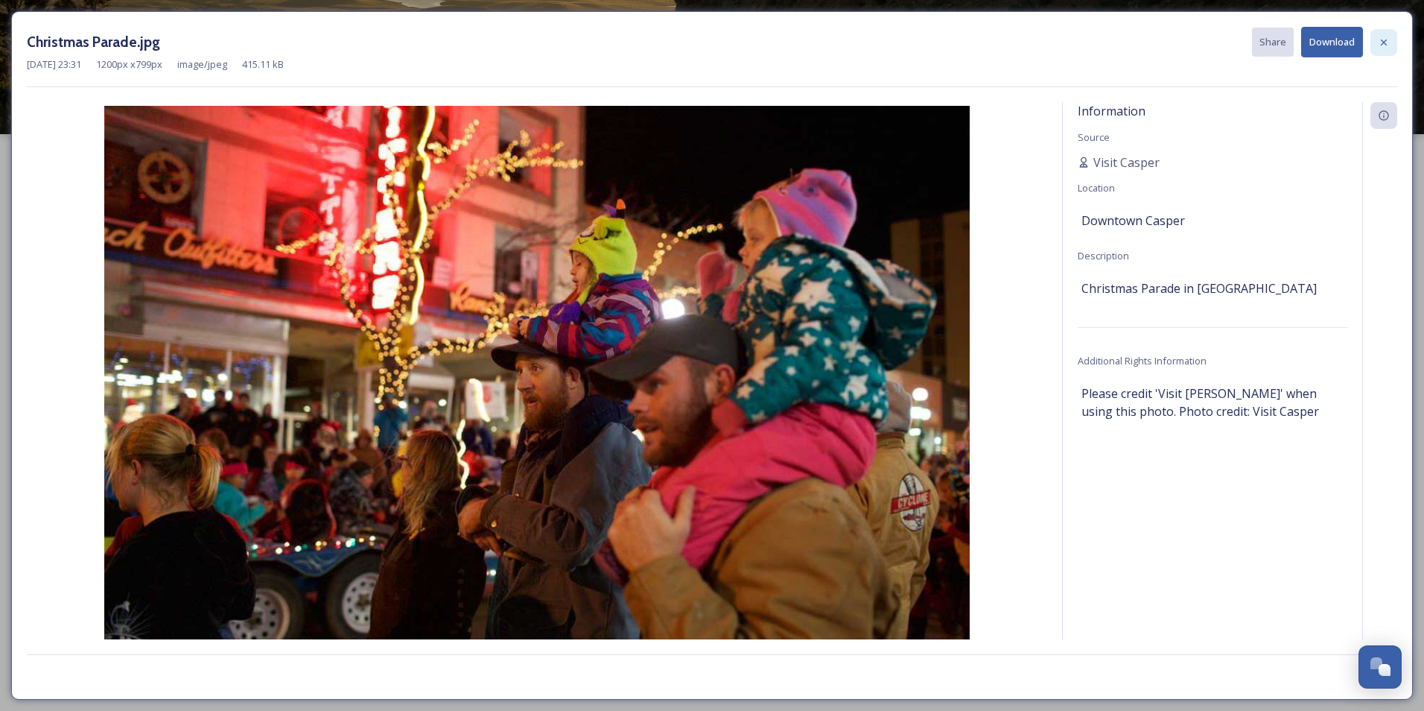
click at [1385, 41] on icon at bounding box center [1384, 42] width 6 height 6
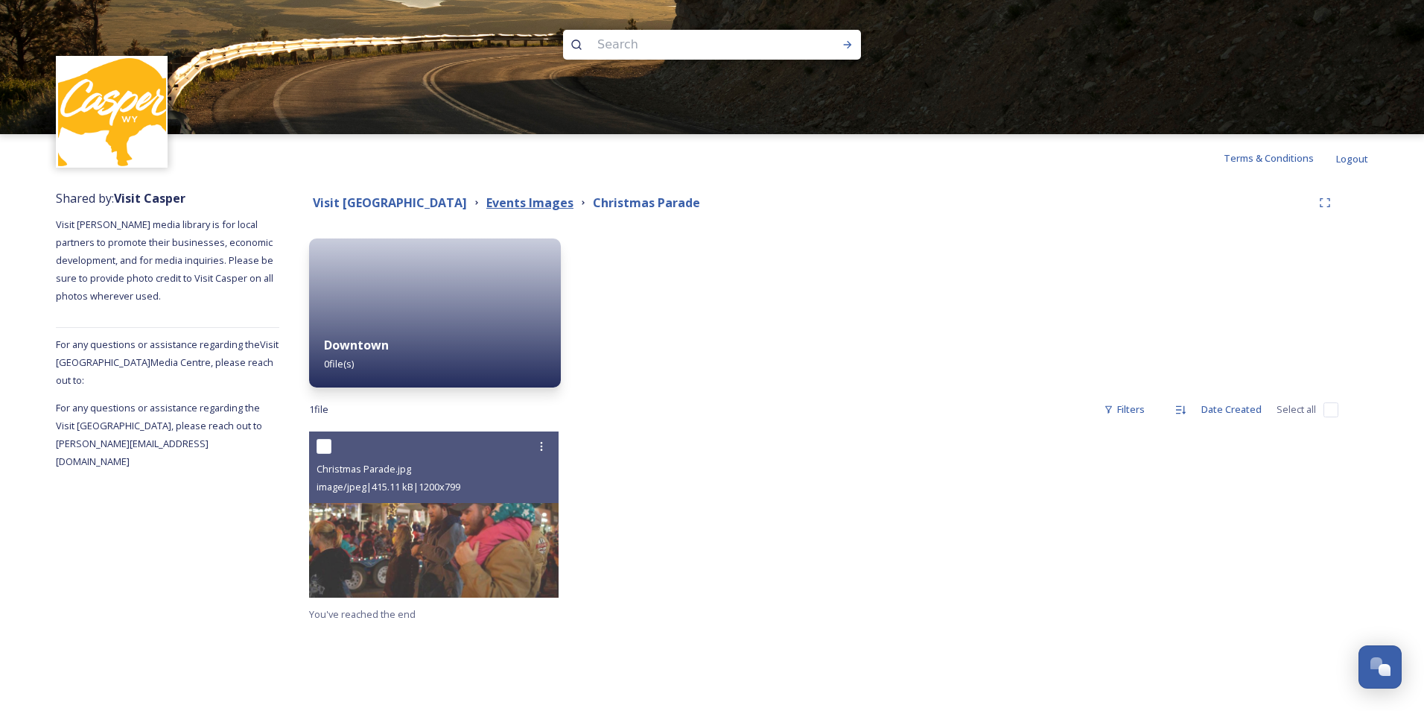
click at [542, 205] on strong "Events Images" at bounding box center [529, 202] width 87 height 16
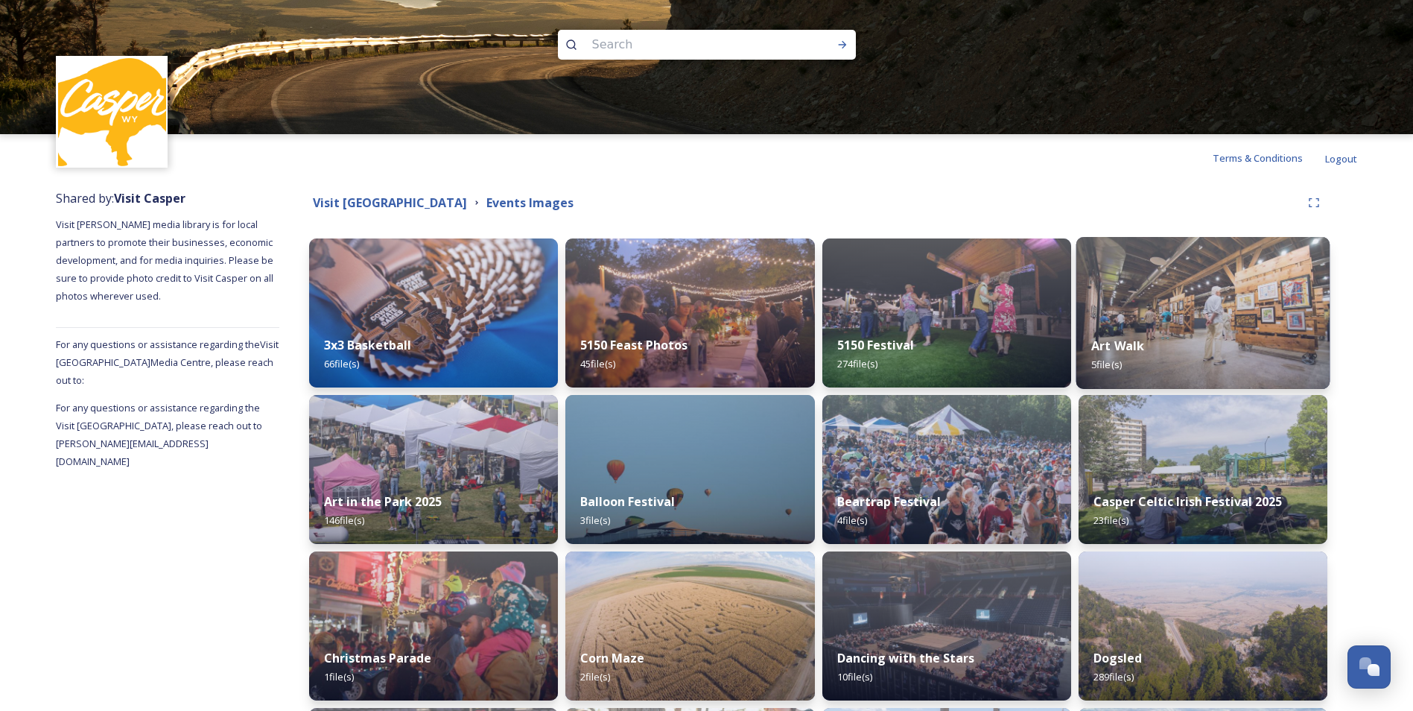
click at [1185, 309] on img at bounding box center [1203, 313] width 254 height 152
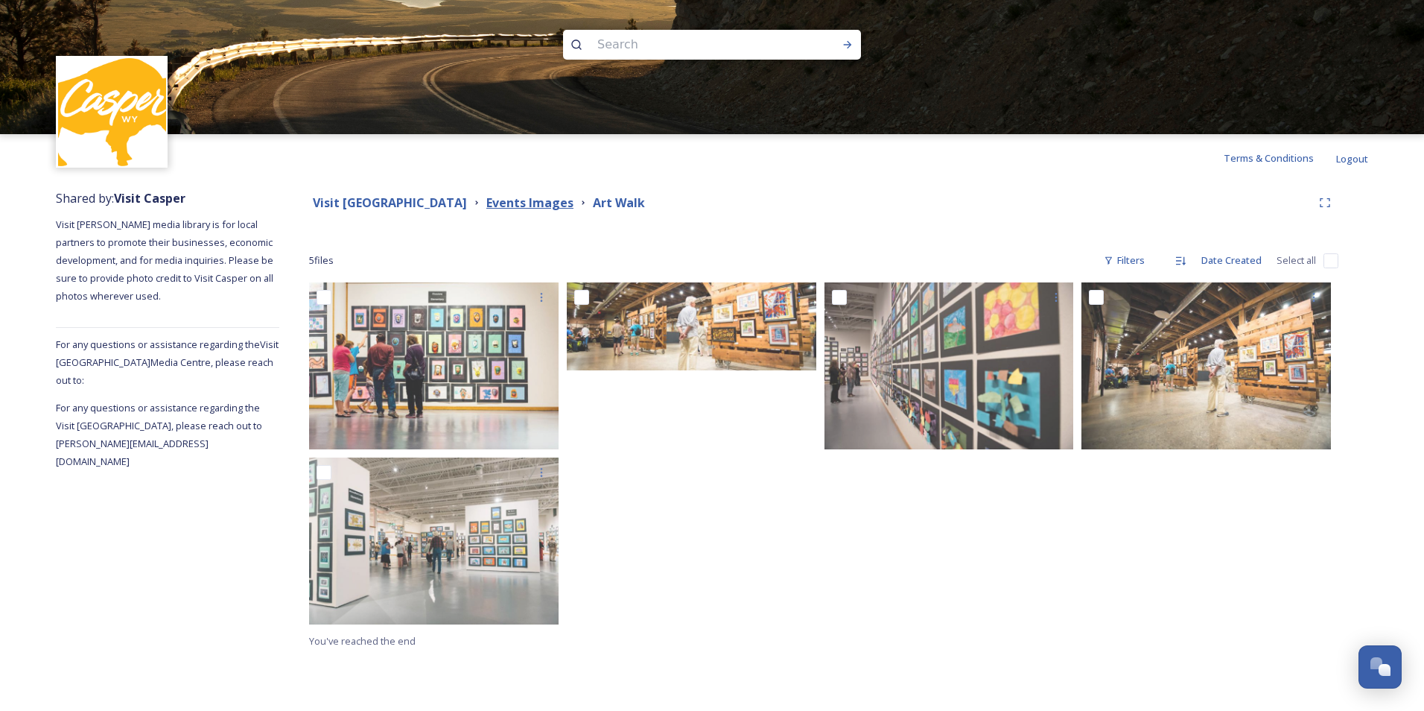
click at [547, 205] on strong "Events Images" at bounding box center [529, 202] width 87 height 16
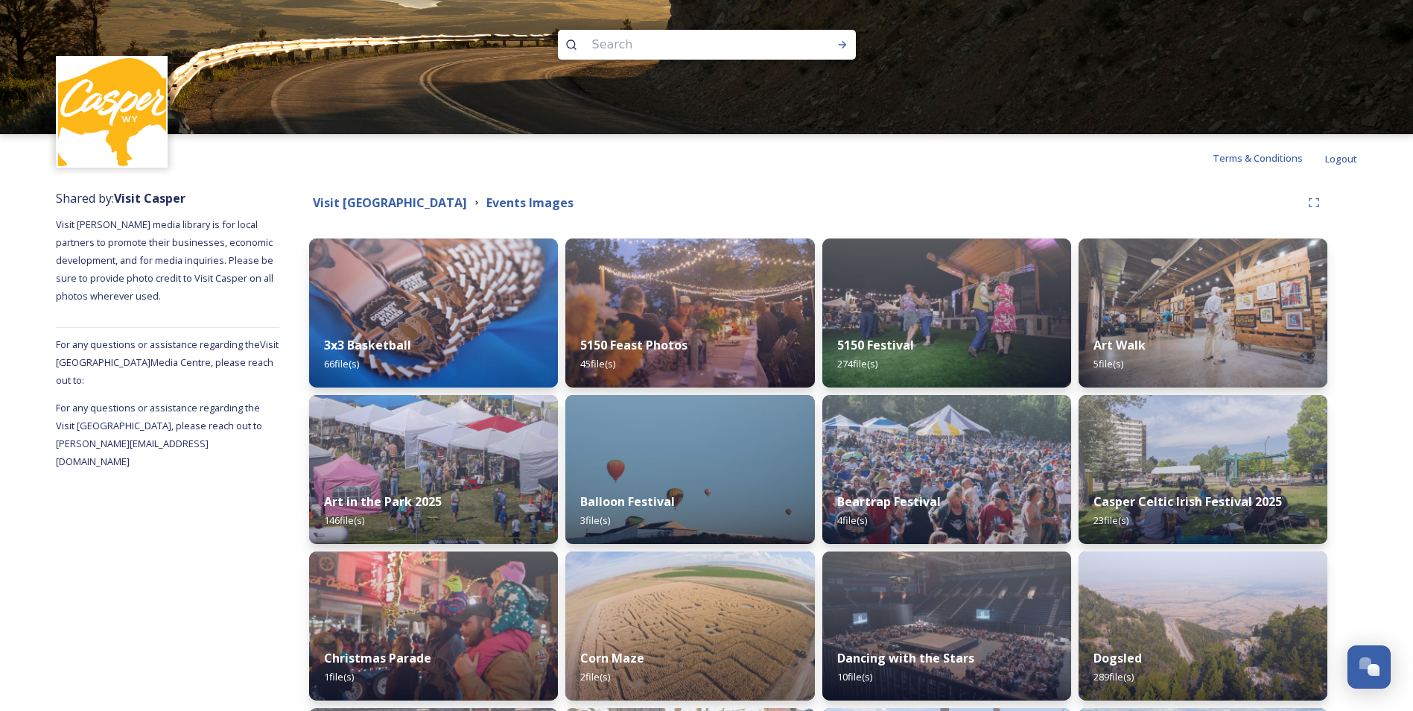
click at [676, 180] on div "Terms & Conditions Logout" at bounding box center [706, 158] width 1413 height 48
click at [686, 270] on img at bounding box center [690, 313] width 254 height 152
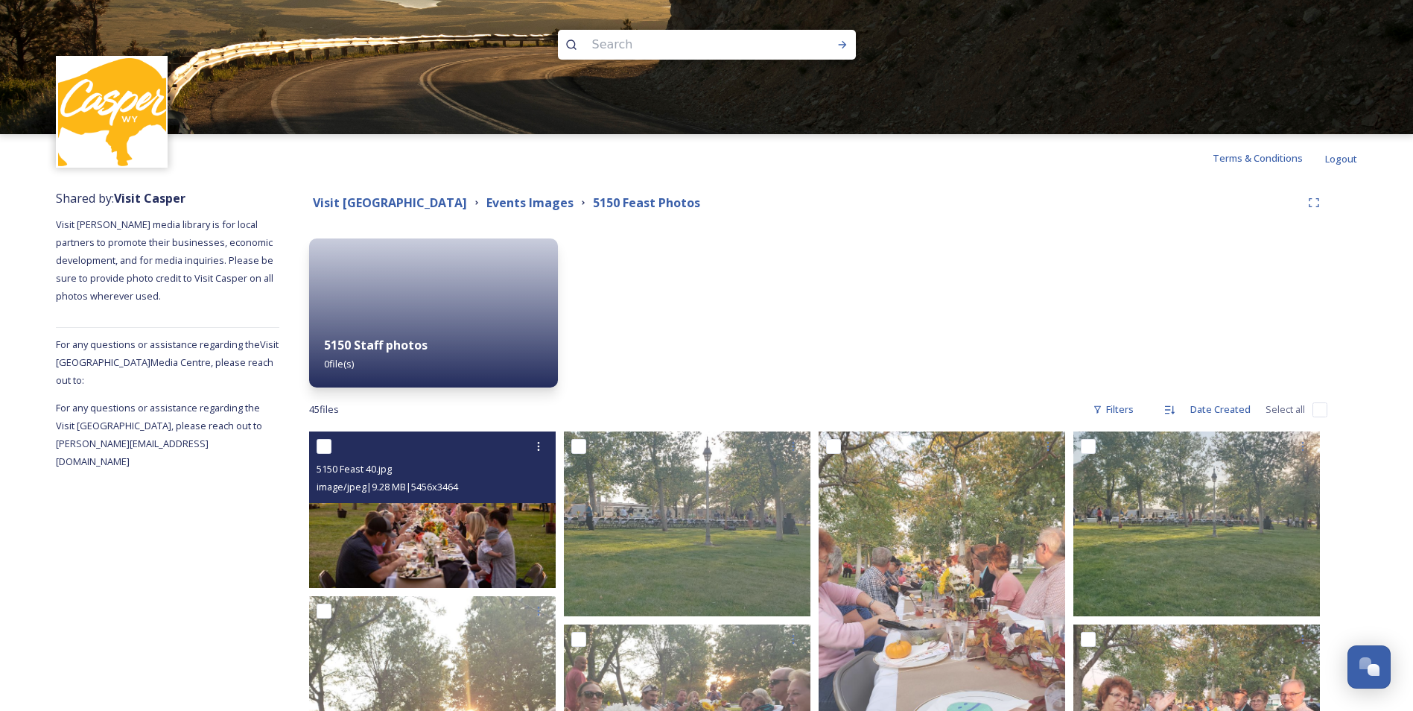
click at [413, 519] on img at bounding box center [432, 509] width 247 height 156
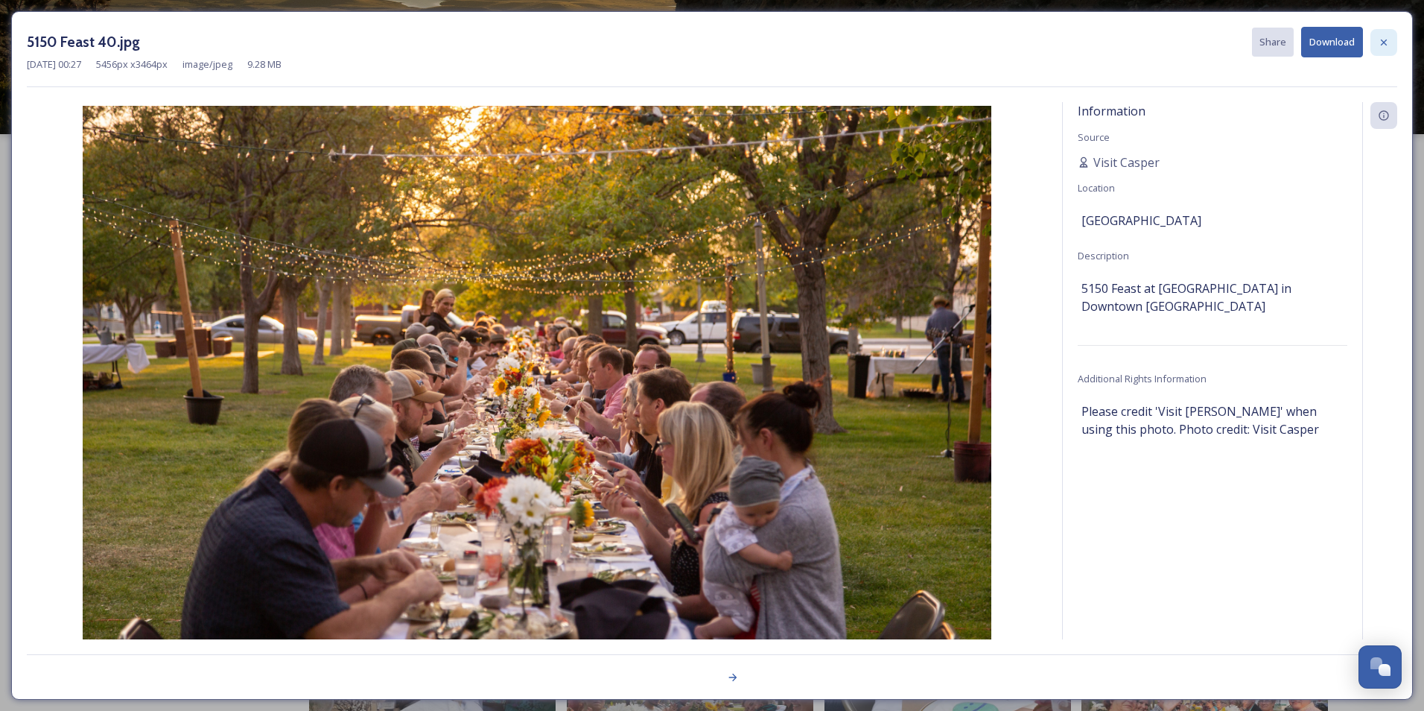
click at [1377, 39] on div at bounding box center [1384, 42] width 27 height 27
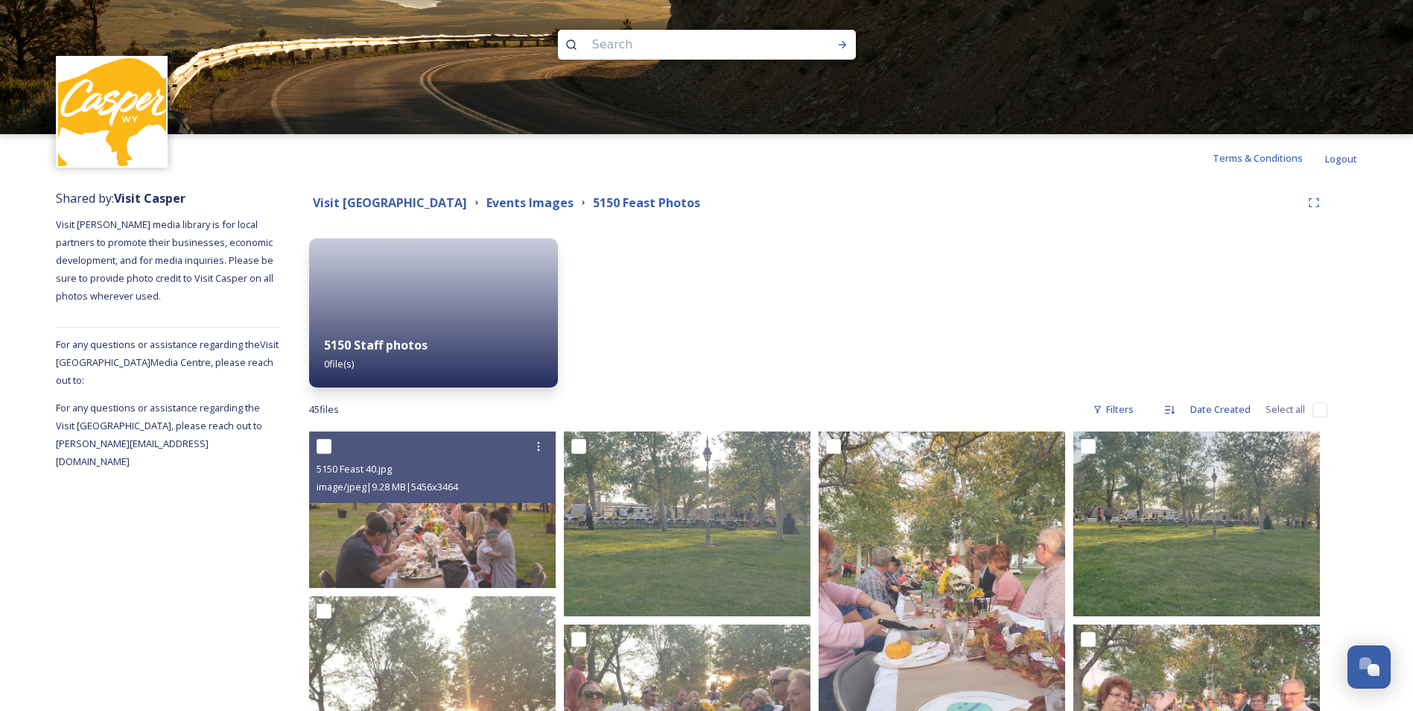
click at [895, 314] on div at bounding box center [946, 312] width 249 height 149
click at [547, 194] on strong "Events Images" at bounding box center [529, 202] width 87 height 16
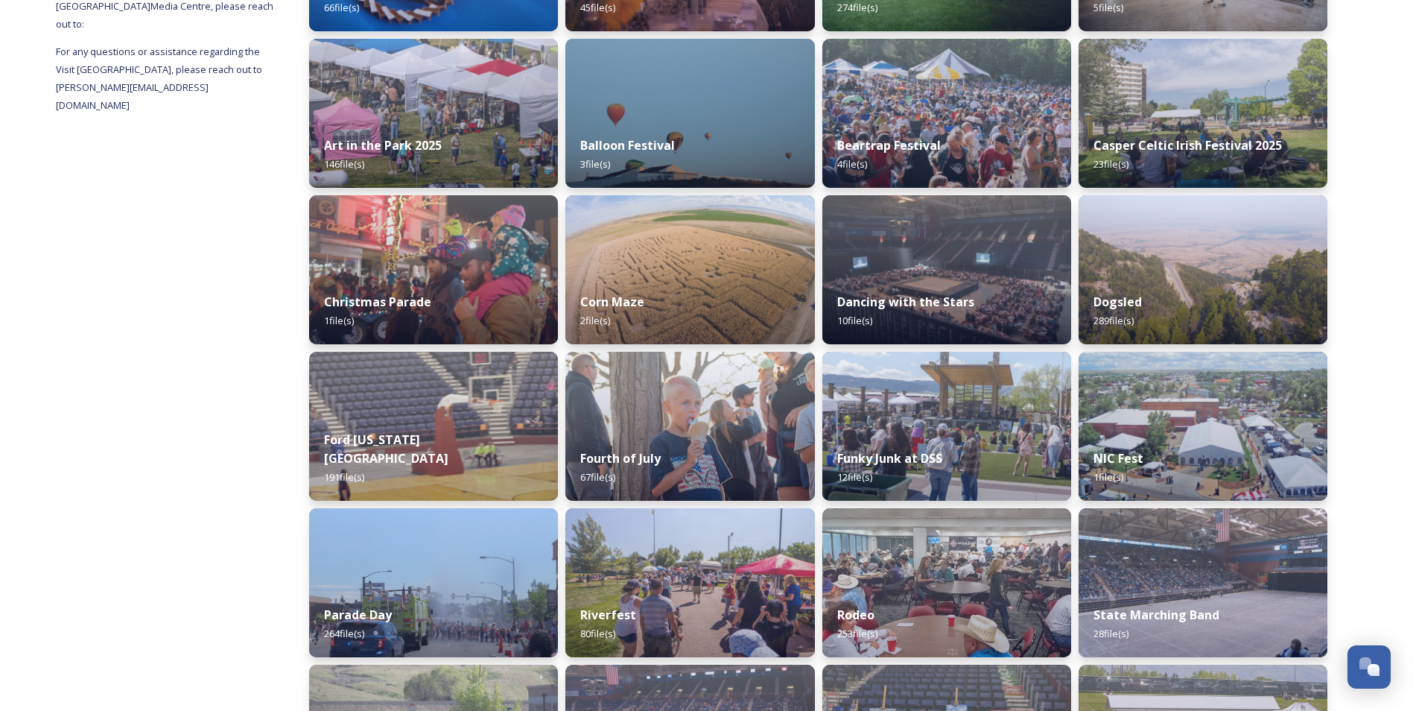
scroll to position [358, 0]
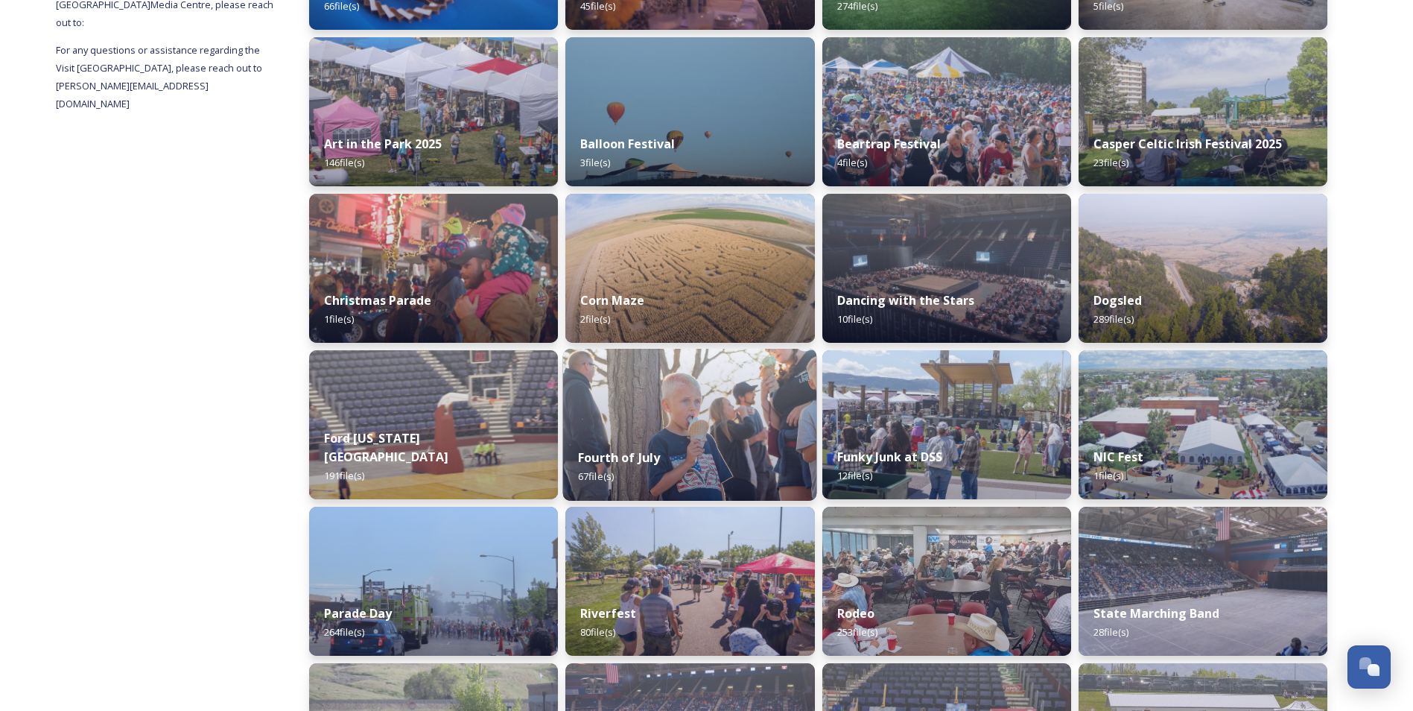
click at [666, 438] on div "Fourth of July 67 file(s)" at bounding box center [690, 467] width 254 height 68
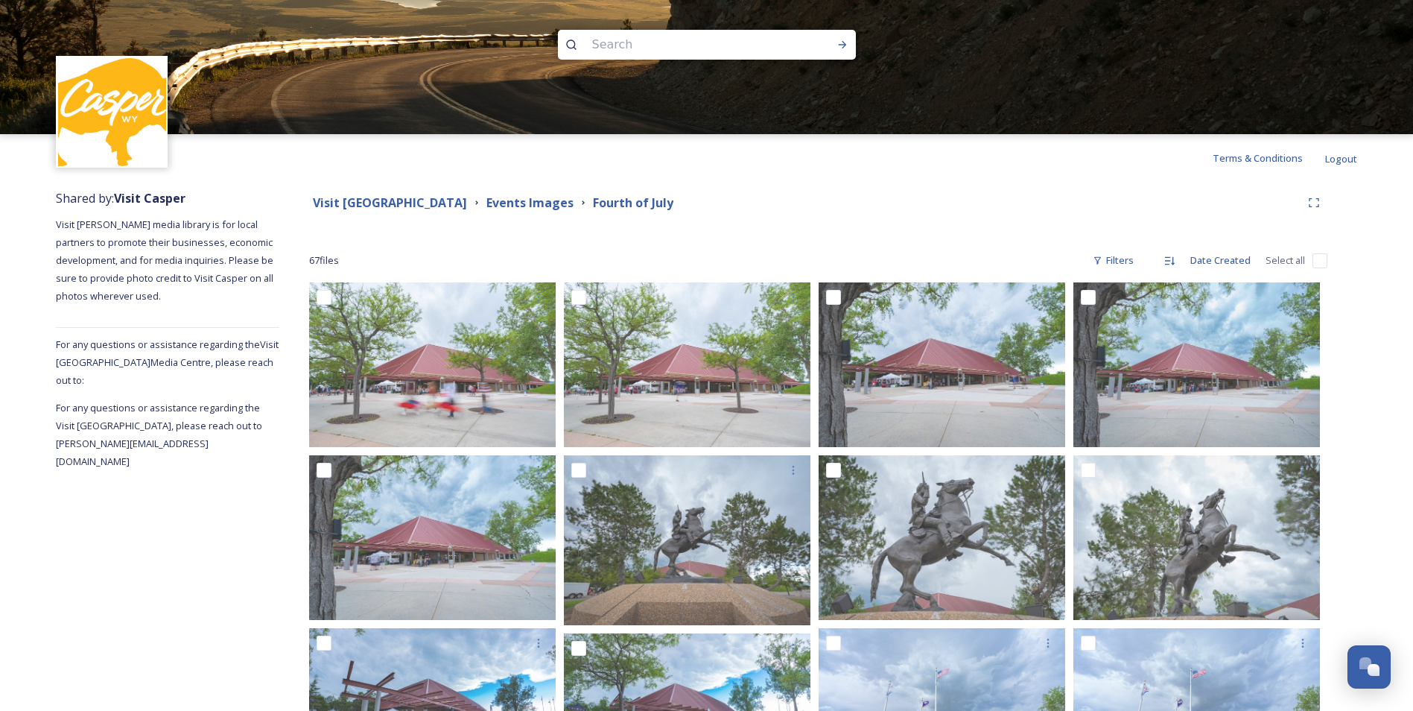
click at [735, 204] on div "Visit Casper Media Center Events Images Fourth of July" at bounding box center [805, 203] width 992 height 19
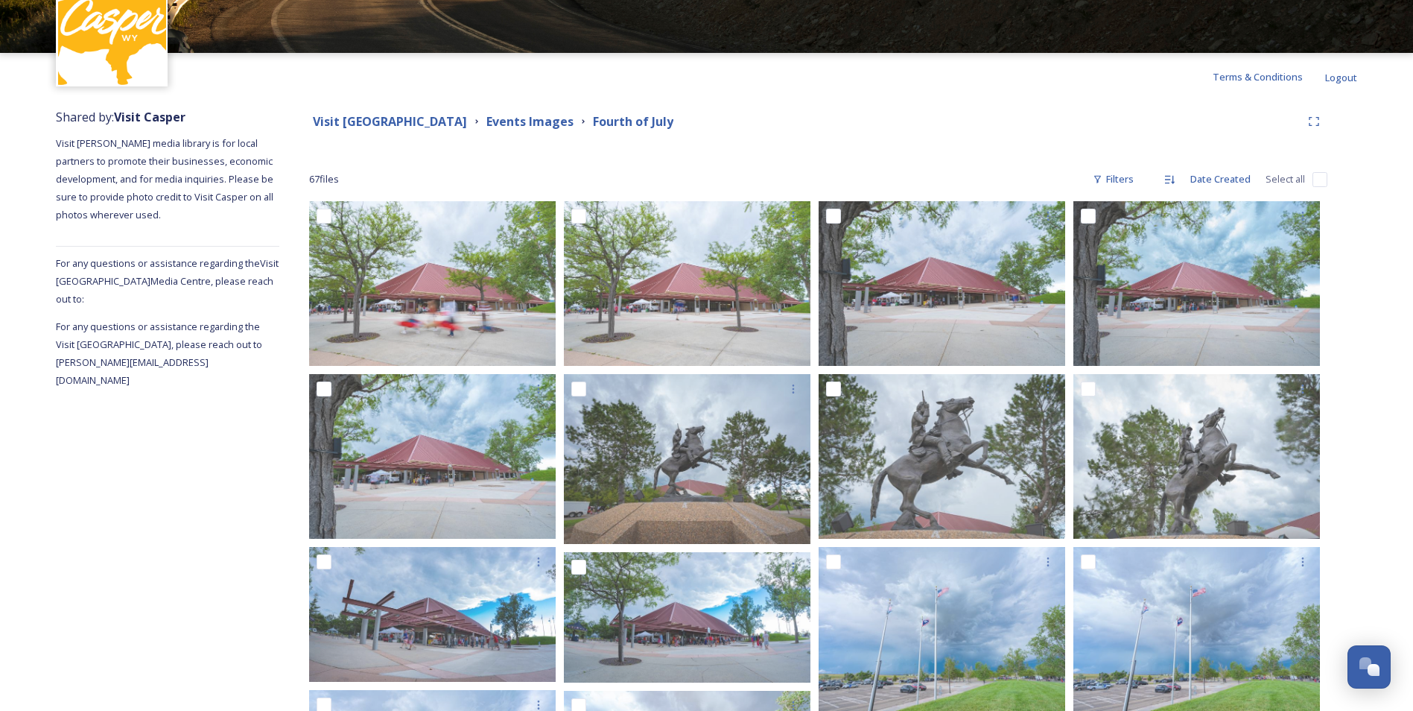
scroll to position [12, 0]
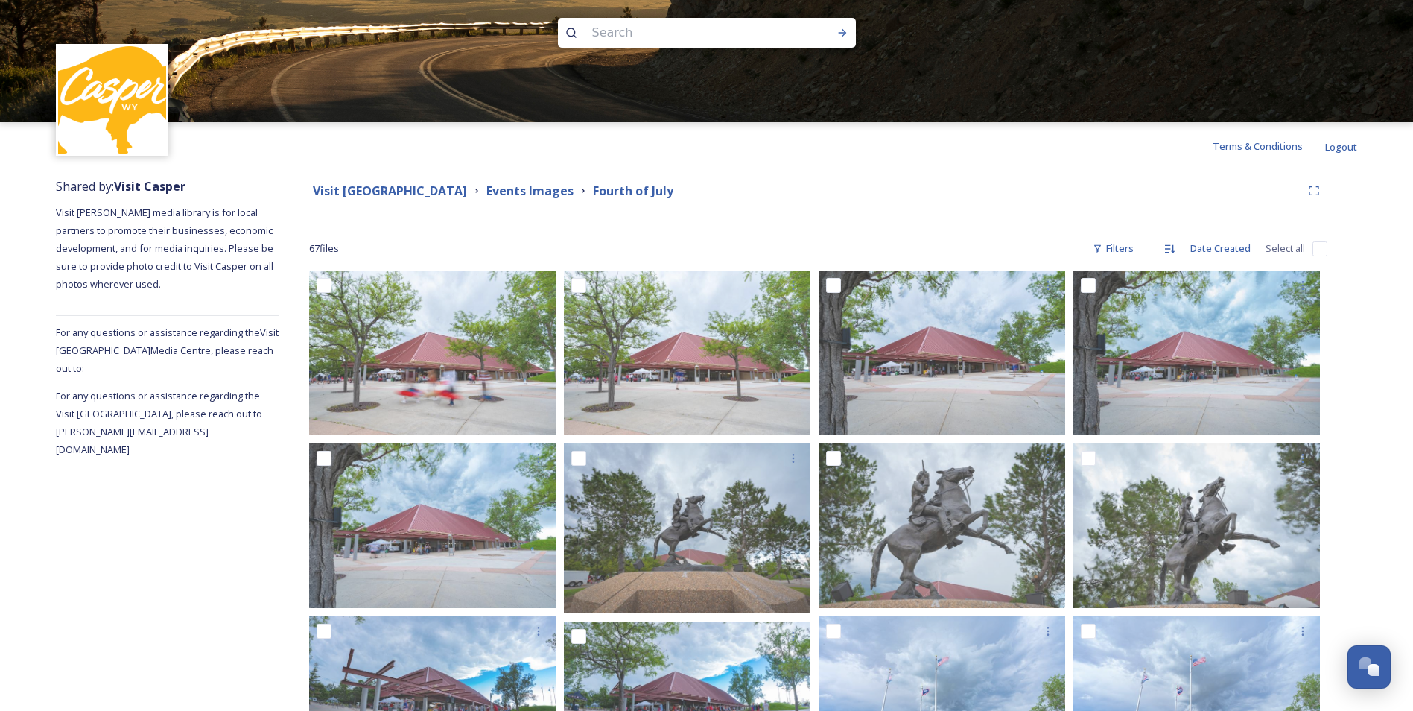
click at [507, 199] on div "Events Images" at bounding box center [529, 191] width 87 height 19
click at [512, 192] on strong "Events Images" at bounding box center [529, 191] width 87 height 16
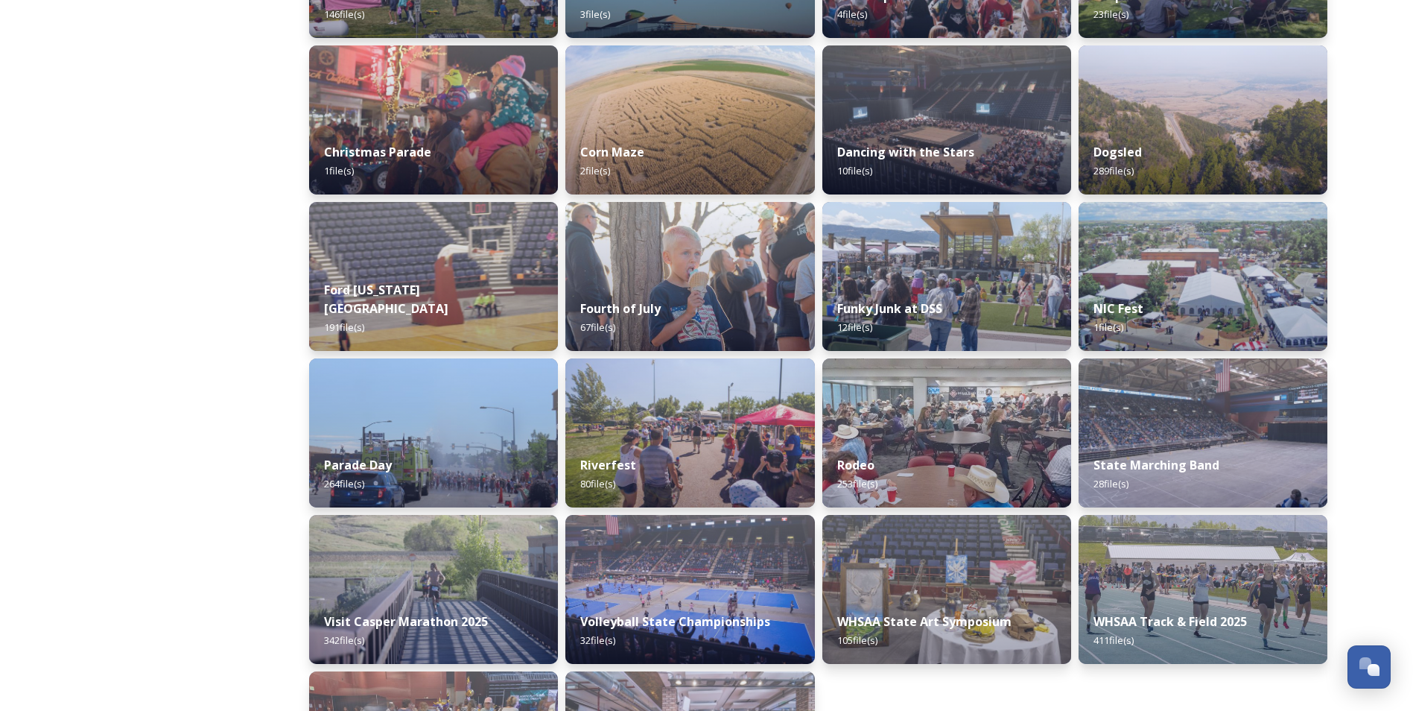
scroll to position [536, 0]
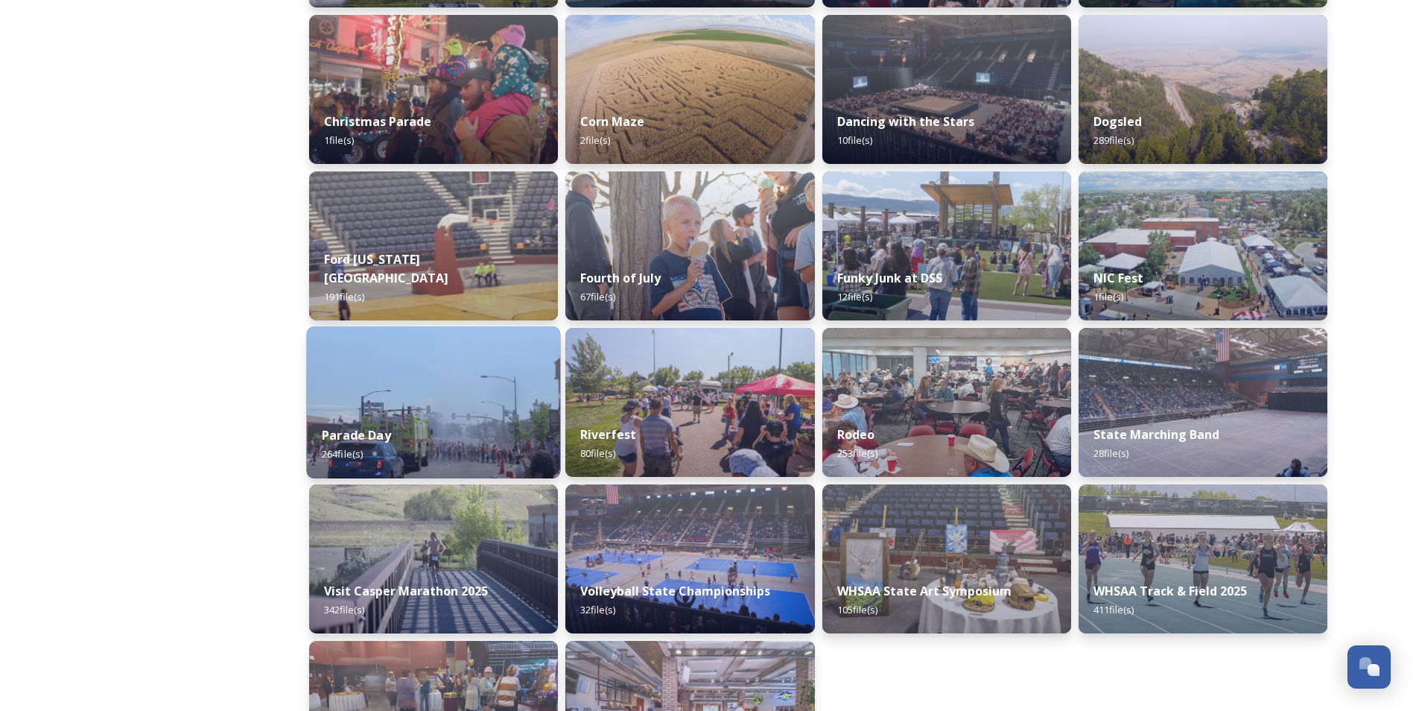
click at [426, 408] on img at bounding box center [434, 402] width 254 height 152
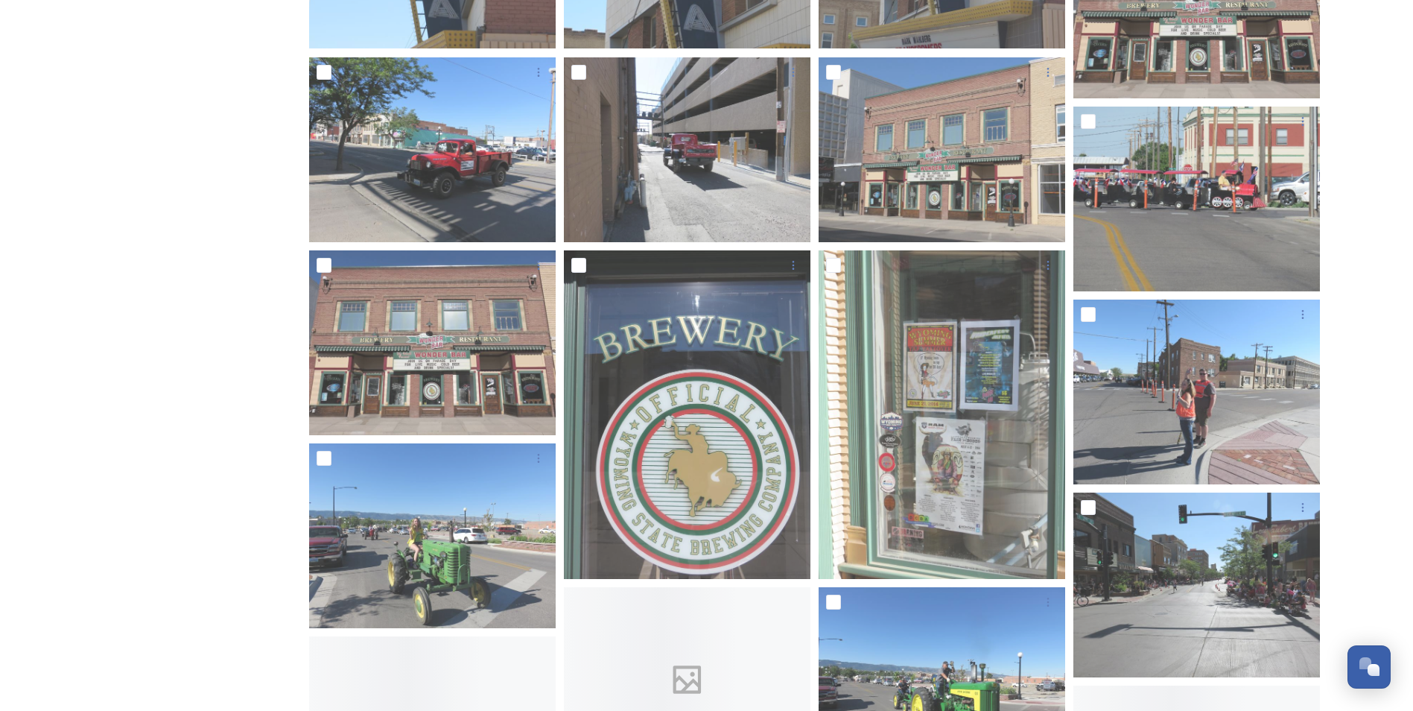
scroll to position [596, 0]
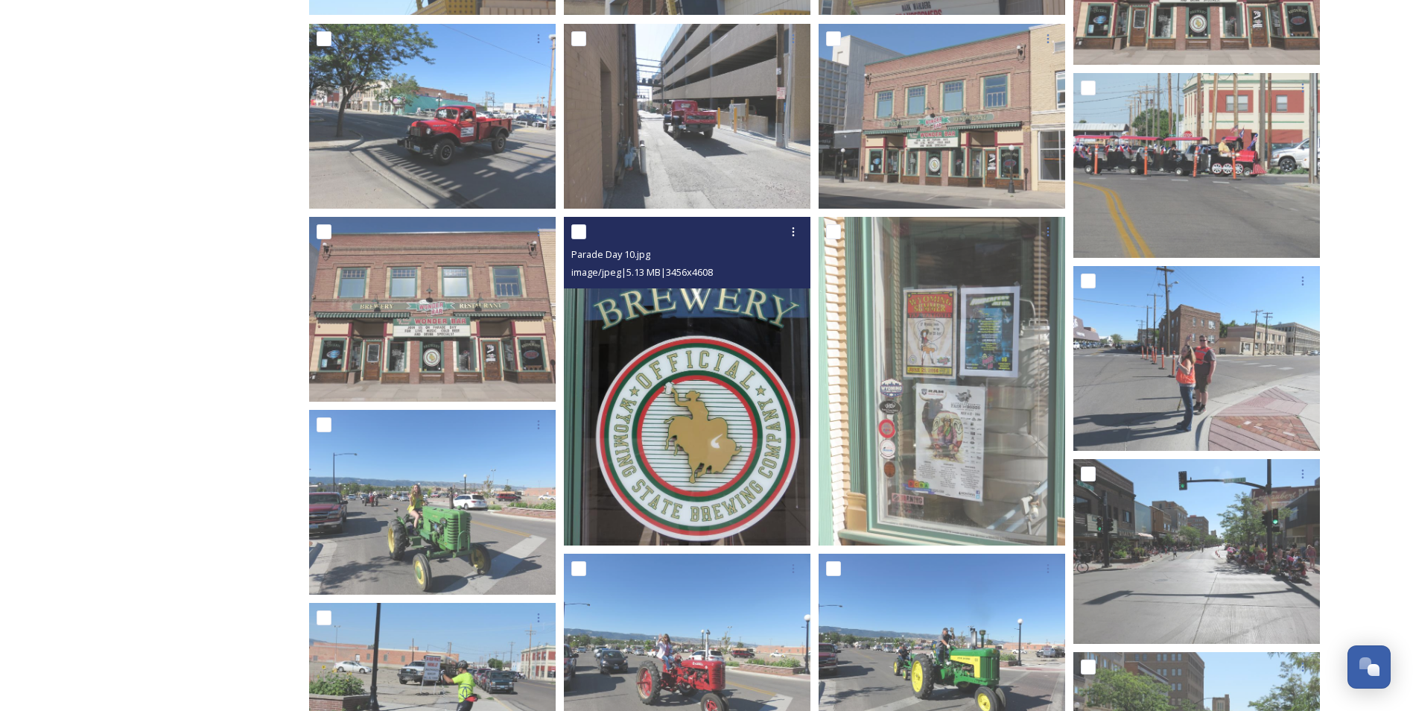
click at [758, 388] on img at bounding box center [687, 381] width 247 height 329
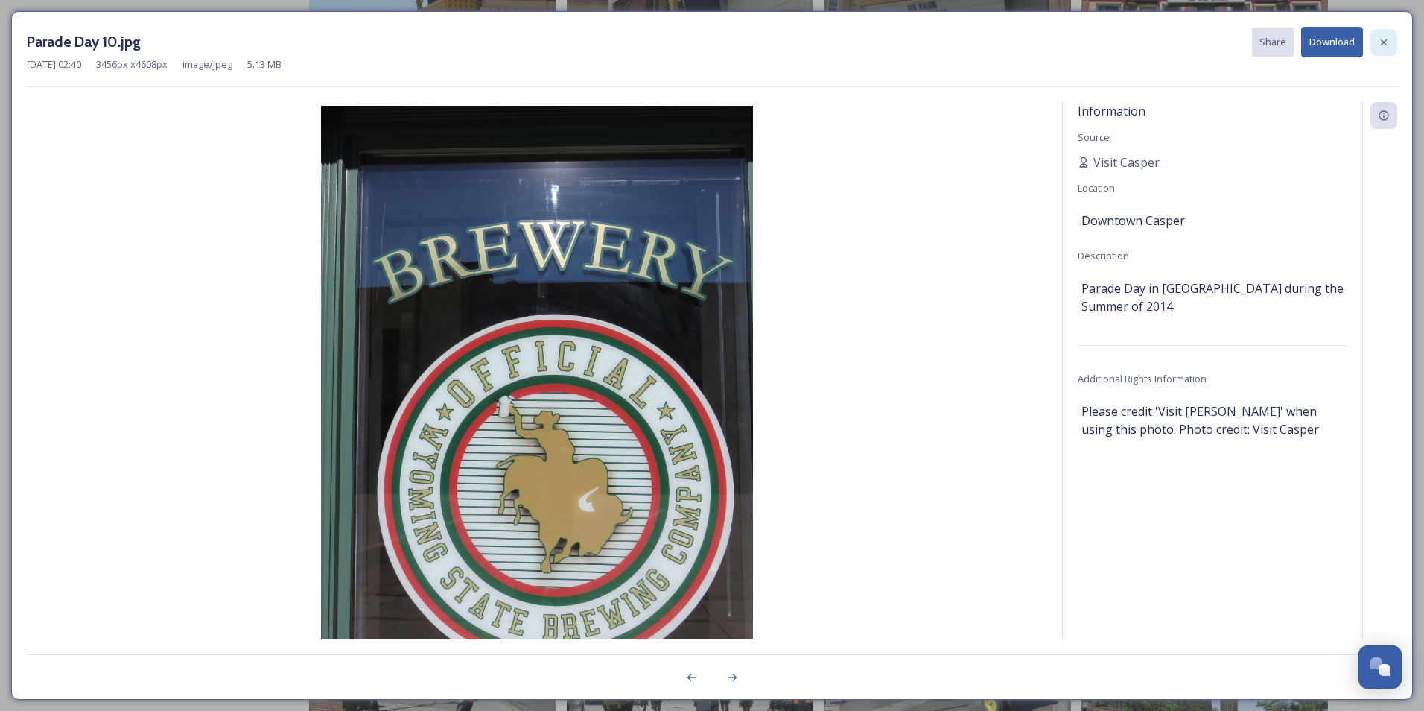
click at [1381, 44] on icon at bounding box center [1384, 43] width 12 height 12
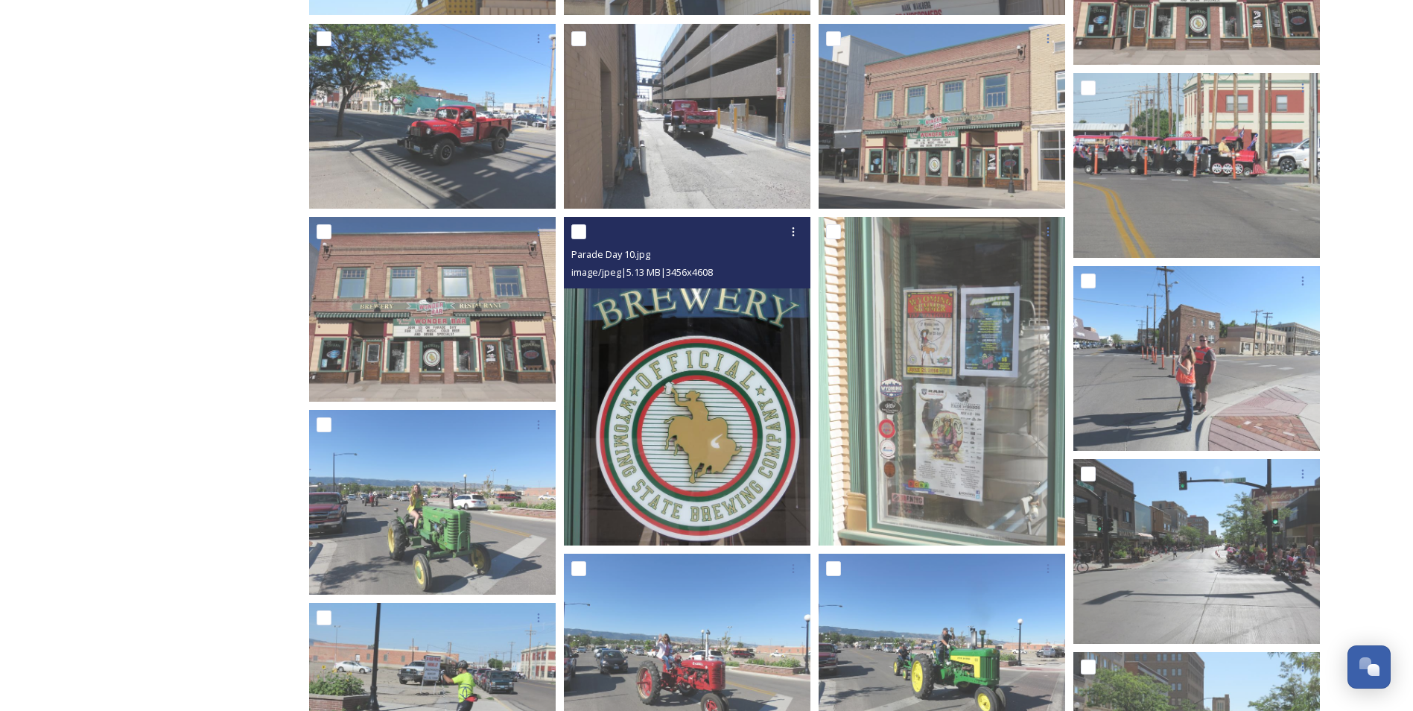
click at [676, 469] on img at bounding box center [687, 381] width 247 height 329
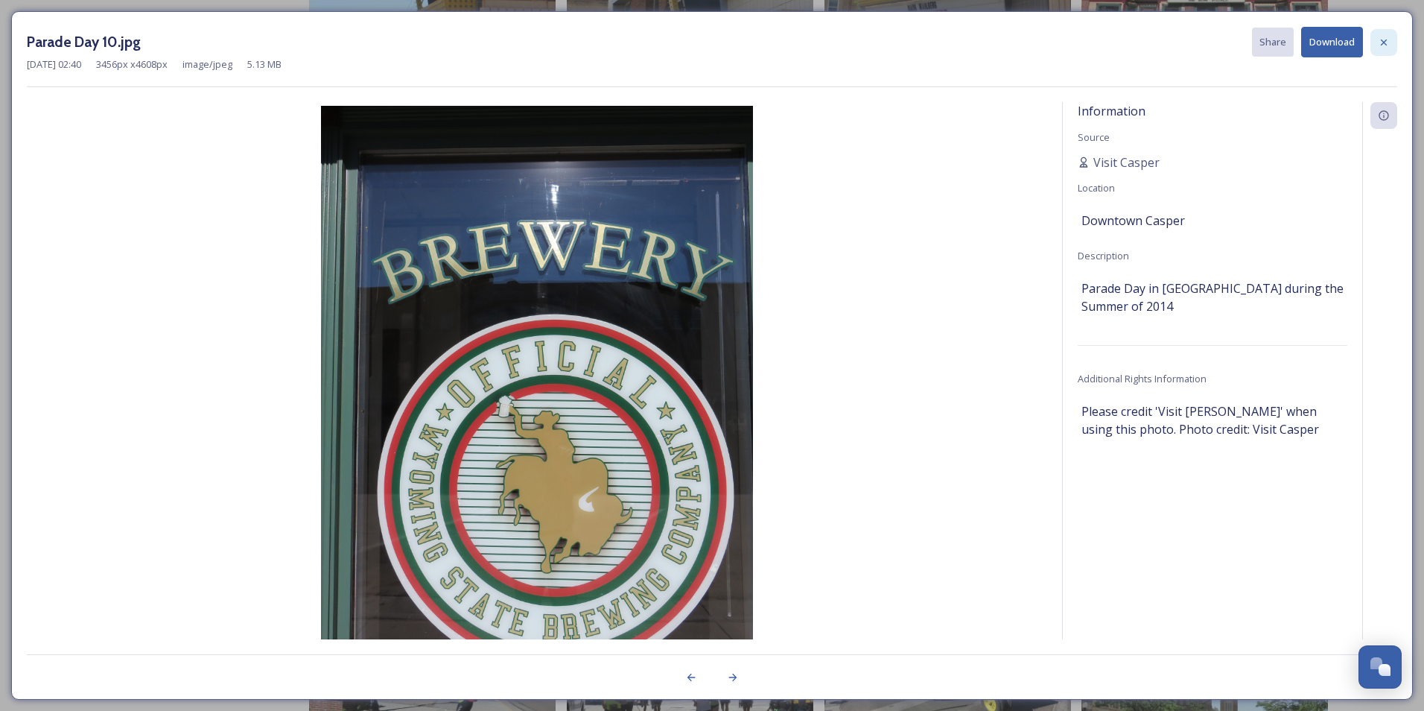
click at [1390, 39] on div at bounding box center [1384, 42] width 27 height 27
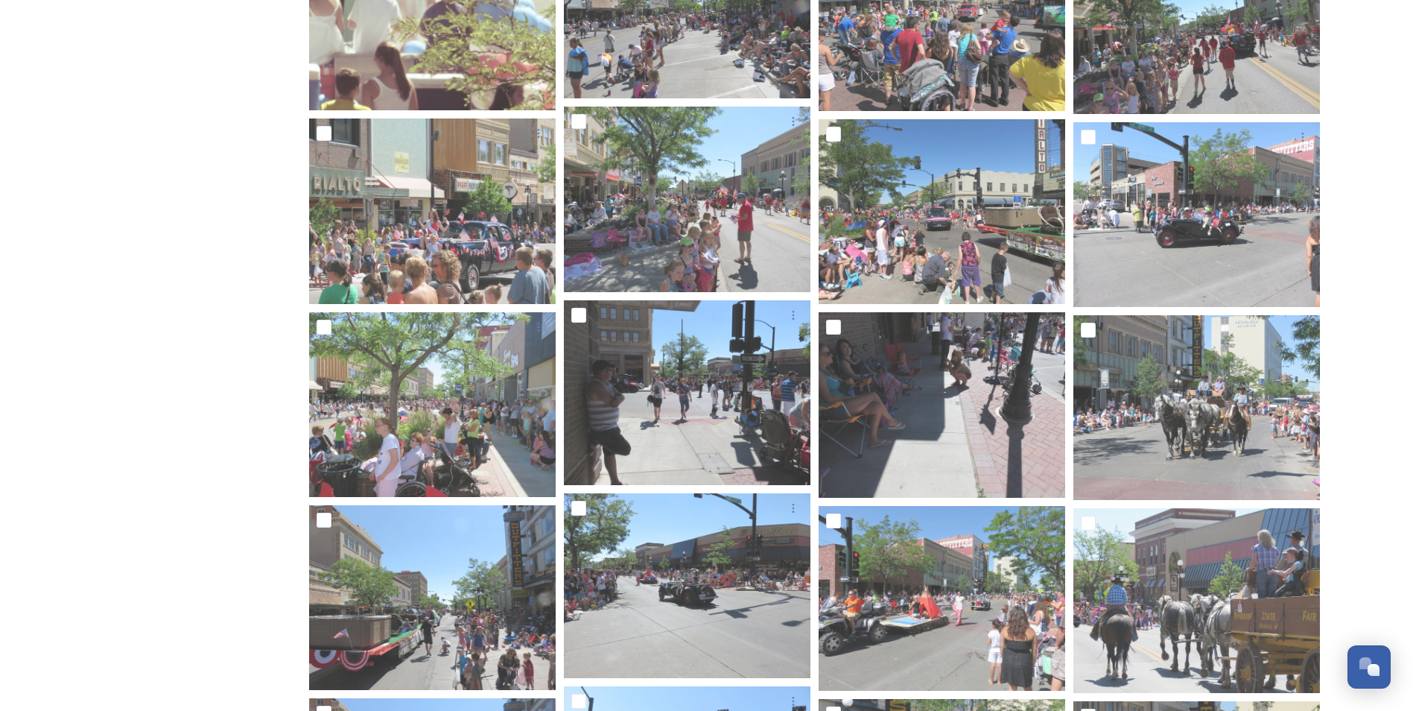
scroll to position [4530, 0]
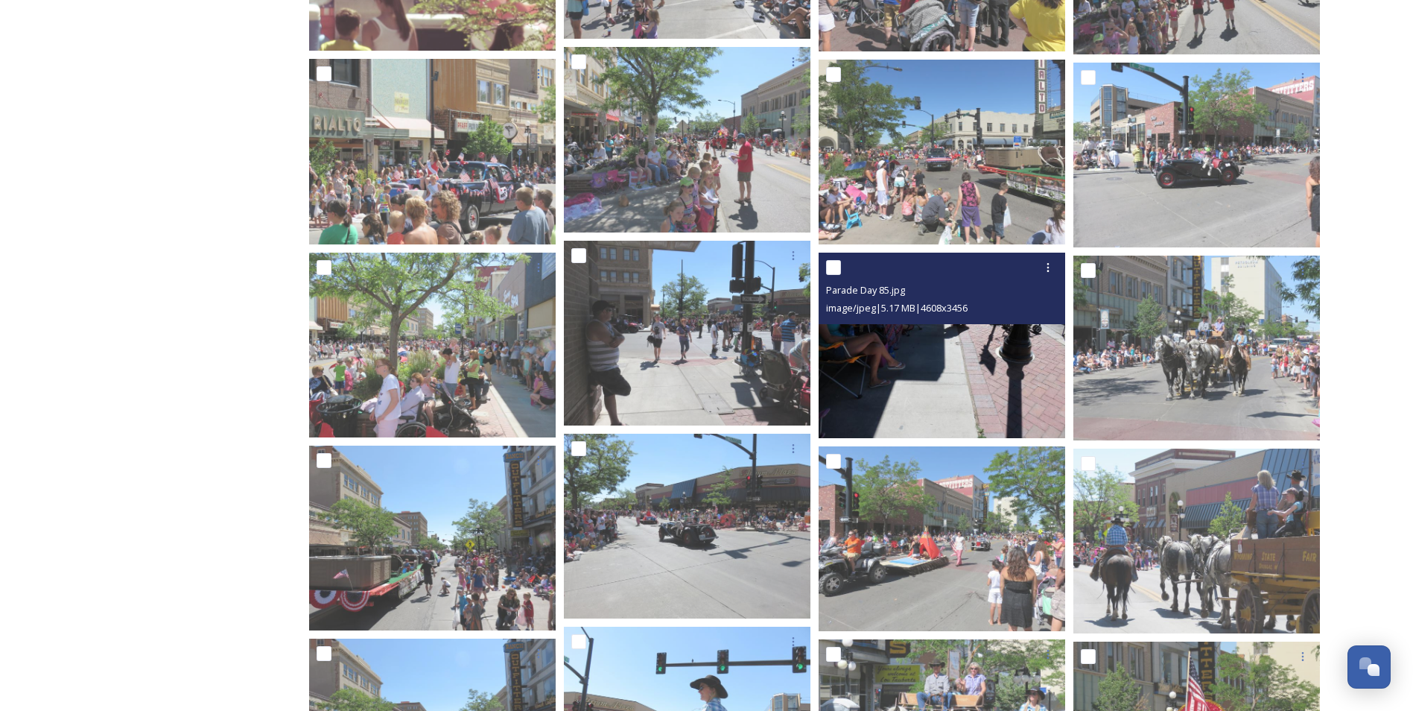
click at [938, 359] on img at bounding box center [942, 345] width 247 height 185
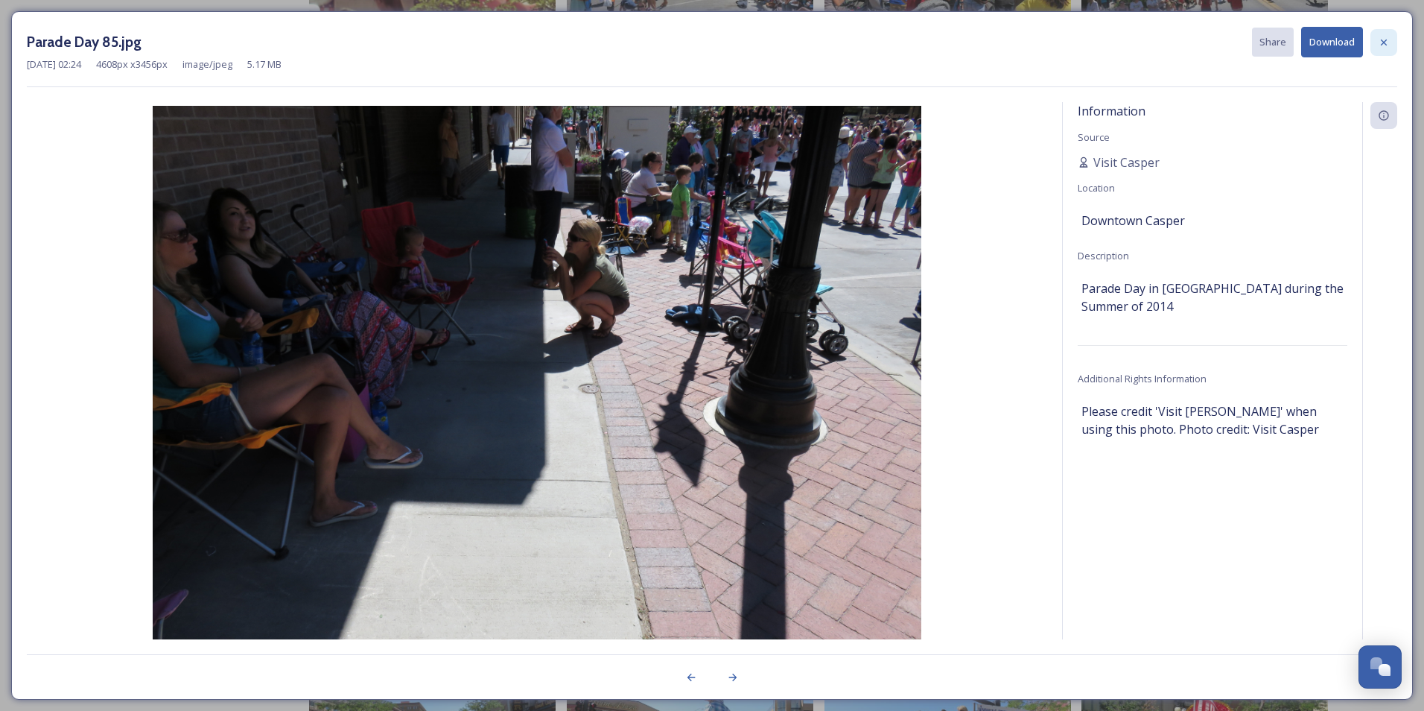
click at [1388, 40] on icon at bounding box center [1384, 43] width 12 height 12
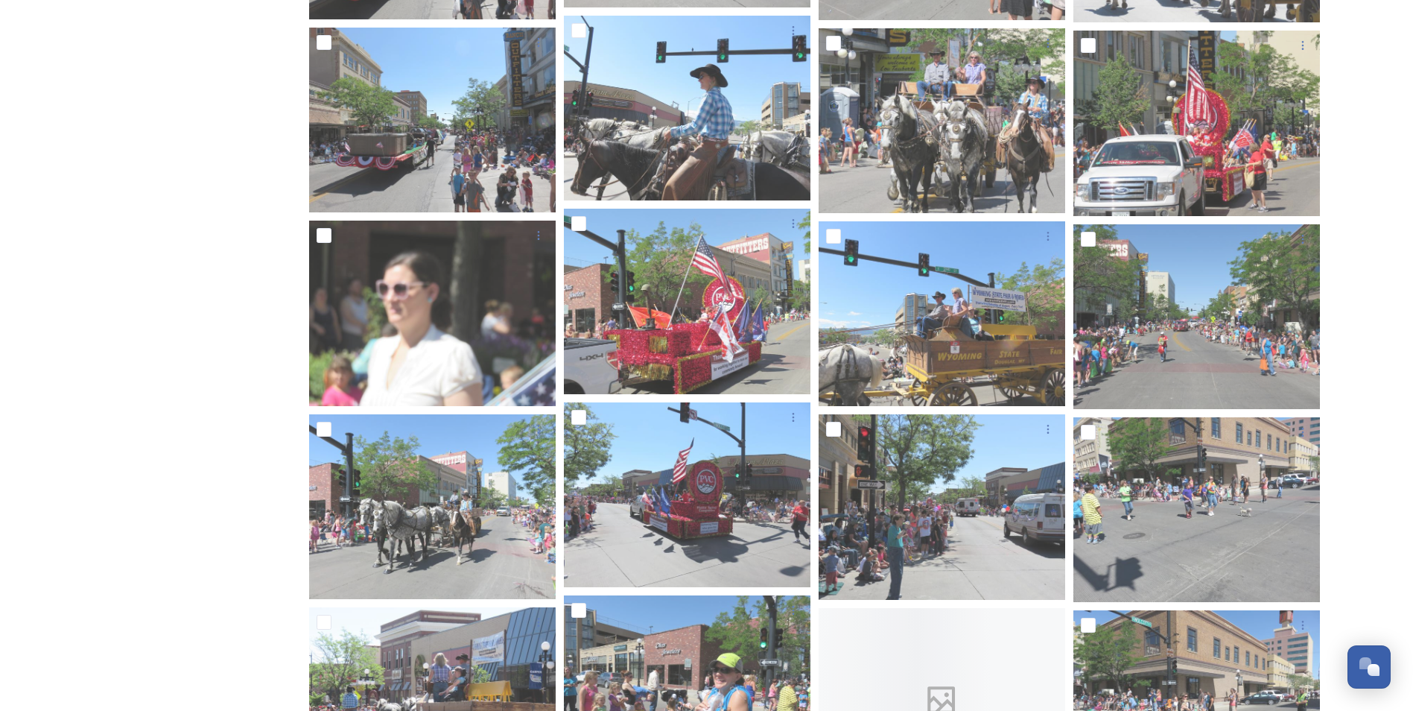
scroll to position [5155, 0]
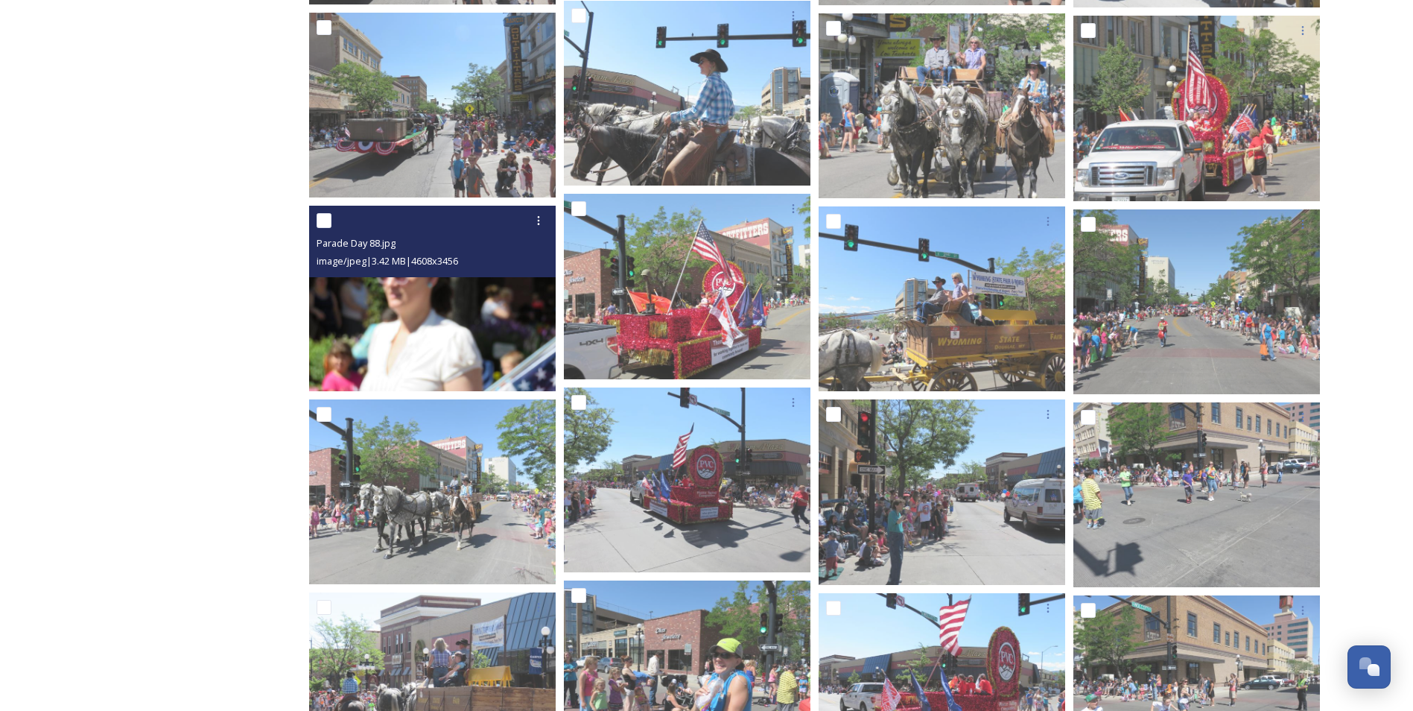
click at [374, 326] on img at bounding box center [432, 298] width 247 height 185
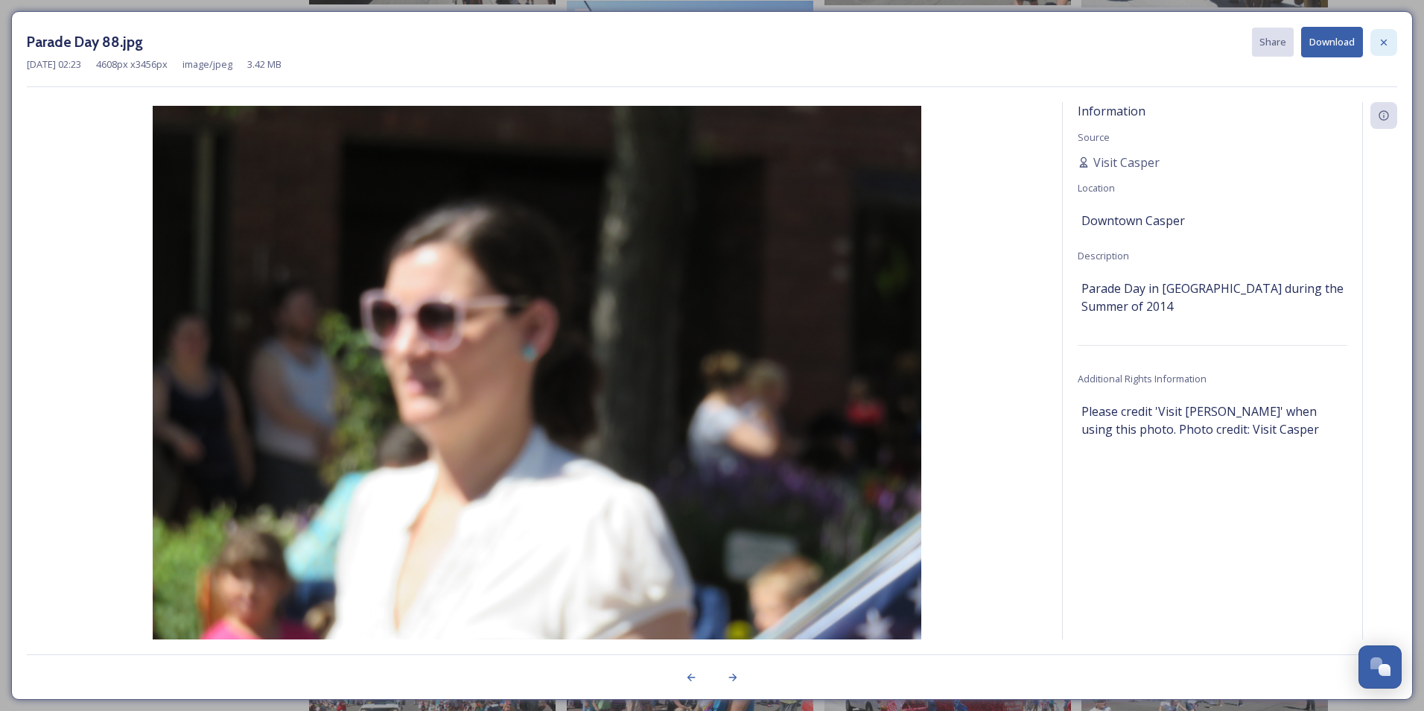
click at [1386, 39] on icon at bounding box center [1384, 43] width 12 height 12
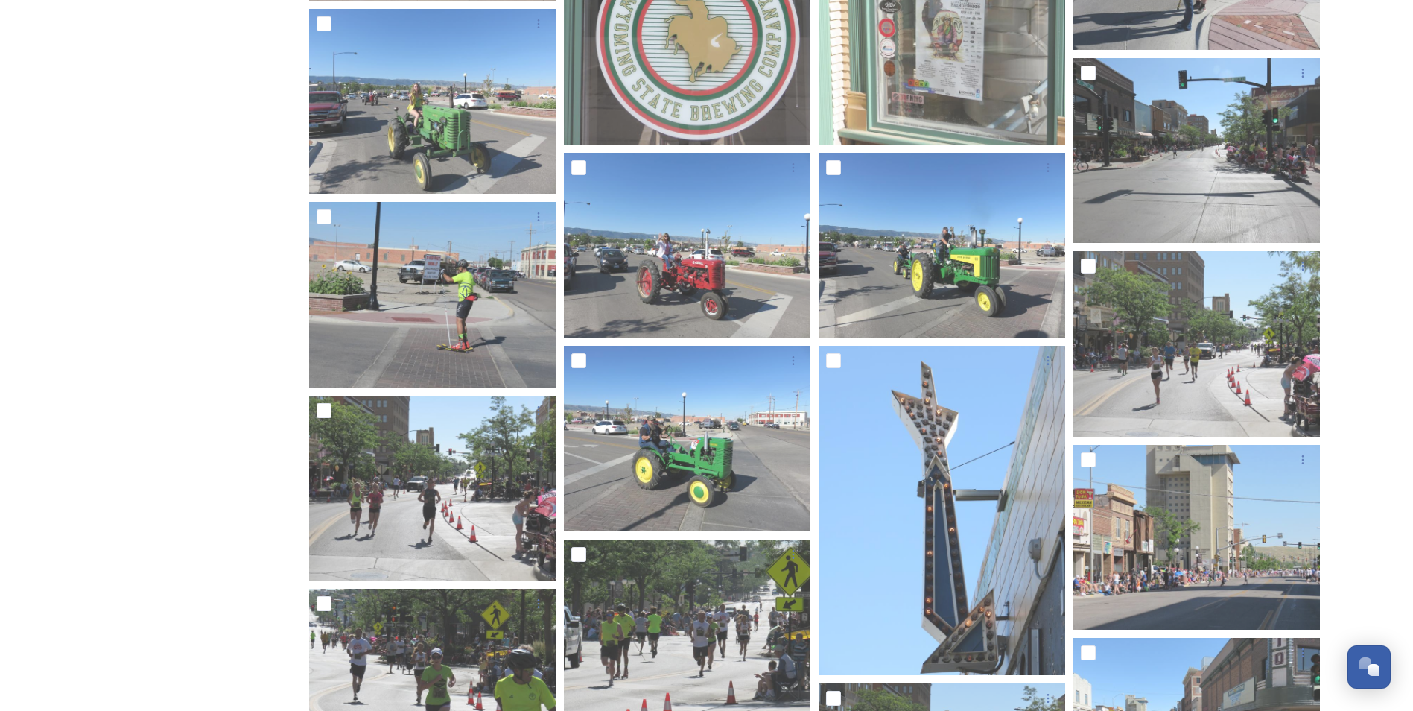
scroll to position [0, 0]
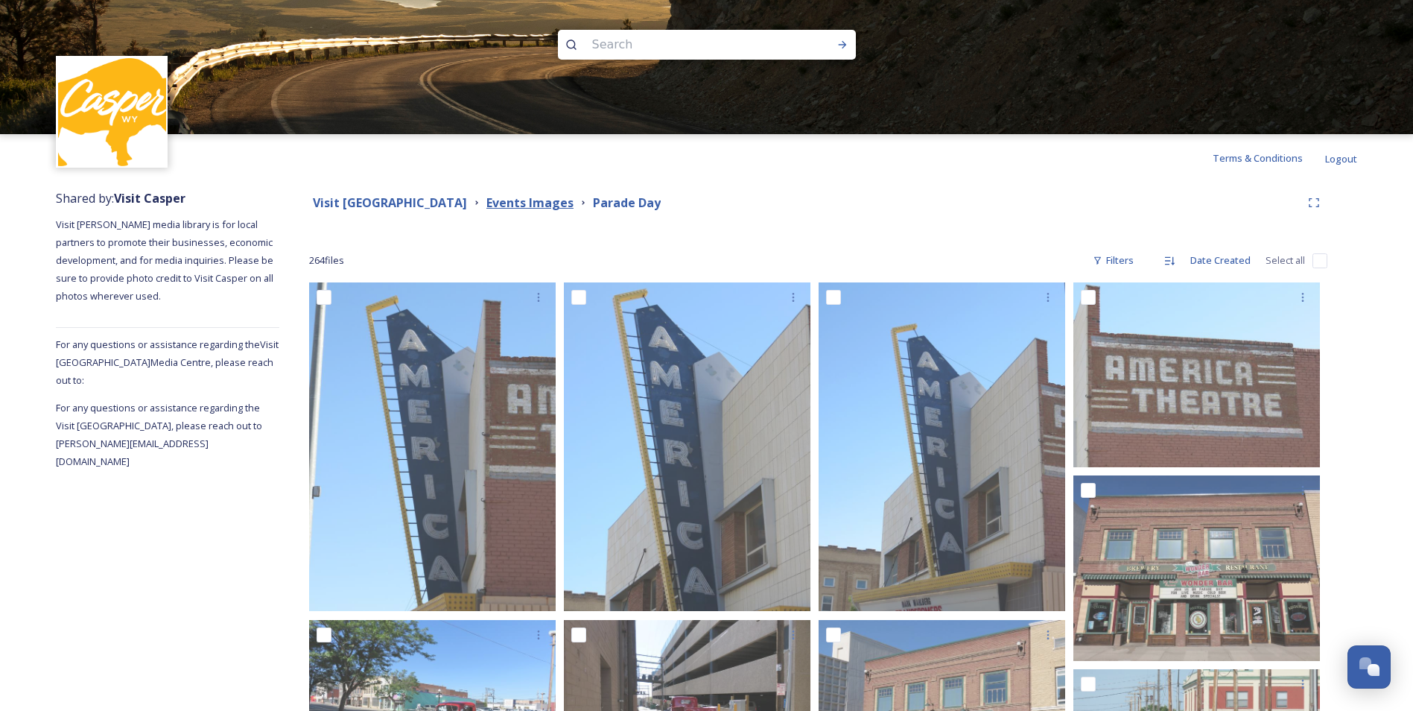
click at [533, 208] on strong "Events Images" at bounding box center [529, 202] width 87 height 16
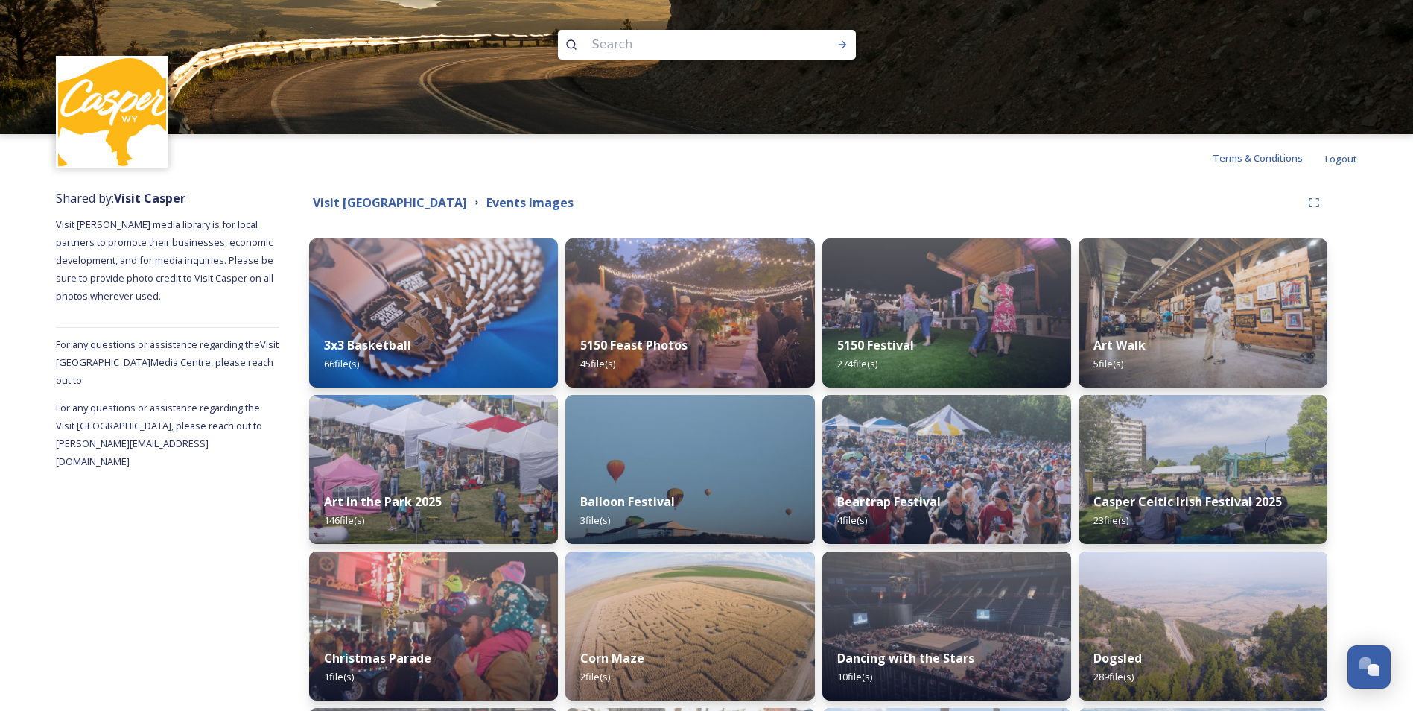
click at [738, 154] on div "Terms & Conditions Logout" at bounding box center [706, 158] width 1413 height 48
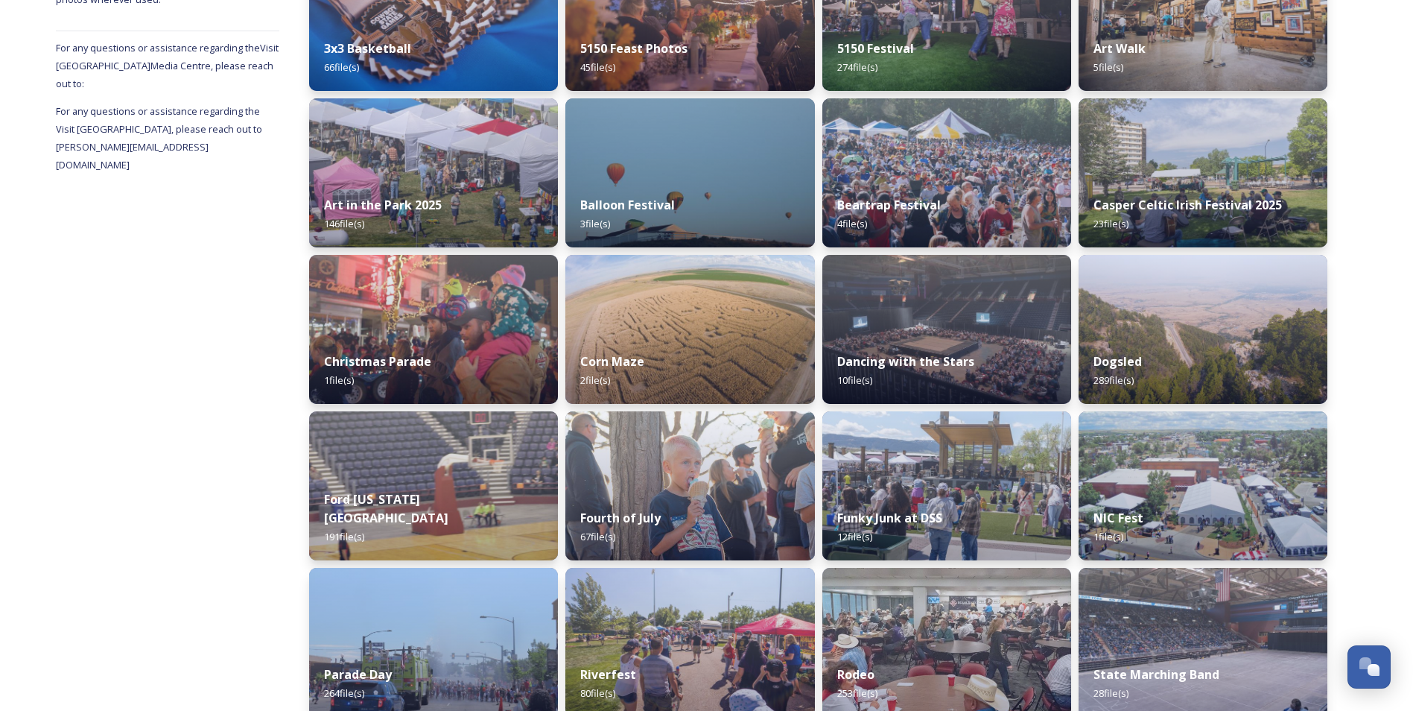
scroll to position [298, 0]
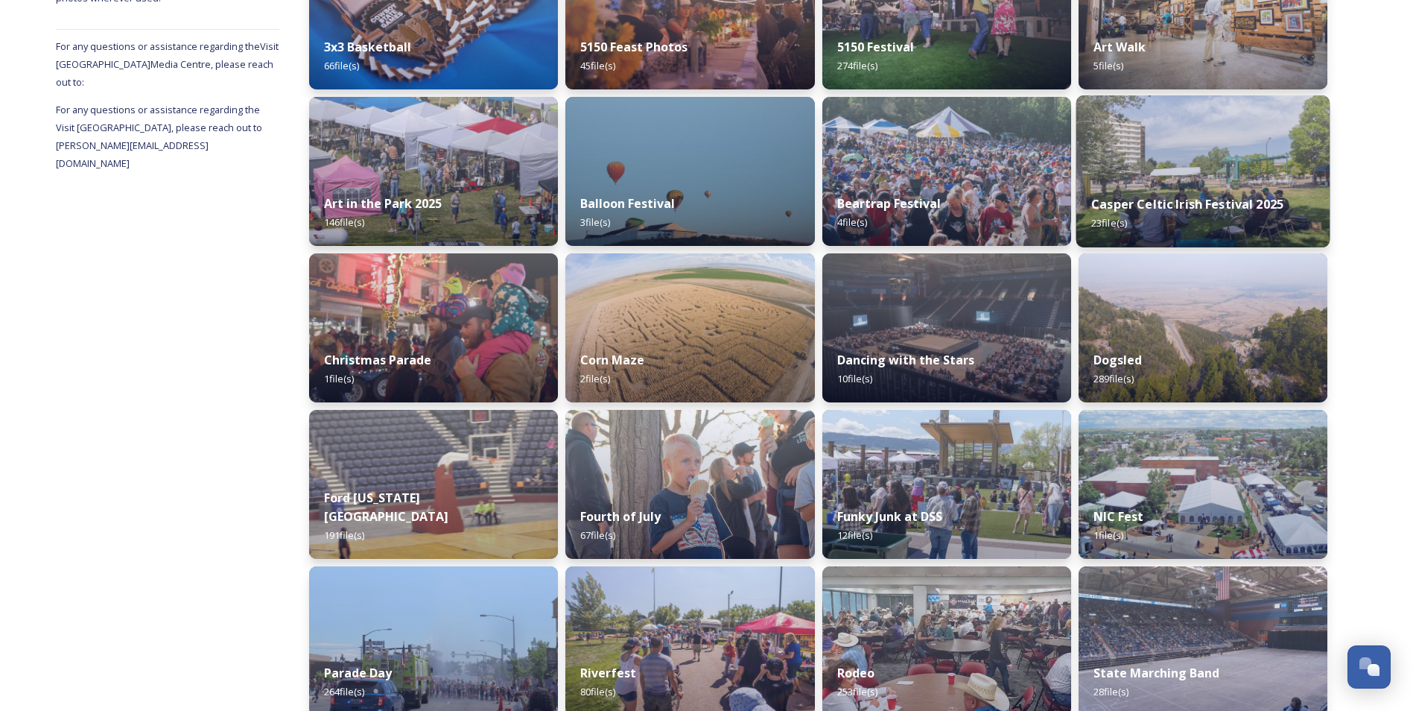
click at [1184, 183] on div "Casper Celtic Irish Festival 2025 23 file(s)" at bounding box center [1203, 214] width 254 height 68
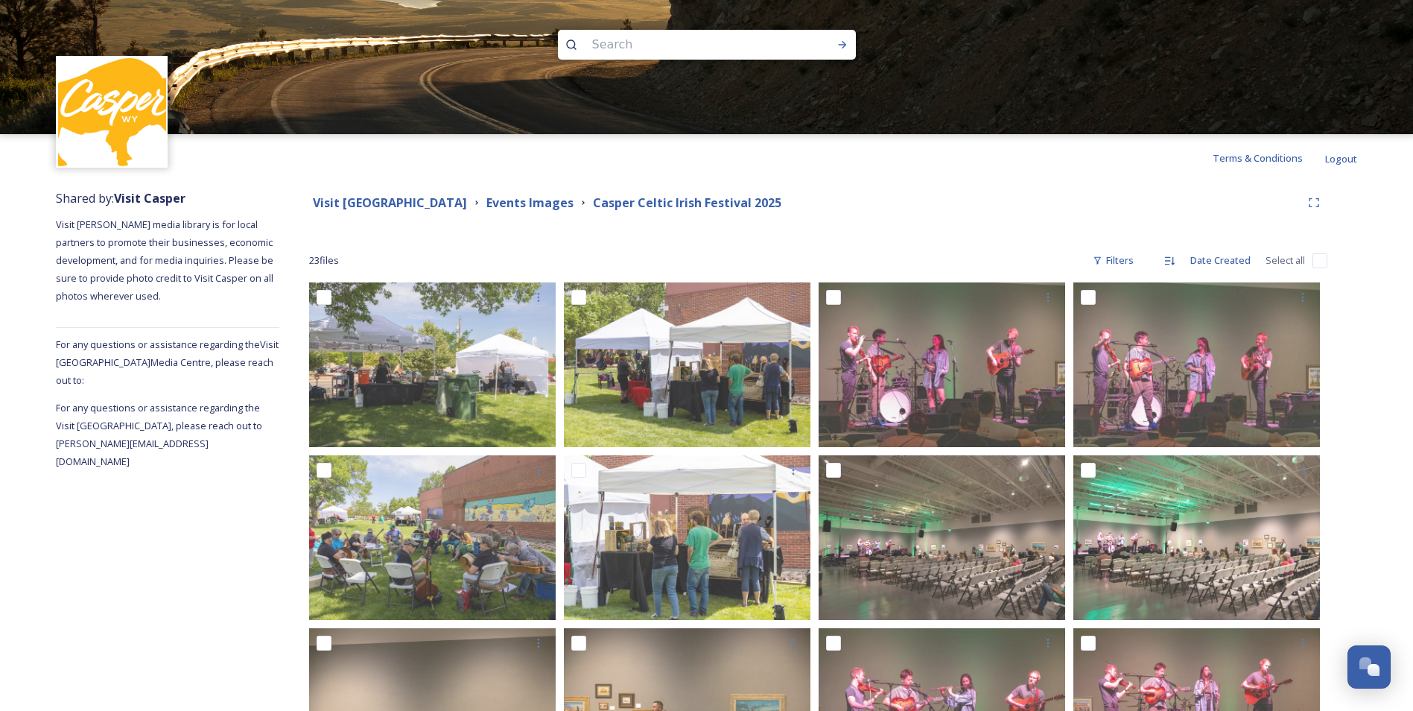
click at [247, 572] on div "Shared by: Visit [PERSON_NAME] Visit [PERSON_NAME] media library is for local p…" at bounding box center [167, 686] width 223 height 1008
click at [554, 197] on strong "Events Images" at bounding box center [529, 202] width 87 height 16
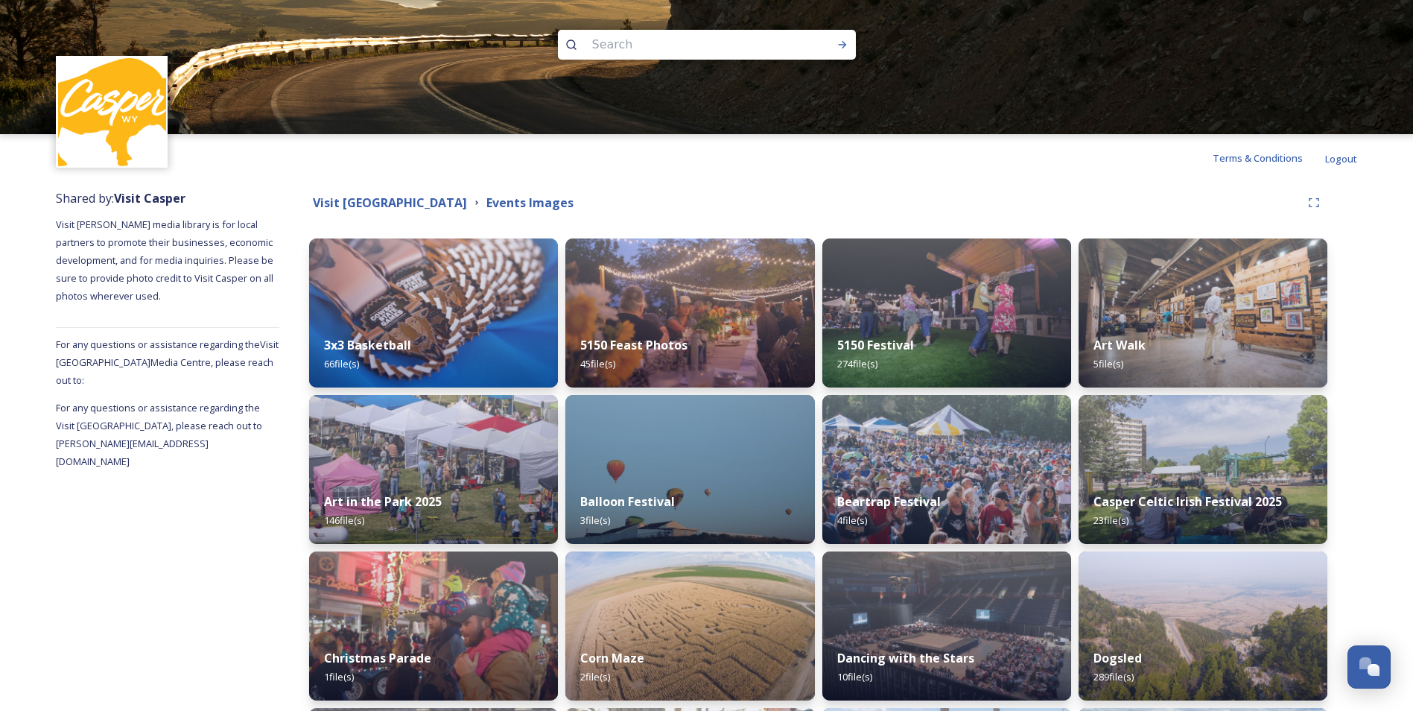
click at [823, 180] on div "Terms & Conditions Logout" at bounding box center [706, 158] width 1413 height 48
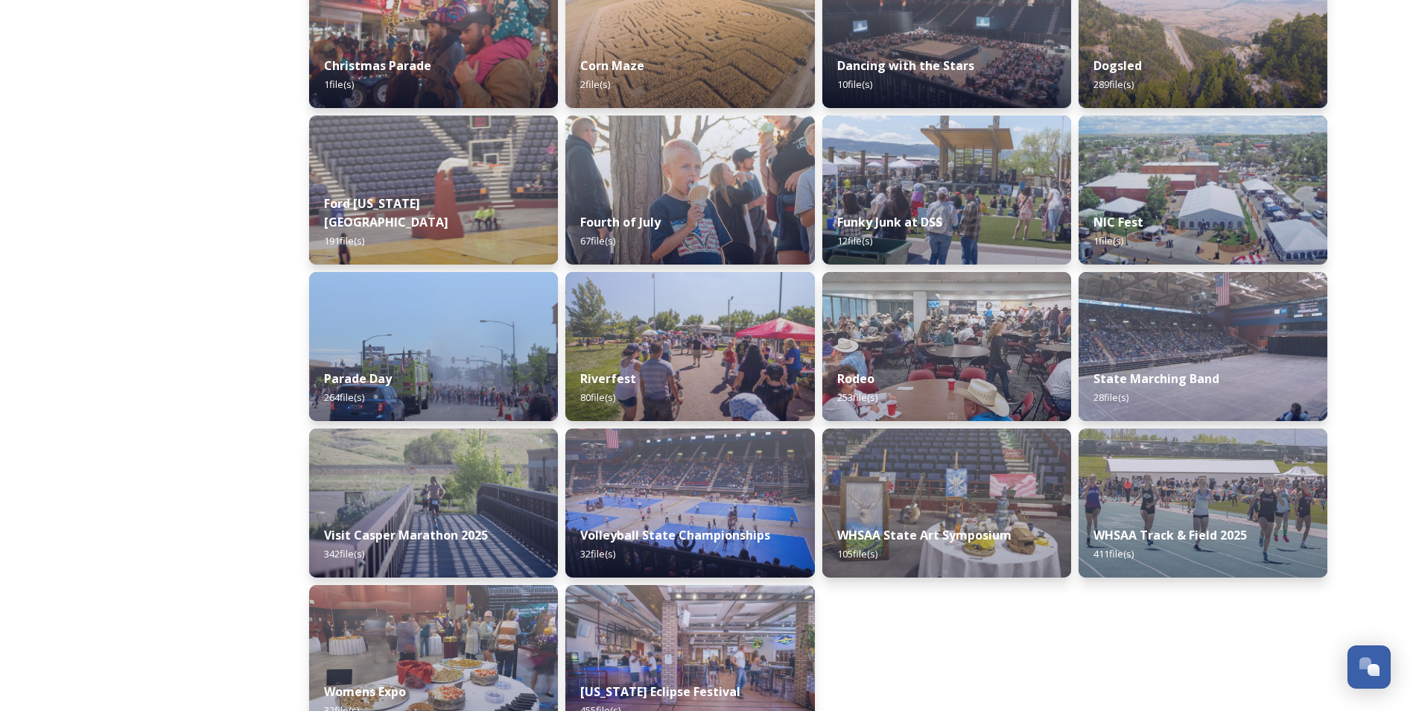
scroll to position [596, 0]
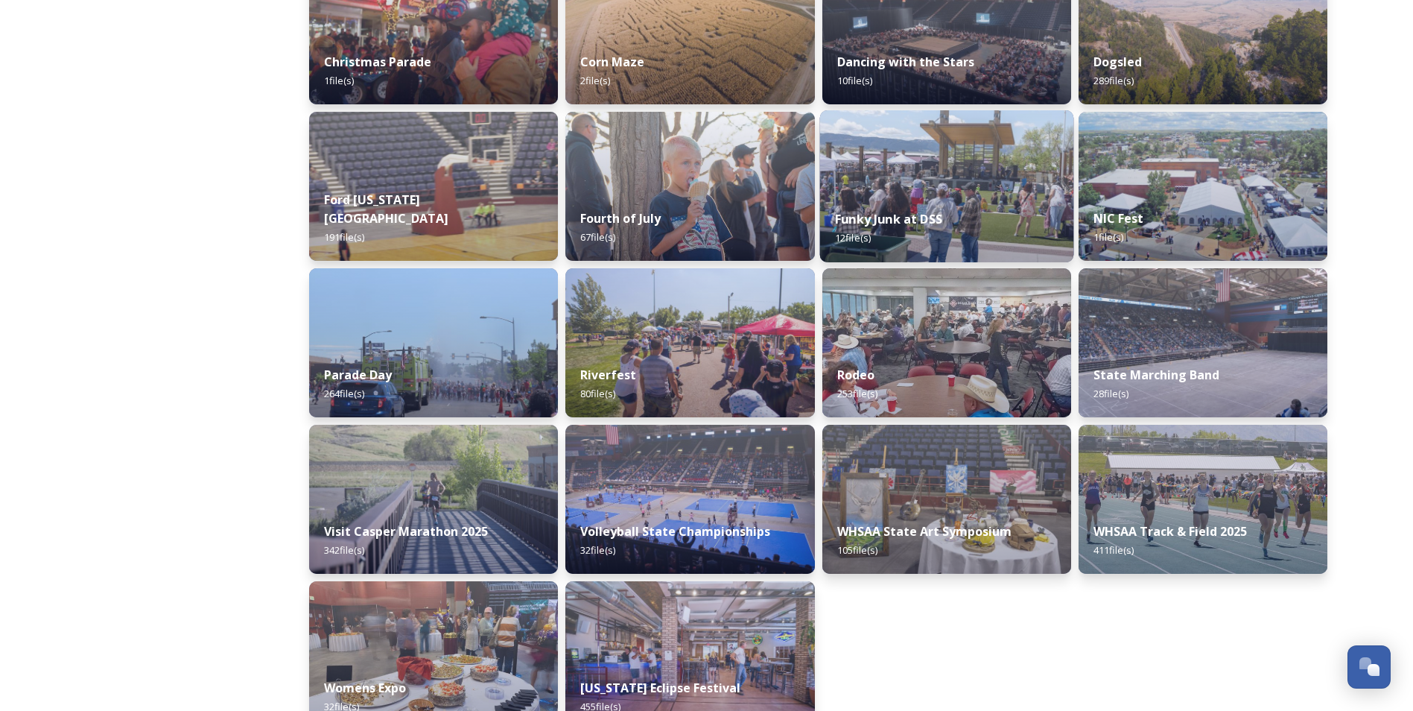
click at [971, 191] on img at bounding box center [946, 186] width 254 height 152
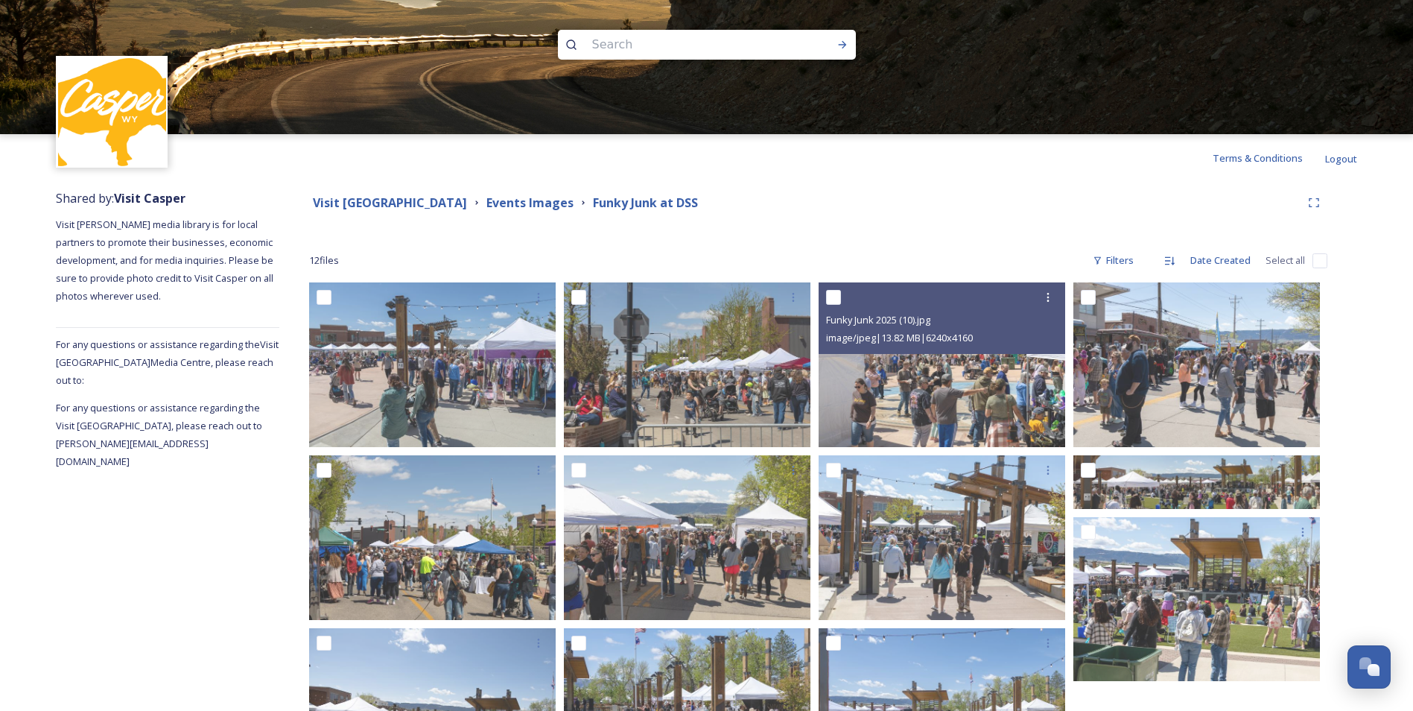
click at [1347, 355] on div "Visit Casper Media Center Events Images Funky Junk at DSS 12 file s Filters Dat…" at bounding box center [818, 503] width 1078 height 643
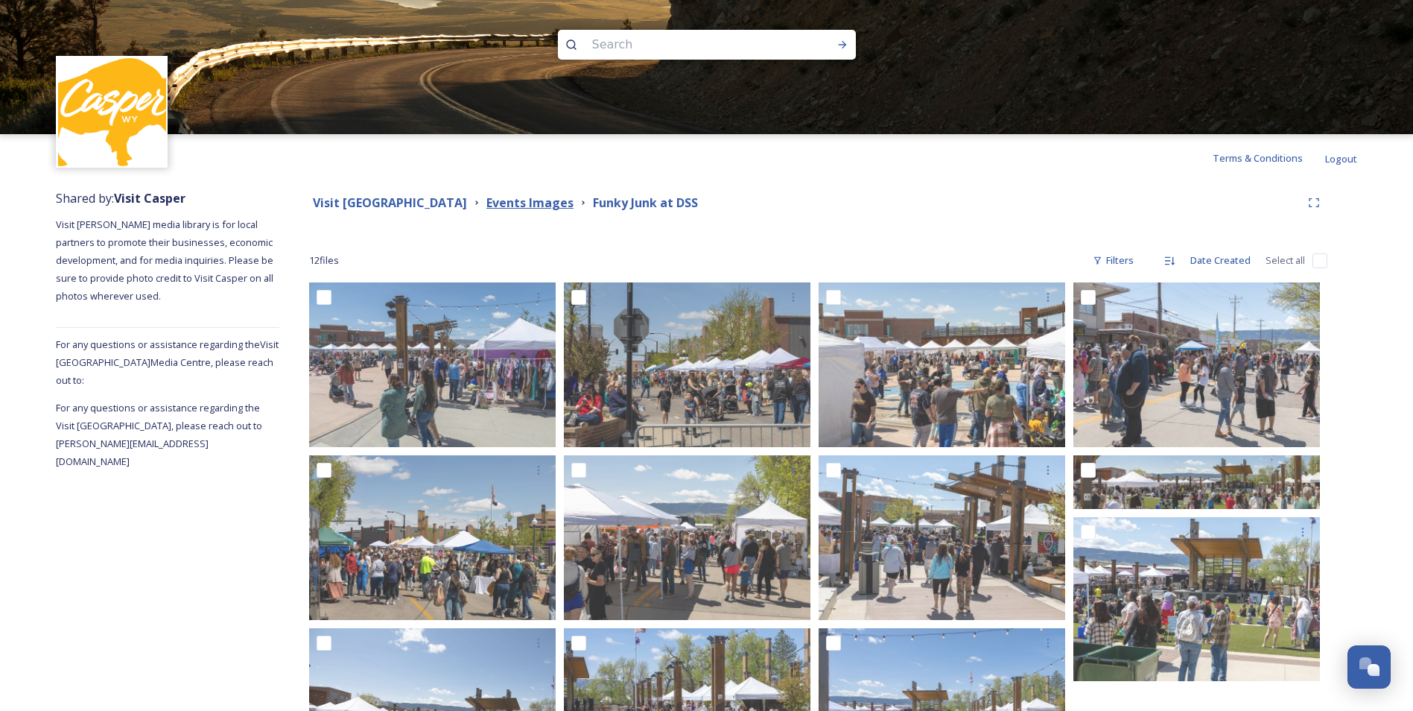
click at [525, 197] on strong "Events Images" at bounding box center [529, 202] width 87 height 16
